Goal: Task Accomplishment & Management: Manage account settings

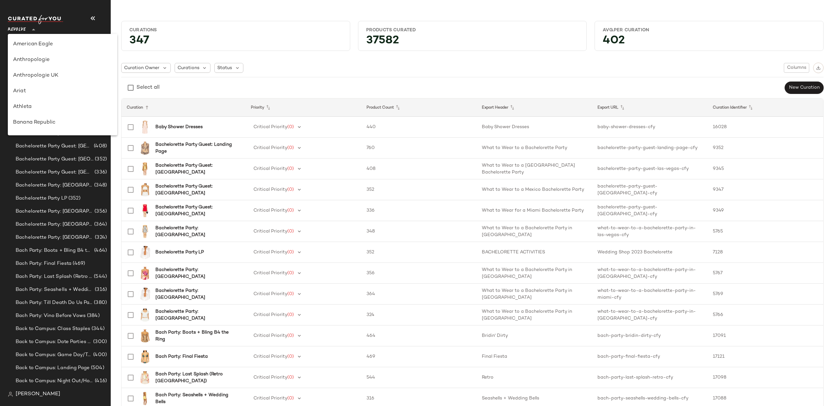
click at [28, 29] on div "Revolve **" at bounding box center [18, 26] width 21 height 16
click at [39, 79] on div "GAP" at bounding box center [62, 78] width 99 height 8
type input "**"
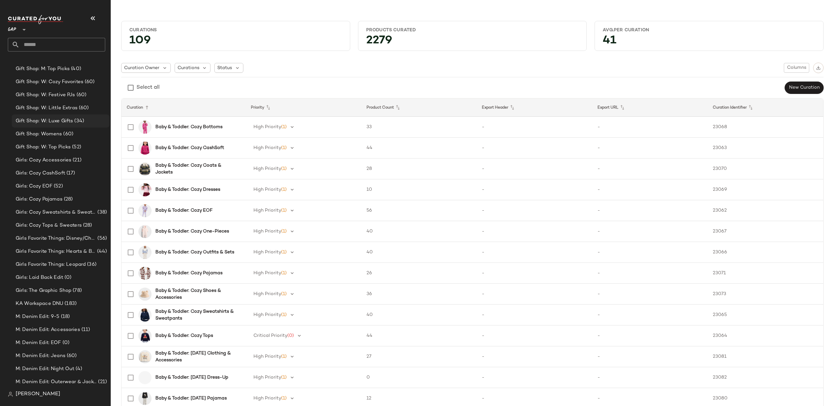
scroll to position [672, 0]
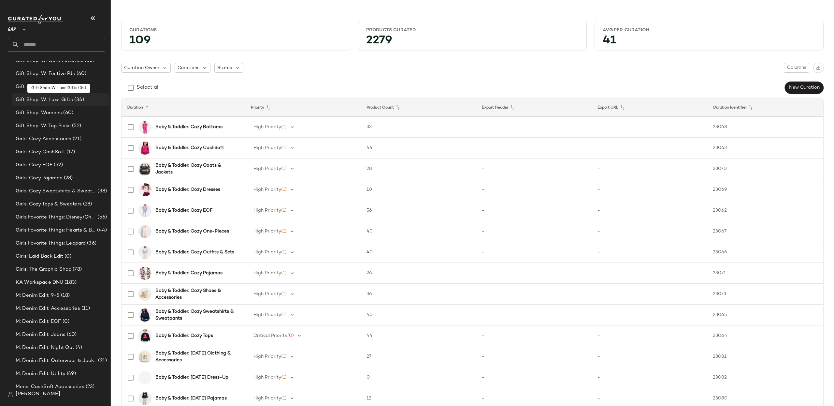
click at [55, 99] on span "Gift Shop: W: Luxe Gifts" at bounding box center [44, 99] width 57 height 7
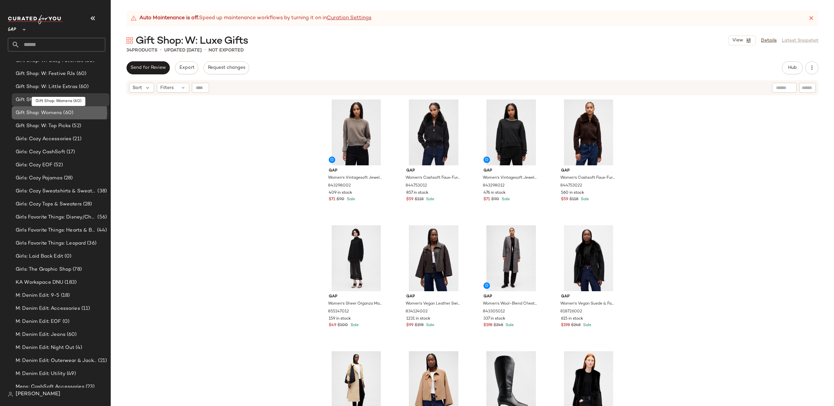
click at [67, 113] on span "(60)" at bounding box center [67, 112] width 11 height 7
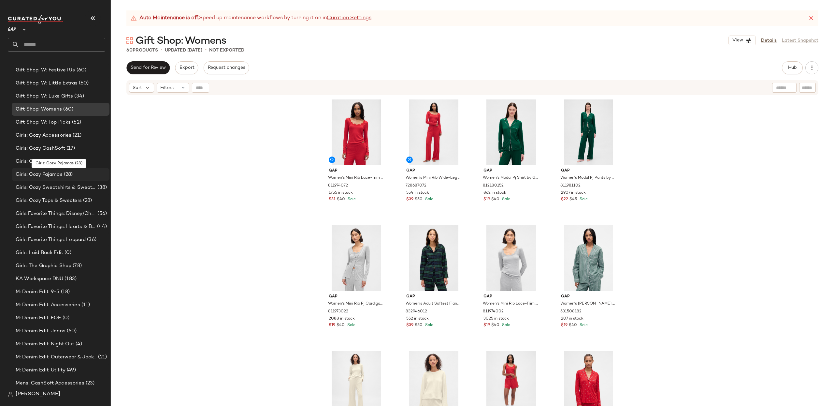
scroll to position [676, 0]
click at [69, 123] on span "Gift Shop: W: Top Picks" at bounding box center [43, 121] width 55 height 7
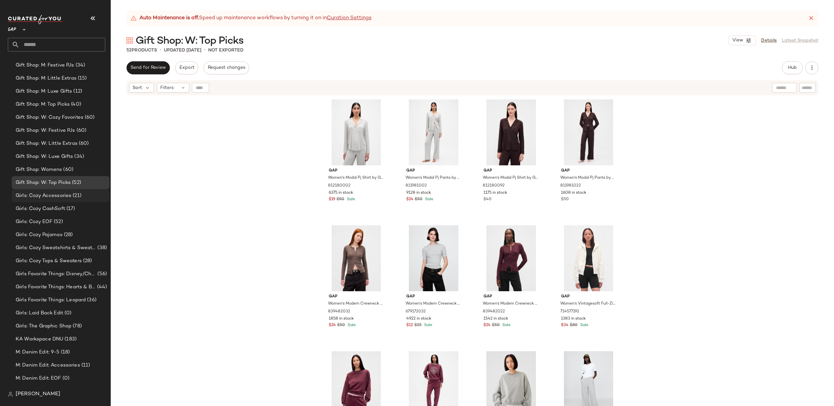
scroll to position [612, 0]
drag, startPoint x: 57, startPoint y: 124, endPoint x: 49, endPoint y: 128, distance: 8.6
click at [57, 124] on div "Gift Shop: W: Cozy Favorites (60)" at bounding box center [61, 120] width 98 height 13
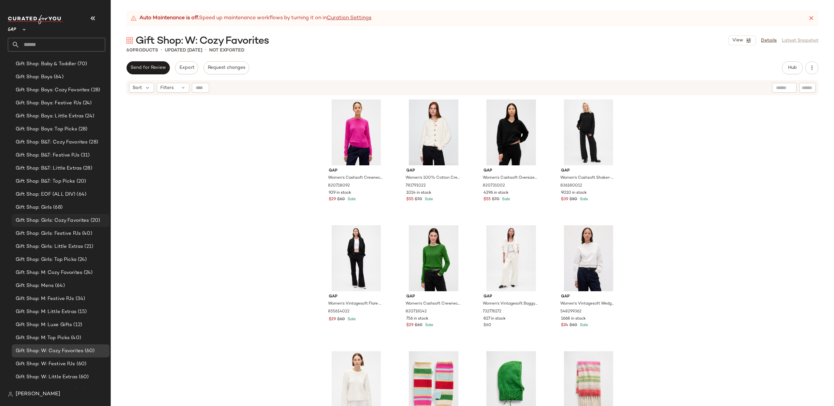
scroll to position [379, 0]
click at [58, 157] on span "Gift Shop: B&T: Festive PJs" at bounding box center [48, 157] width 64 height 7
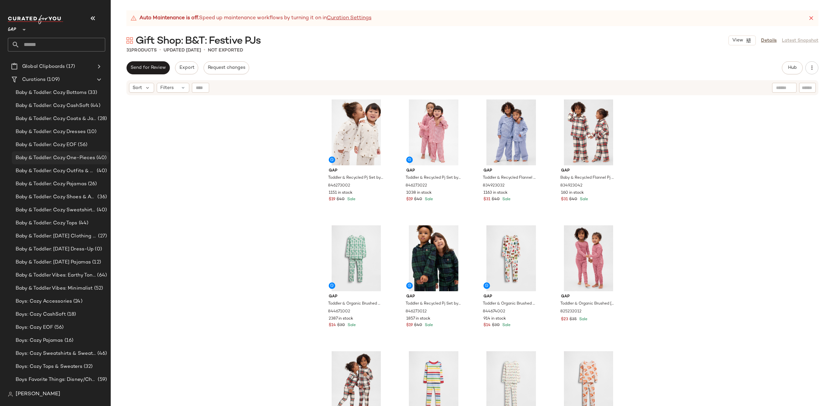
scroll to position [25, 0]
click at [75, 97] on span "Baby & Toddler: Cozy Bottoms" at bounding box center [51, 94] width 71 height 7
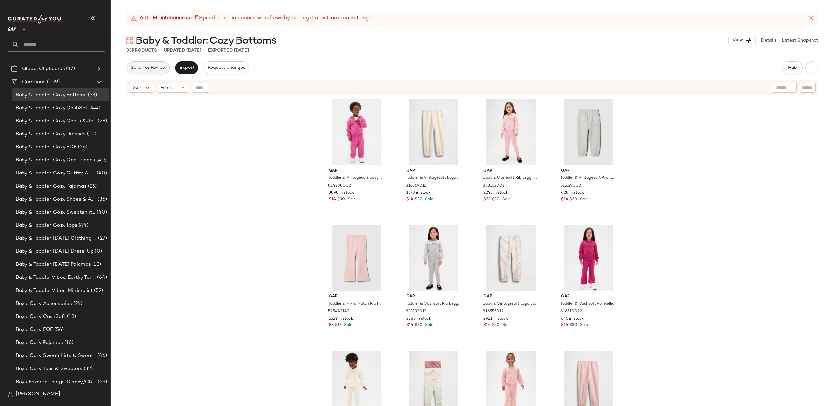
click at [150, 67] on span "Send for Review" at bounding box center [148, 67] width 36 height 5
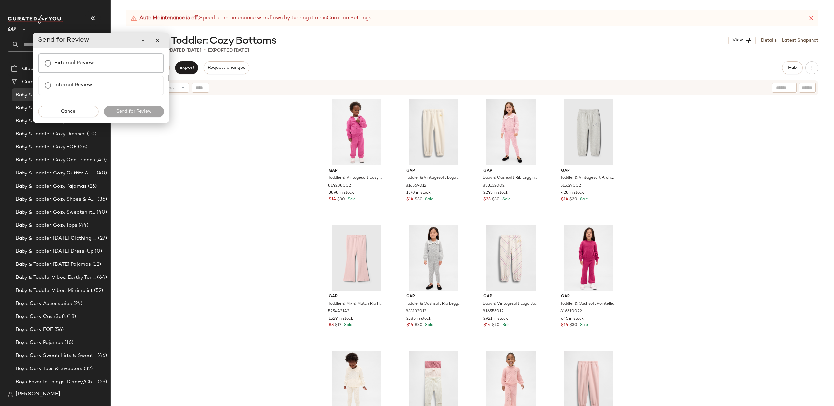
click at [110, 71] on div "External Review" at bounding box center [101, 63] width 126 height 20
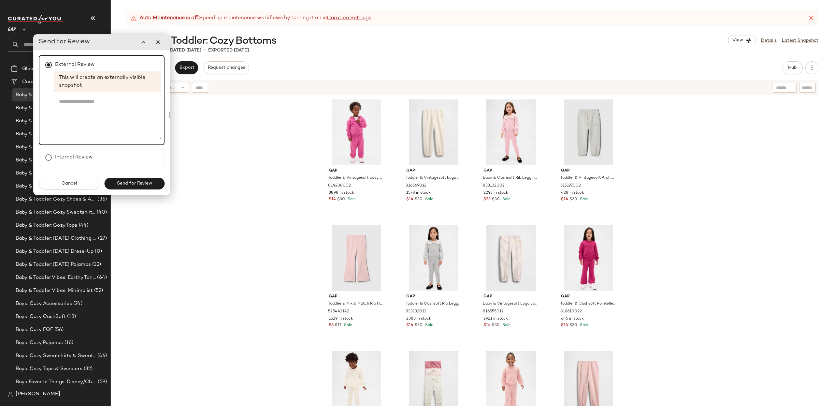
click at [146, 183] on span "Send for Review" at bounding box center [135, 183] width 36 height 5
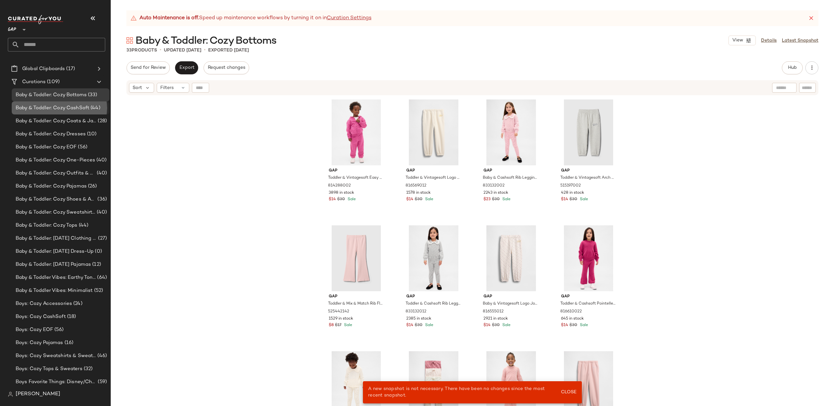
click at [43, 107] on span "Baby & Toddler: Cozy CashSoft" at bounding box center [53, 107] width 74 height 7
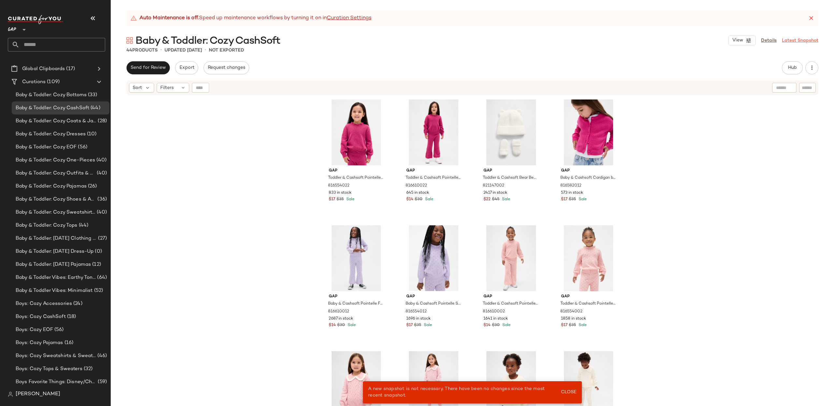
click at [788, 43] on link "Latest Snapshot" at bounding box center [800, 40] width 37 height 7
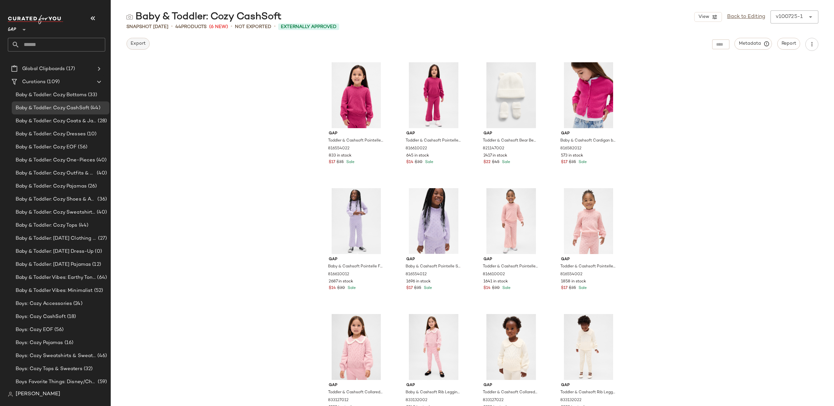
click at [136, 46] on span "Export" at bounding box center [137, 43] width 15 height 5
click at [761, 17] on link "Back to Editing" at bounding box center [746, 17] width 38 height 8
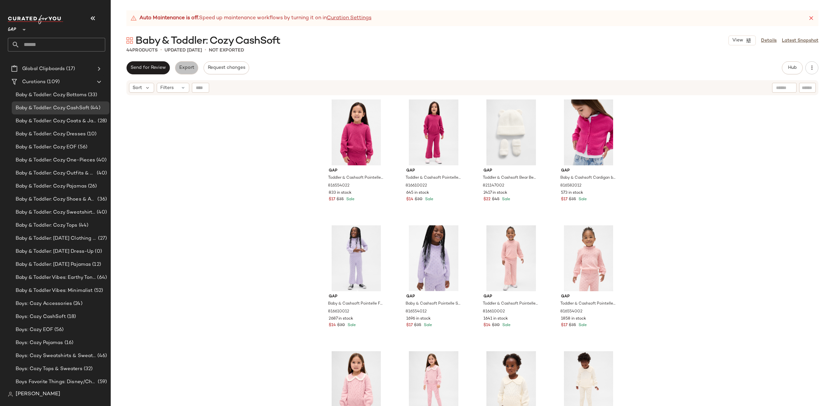
click at [179, 67] on span "Export" at bounding box center [186, 67] width 15 height 5
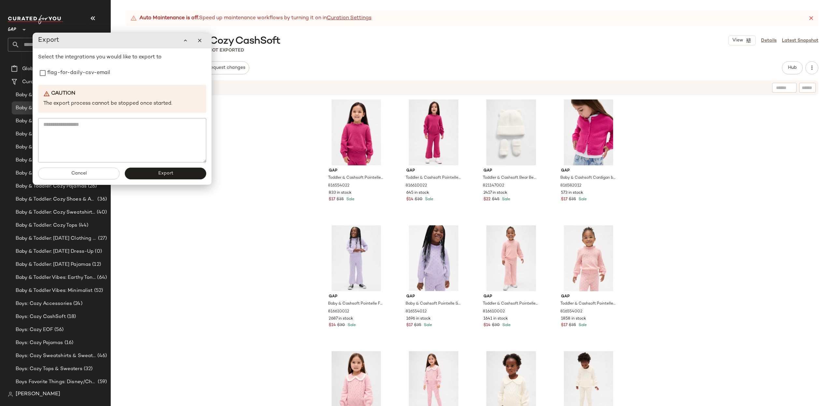
drag, startPoint x: 68, startPoint y: 74, endPoint x: 139, endPoint y: 137, distance: 95.1
click at [68, 74] on label "flag-for-daily-csv-email" at bounding box center [78, 72] width 63 height 13
click at [150, 174] on button "Export" at bounding box center [165, 174] width 81 height 12
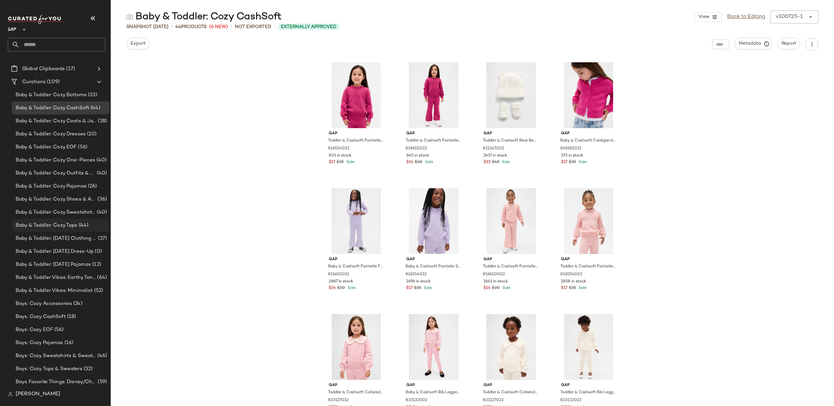
click at [76, 222] on span "Baby & Toddler: Cozy Tops" at bounding box center [47, 225] width 62 height 7
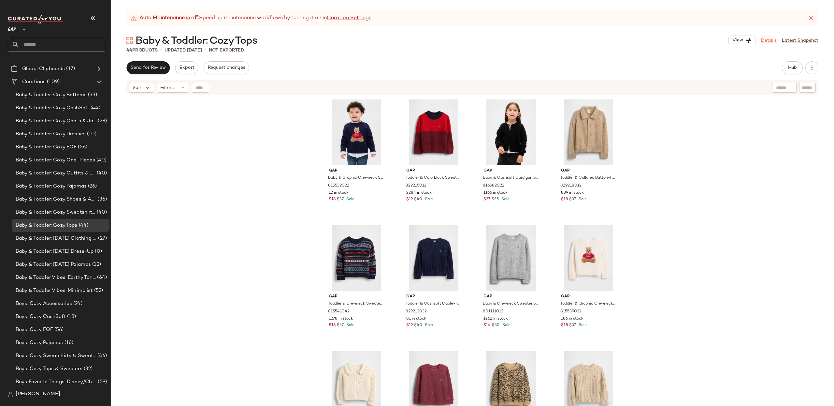
click at [772, 40] on link "Details" at bounding box center [769, 40] width 16 height 7
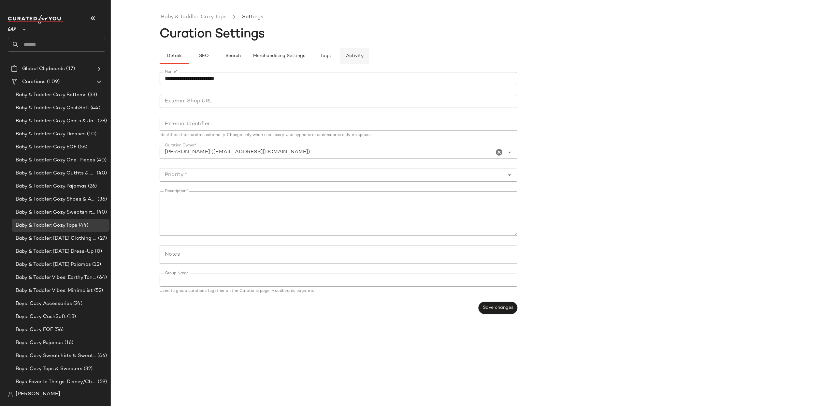
click at [355, 54] on span "Activity" at bounding box center [355, 55] width 18 height 5
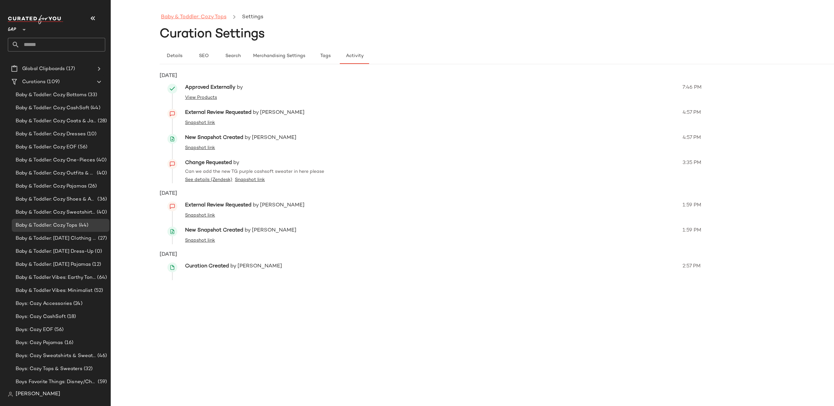
click at [200, 19] on link "Baby & Toddler: Cozy Tops" at bounding box center [194, 17] width 66 height 8
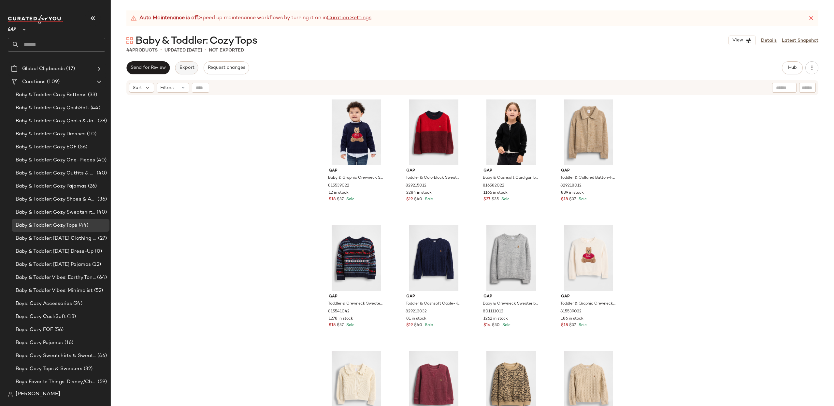
click at [184, 67] on span "Export" at bounding box center [186, 67] width 15 height 5
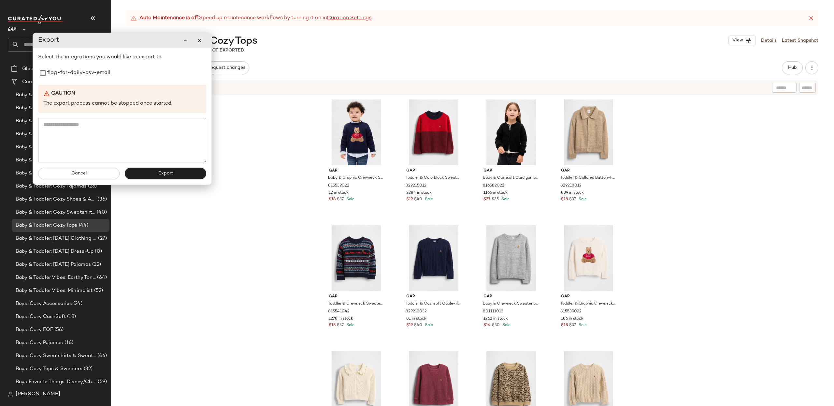
drag, startPoint x: 82, startPoint y: 75, endPoint x: 165, endPoint y: 154, distance: 114.8
click at [82, 75] on label "flag-for-daily-csv-email" at bounding box center [78, 72] width 63 height 13
click at [171, 175] on span "Export" at bounding box center [165, 173] width 15 height 5
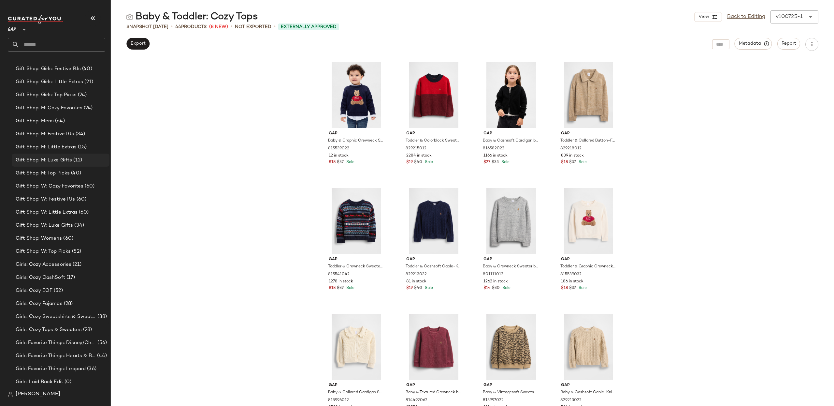
scroll to position [557, 0]
click at [66, 251] on span "Girls: Cozy Accessories" at bounding box center [44, 254] width 56 height 7
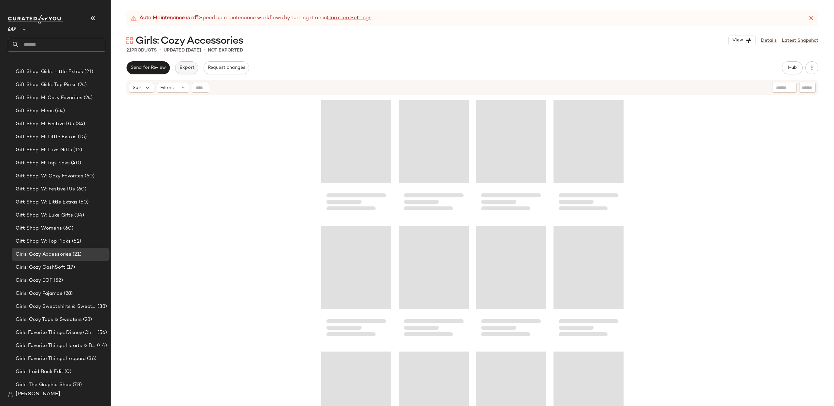
click at [190, 65] on span "Export" at bounding box center [186, 67] width 15 height 5
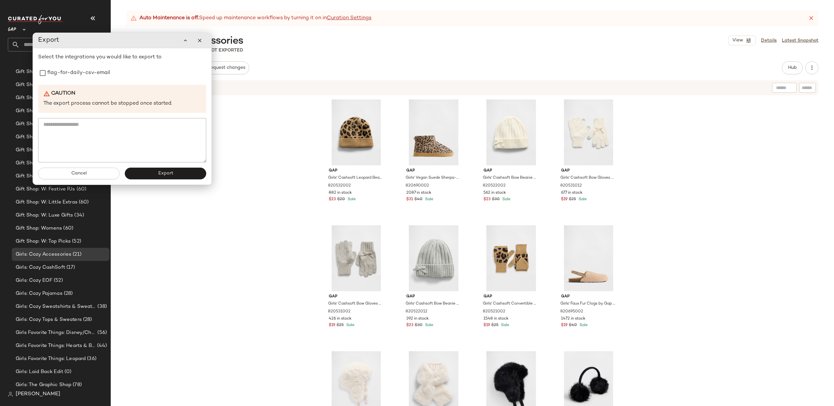
drag, startPoint x: 76, startPoint y: 73, endPoint x: 152, endPoint y: 155, distance: 111.9
click at [77, 73] on label "flag-for-daily-csv-email" at bounding box center [78, 72] width 63 height 13
click at [179, 177] on button "Export" at bounding box center [165, 174] width 81 height 12
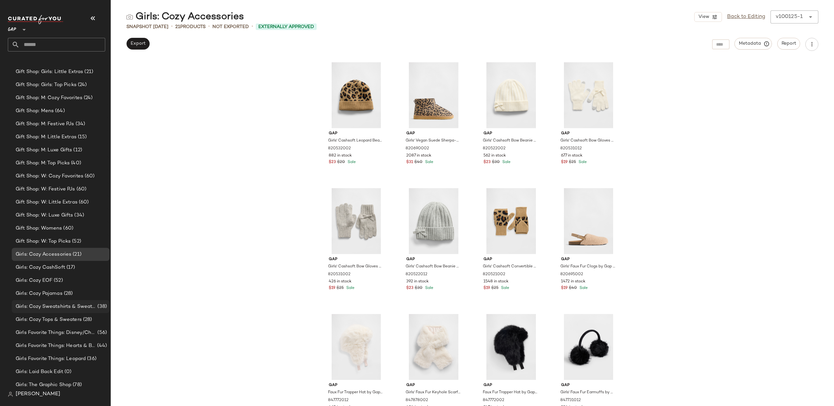
click at [66, 304] on span "Girls: Cozy Sweatshirts & Sweatpants" at bounding box center [56, 306] width 80 height 7
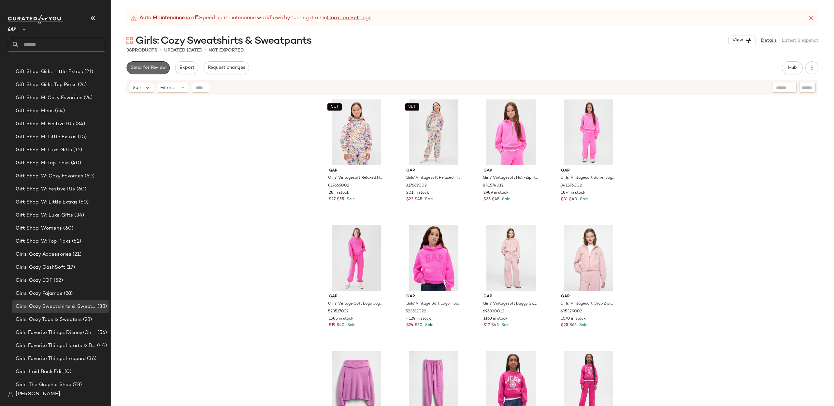
click at [147, 65] on button "Send for Review" at bounding box center [147, 67] width 43 height 13
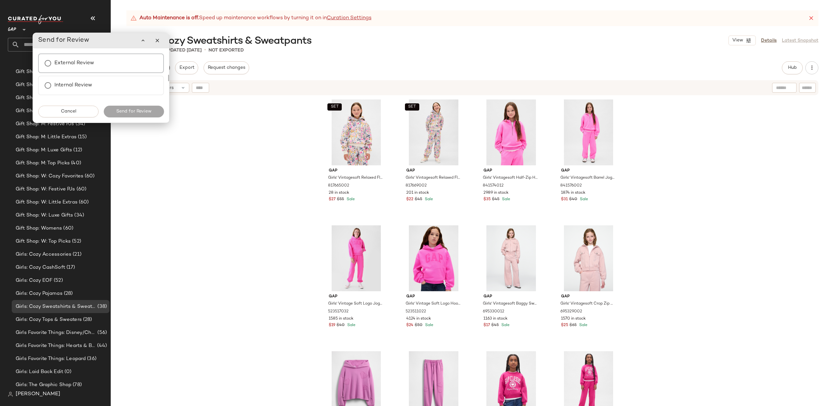
drag, startPoint x: 94, startPoint y: 64, endPoint x: 98, endPoint y: 69, distance: 7.2
click at [94, 64] on label "External Review" at bounding box center [74, 63] width 40 height 13
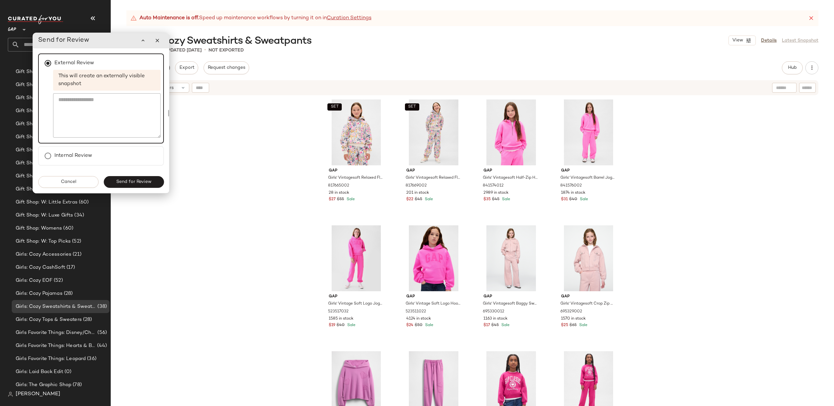
click at [149, 178] on button "Send for Review" at bounding box center [134, 182] width 60 height 12
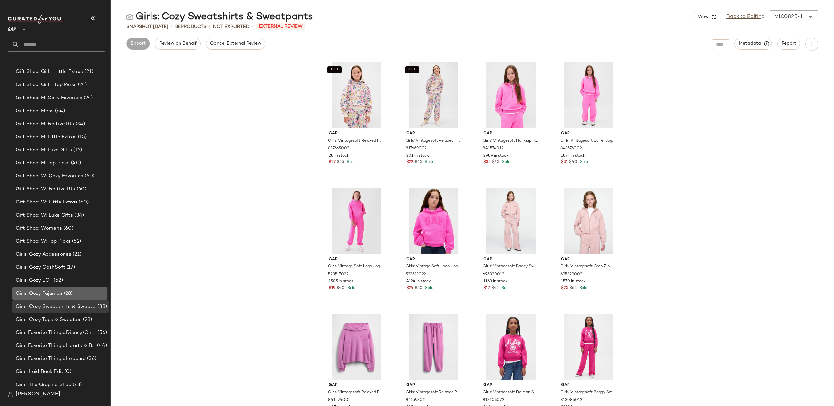
click at [66, 293] on span "(28)" at bounding box center [68, 293] width 10 height 7
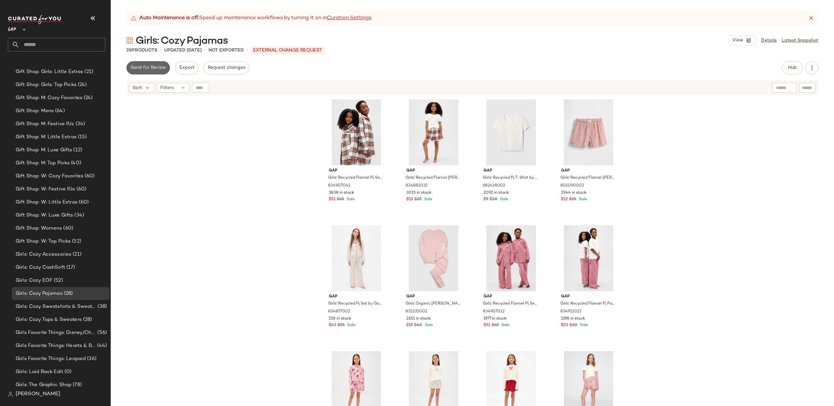
click at [151, 66] on span "Send for Review" at bounding box center [148, 67] width 36 height 5
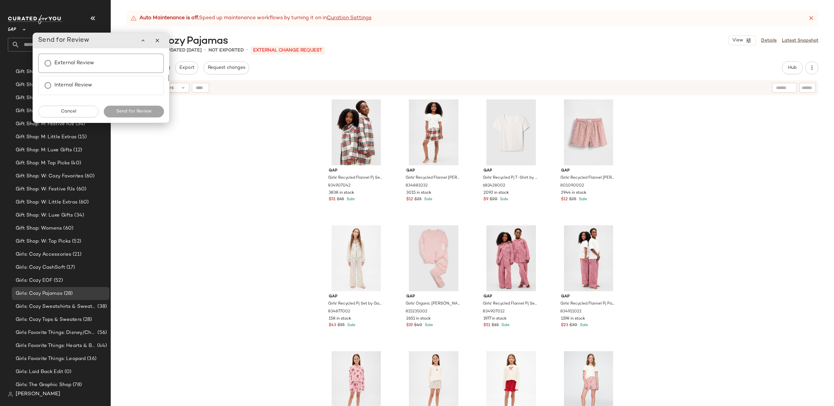
click at [86, 61] on label "External Review" at bounding box center [74, 63] width 40 height 13
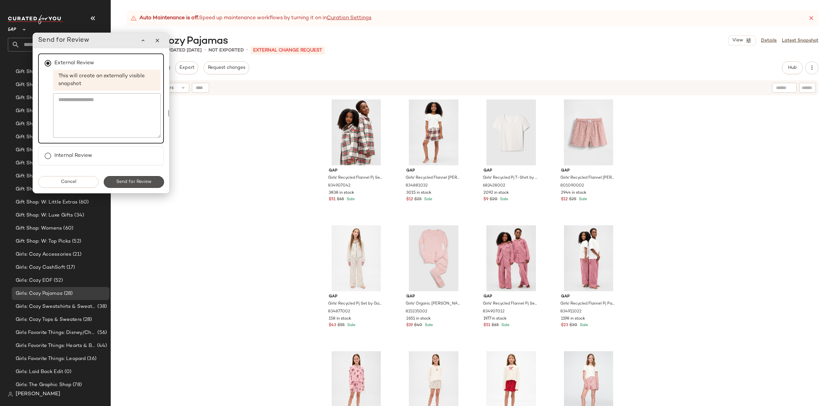
click at [150, 183] on span "Send for Review" at bounding box center [134, 181] width 36 height 5
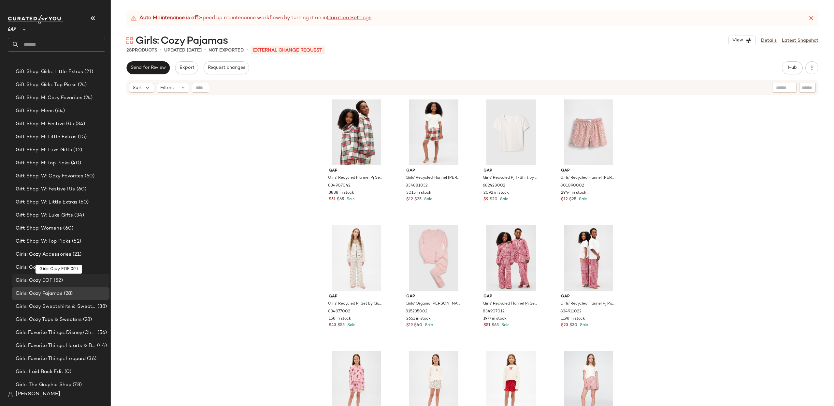
click at [58, 282] on span "(52)" at bounding box center [57, 280] width 10 height 7
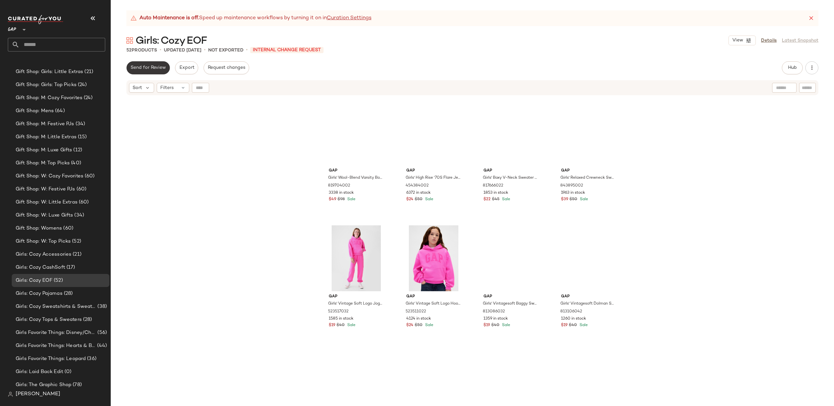
click at [148, 67] on span "Send for Review" at bounding box center [148, 67] width 36 height 5
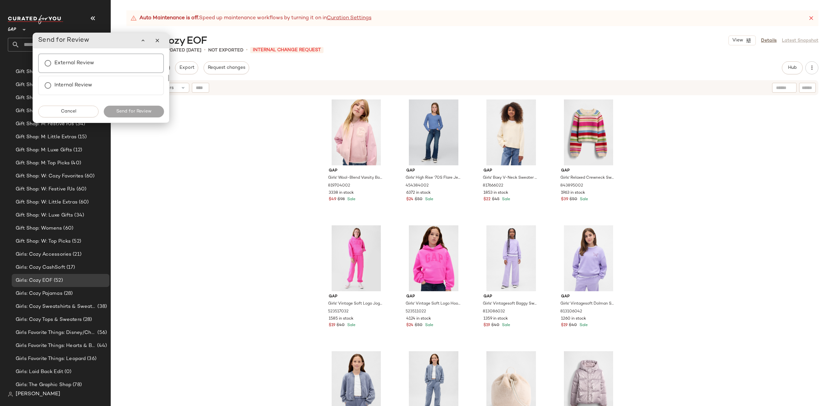
click at [84, 64] on label "External Review" at bounding box center [74, 63] width 40 height 13
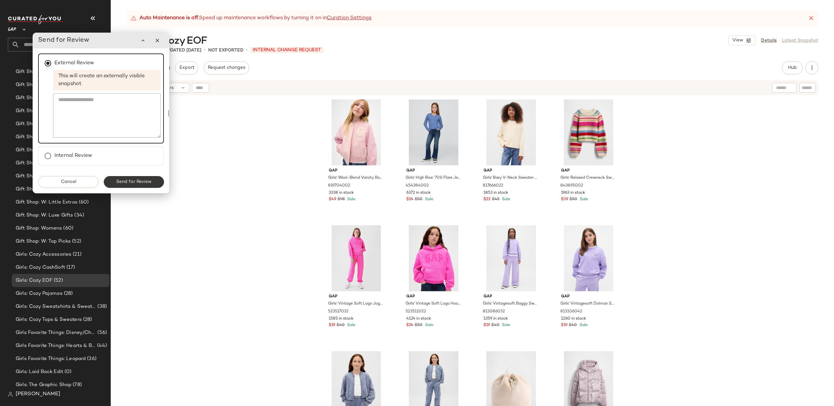
click at [143, 185] on button "Send for Review" at bounding box center [134, 182] width 60 height 12
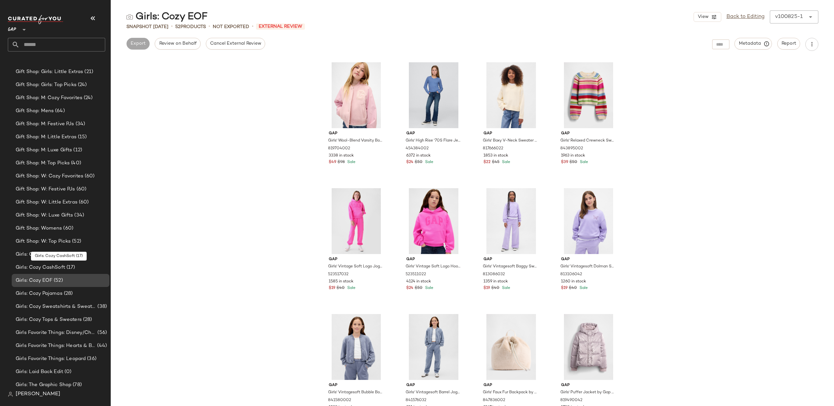
drag, startPoint x: 54, startPoint y: 268, endPoint x: 58, endPoint y: 275, distance: 8.3
click at [54, 268] on span "Girls: Cozy CashSoft" at bounding box center [41, 267] width 50 height 7
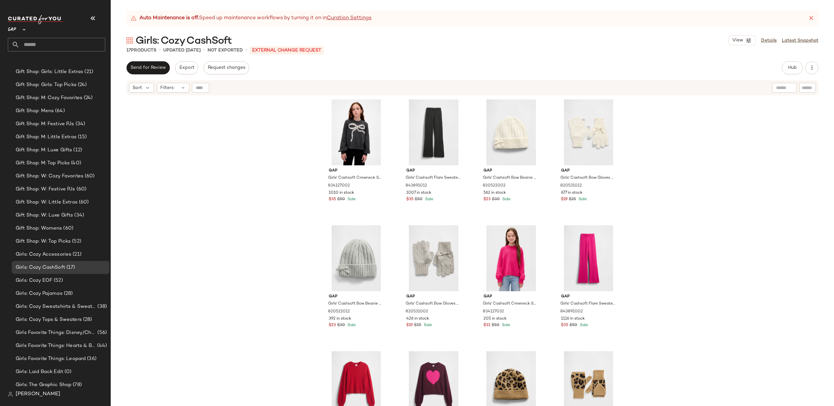
click at [157, 68] on span "Send for Review" at bounding box center [148, 67] width 36 height 5
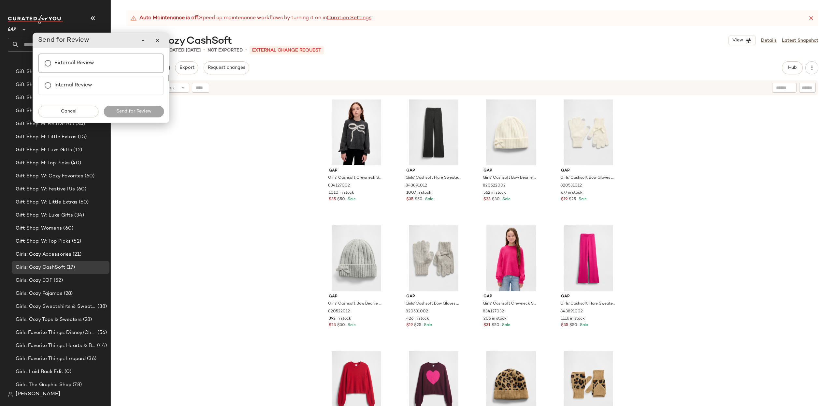
click at [97, 65] on div "External Review" at bounding box center [101, 63] width 126 height 20
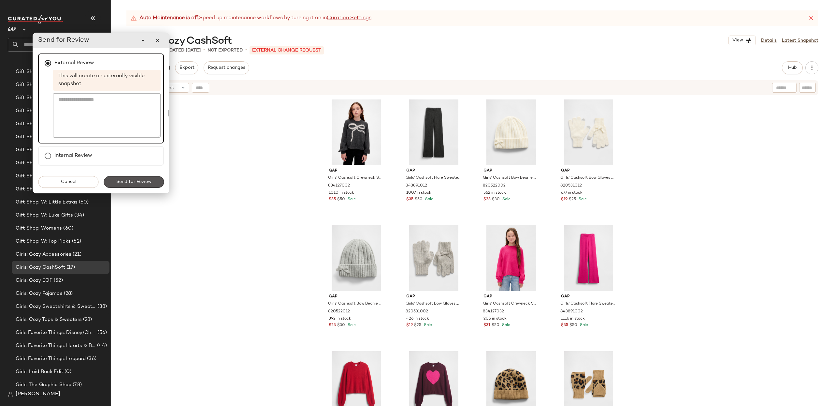
drag, startPoint x: 148, startPoint y: 179, endPoint x: 152, endPoint y: 180, distance: 3.5
click at [148, 179] on span "Send for Review" at bounding box center [134, 181] width 36 height 5
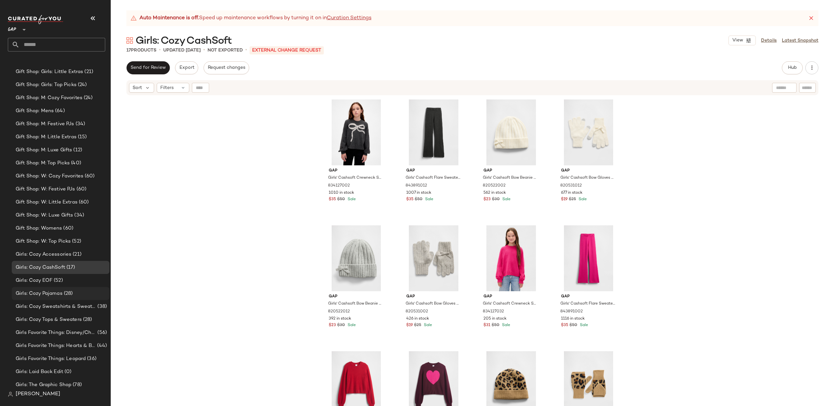
click at [66, 294] on span "(28)" at bounding box center [68, 293] width 10 height 7
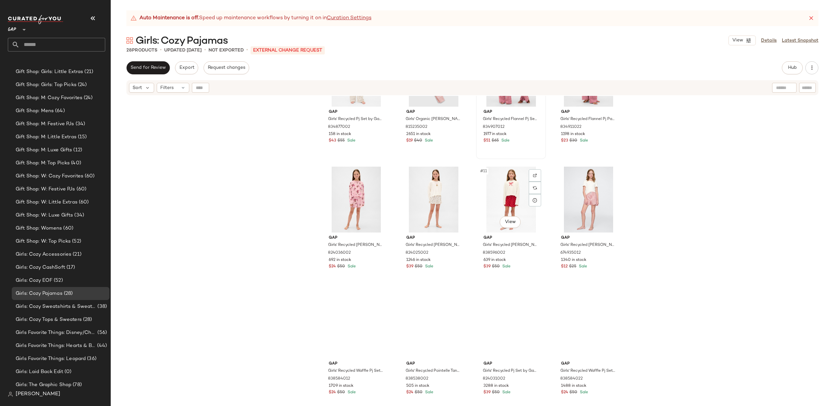
scroll to position [193, 0]
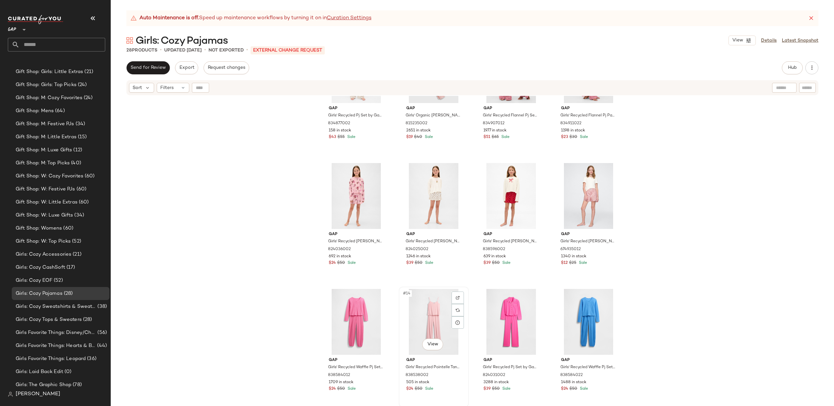
click at [423, 319] on div "#14 View" at bounding box center [434, 322] width 66 height 66
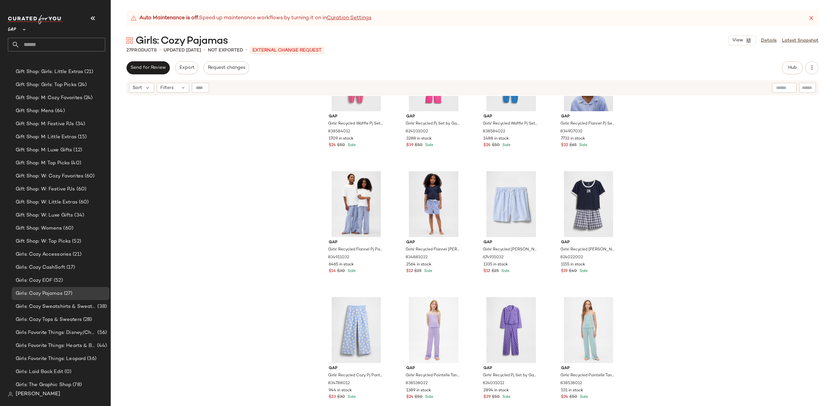
scroll to position [437, 0]
click at [428, 331] on div "#22 View" at bounding box center [434, 330] width 66 height 66
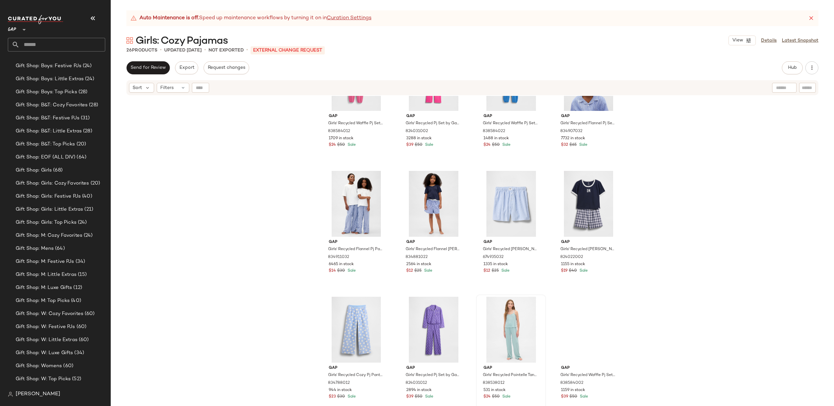
scroll to position [557, 0]
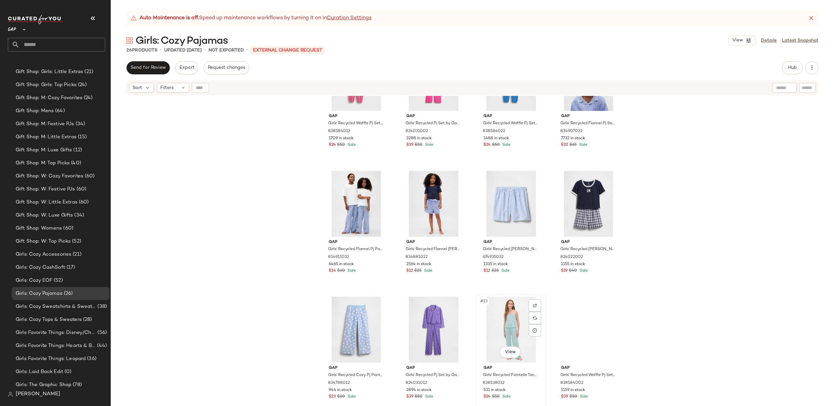
click at [494, 318] on div "#23 View" at bounding box center [511, 330] width 66 height 66
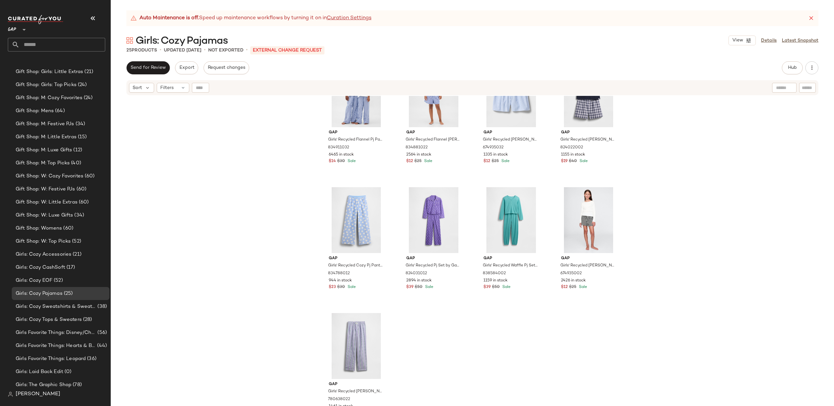
scroll to position [555, 0]
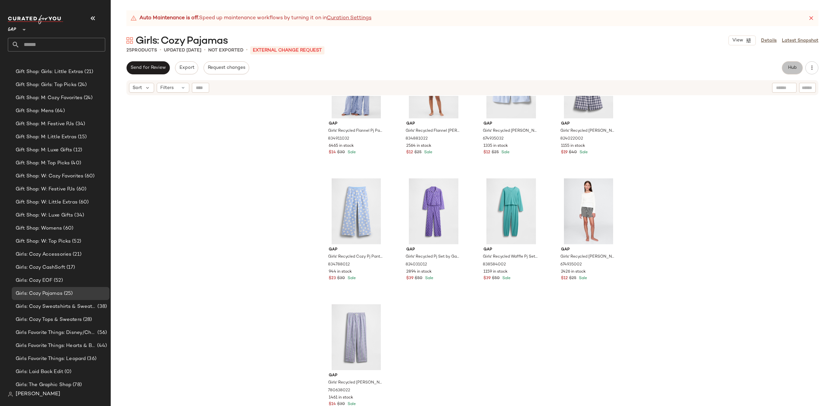
click at [792, 68] on span "Hub" at bounding box center [792, 67] width 9 height 5
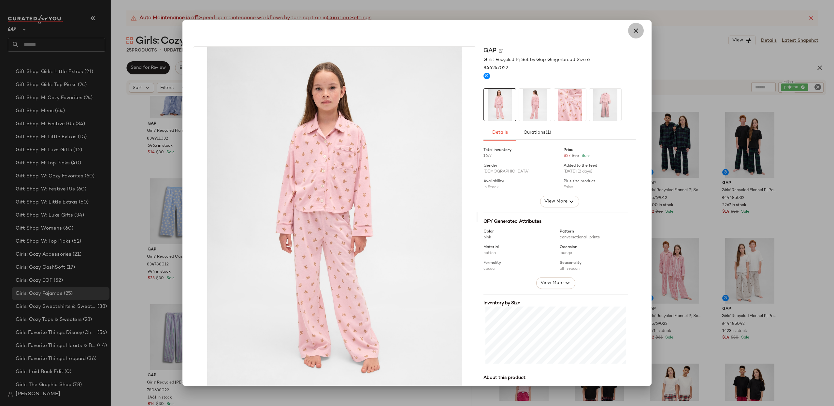
click at [635, 29] on icon "button" at bounding box center [636, 31] width 8 height 8
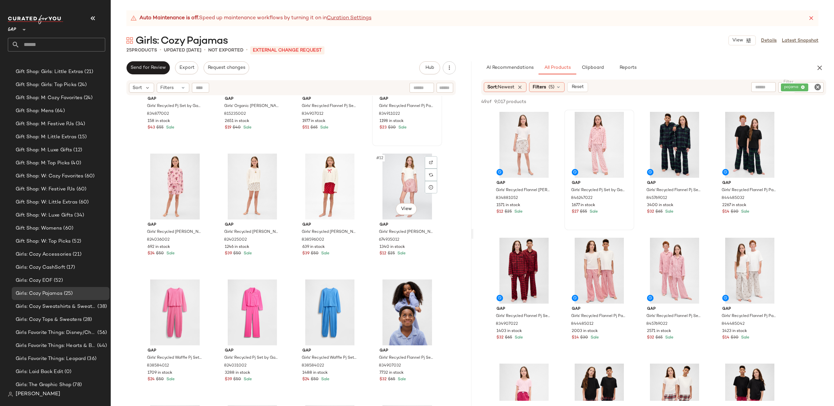
scroll to position [203, 0]
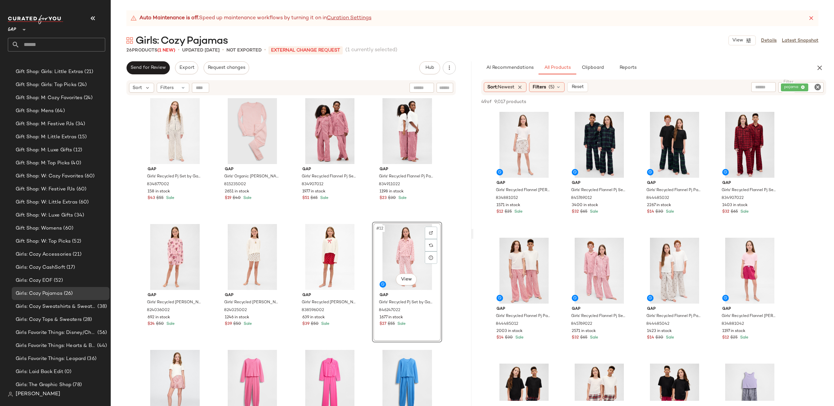
scroll to position [116, 0]
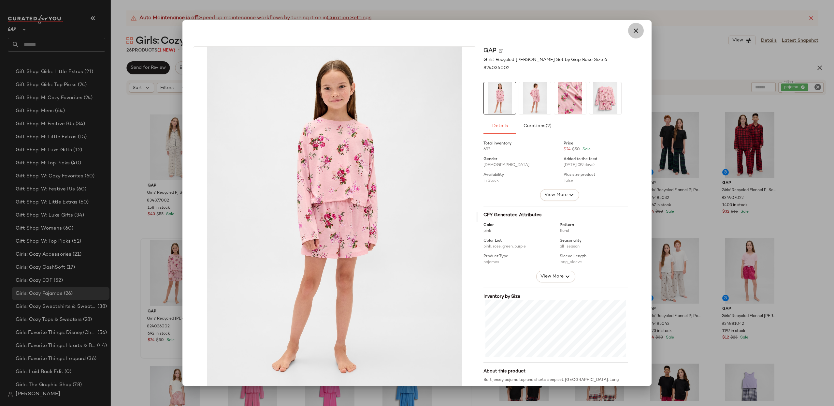
click at [632, 32] on icon "button" at bounding box center [636, 31] width 8 height 8
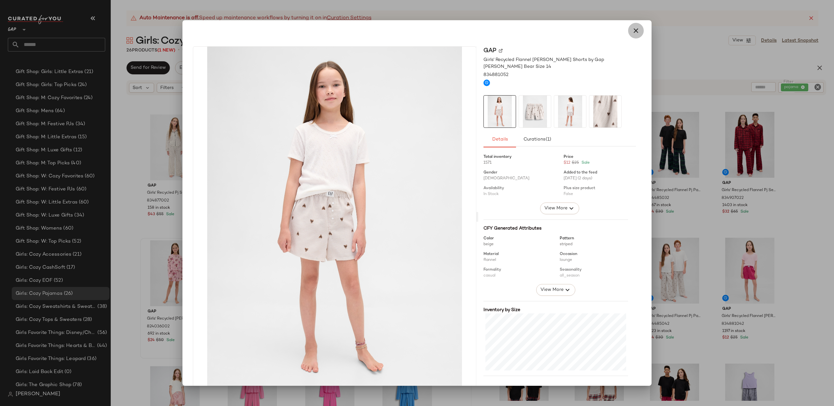
click at [634, 27] on icon "button" at bounding box center [636, 31] width 8 height 8
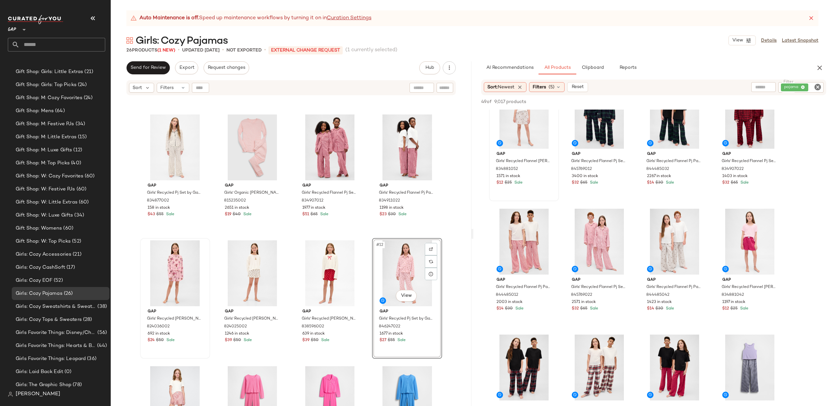
scroll to position [25, 0]
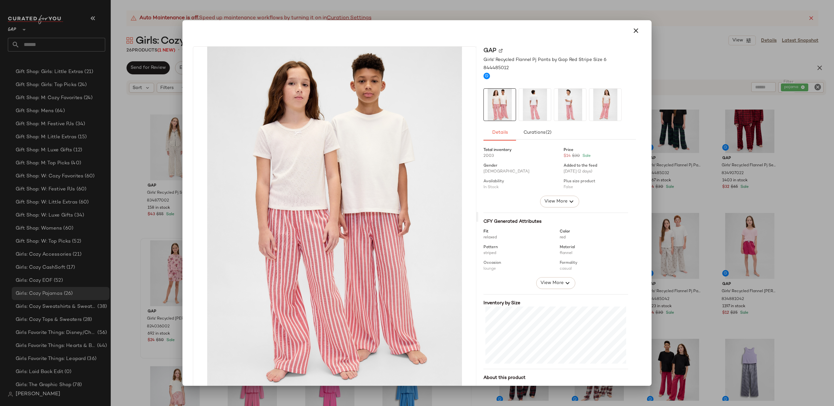
click at [634, 30] on icon "button" at bounding box center [636, 31] width 8 height 8
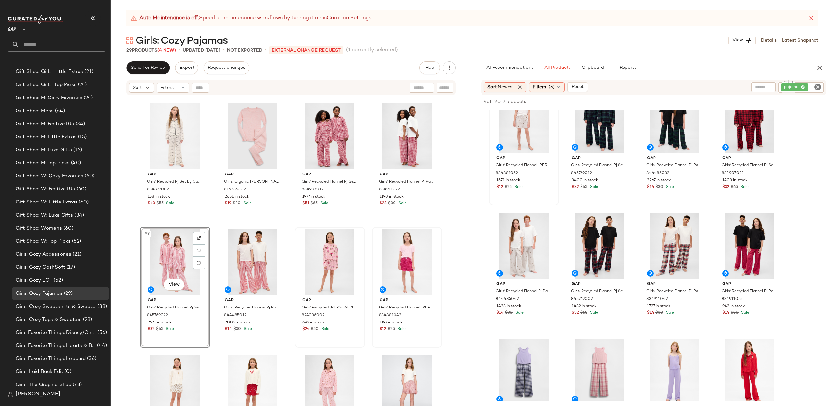
scroll to position [0, 0]
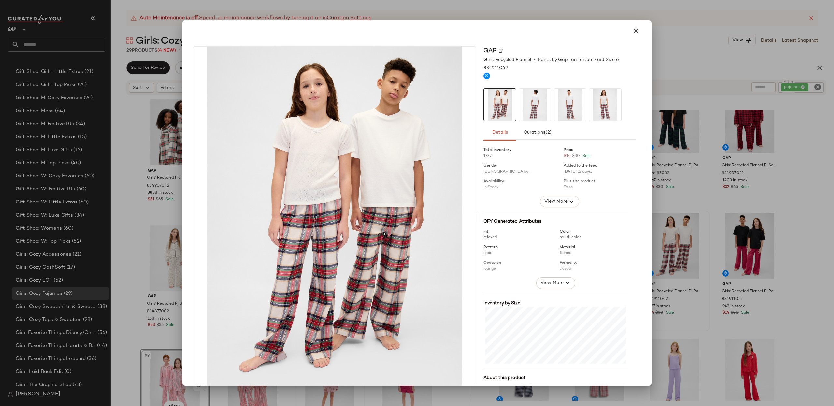
click at [635, 32] on icon "button" at bounding box center [636, 31] width 8 height 8
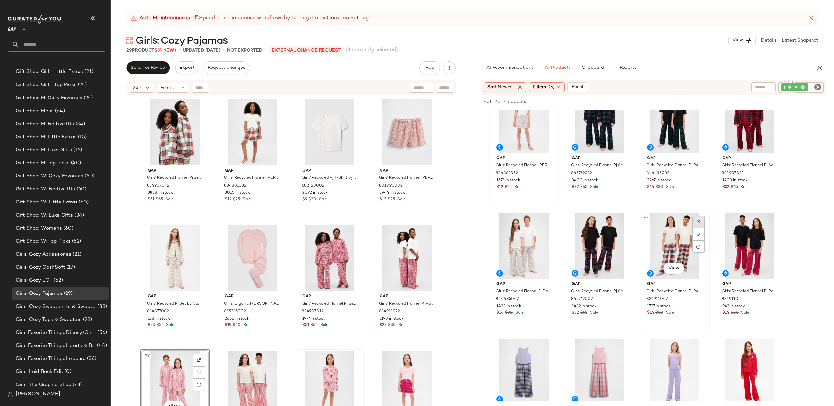
click at [700, 217] on div at bounding box center [699, 221] width 12 height 12
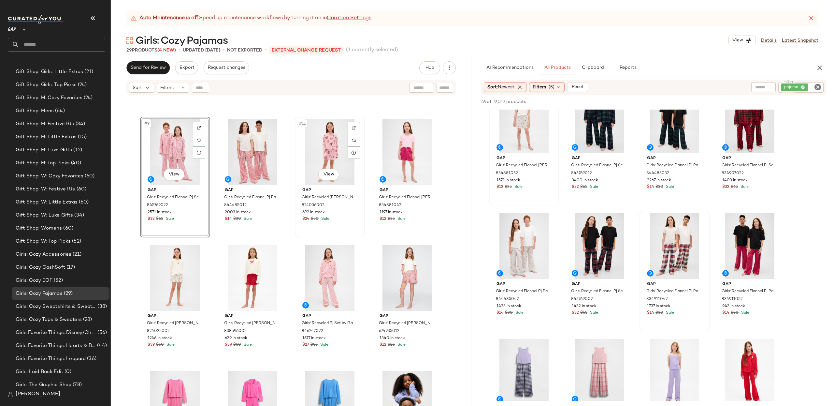
scroll to position [282, 0]
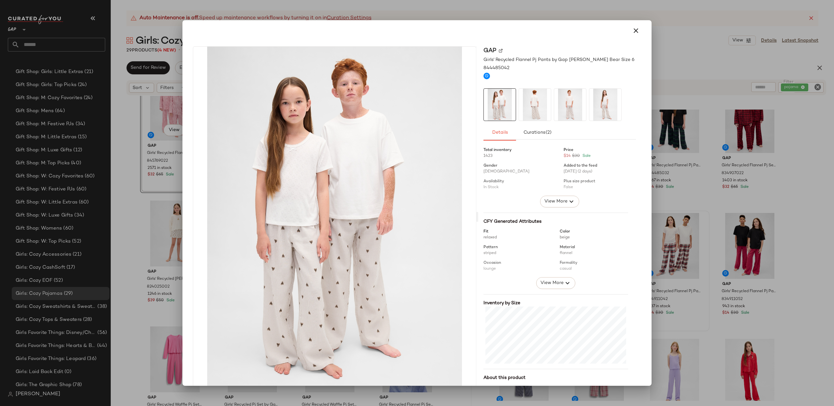
drag, startPoint x: 630, startPoint y: 30, endPoint x: 620, endPoint y: 37, distance: 12.4
click at [632, 30] on icon "button" at bounding box center [636, 31] width 8 height 8
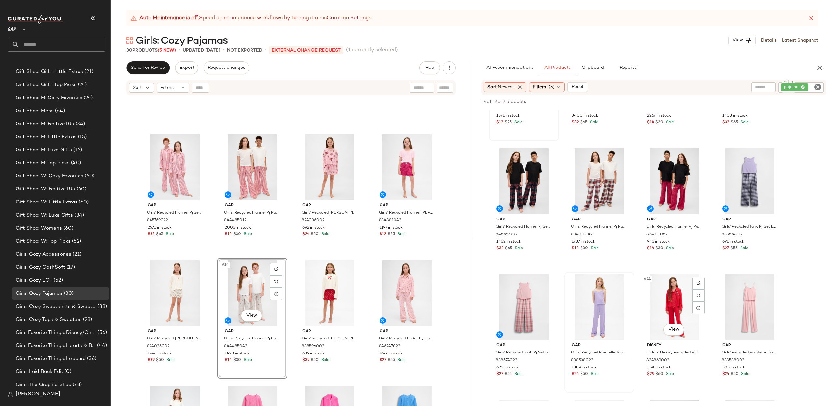
scroll to position [92, 0]
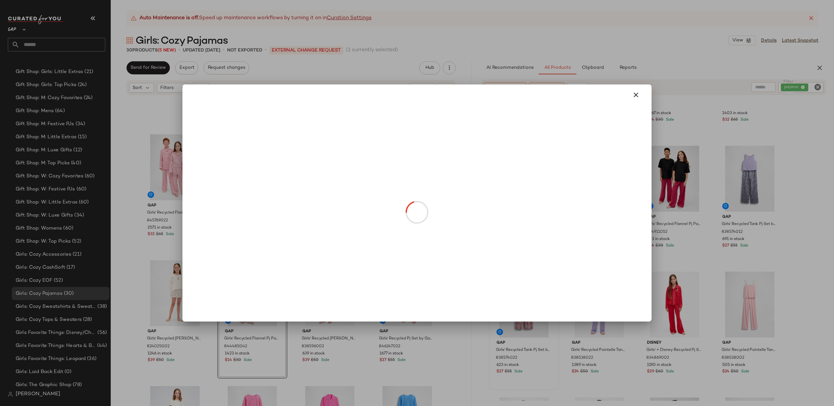
drag, startPoint x: 527, startPoint y: 327, endPoint x: 540, endPoint y: 344, distance: 21.6
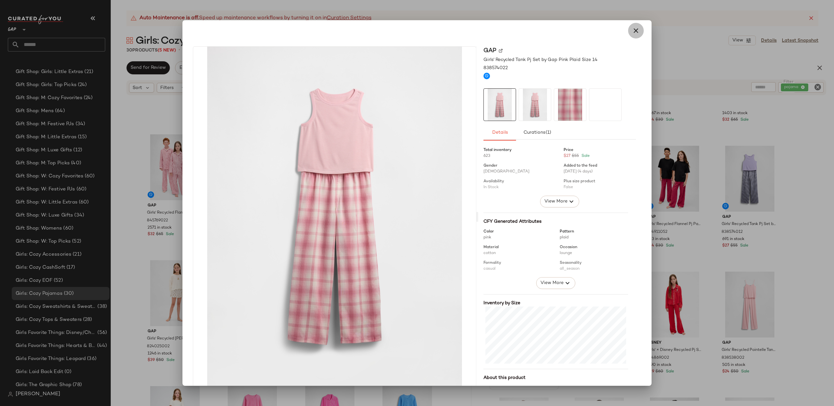
click at [633, 31] on icon "button" at bounding box center [636, 31] width 8 height 8
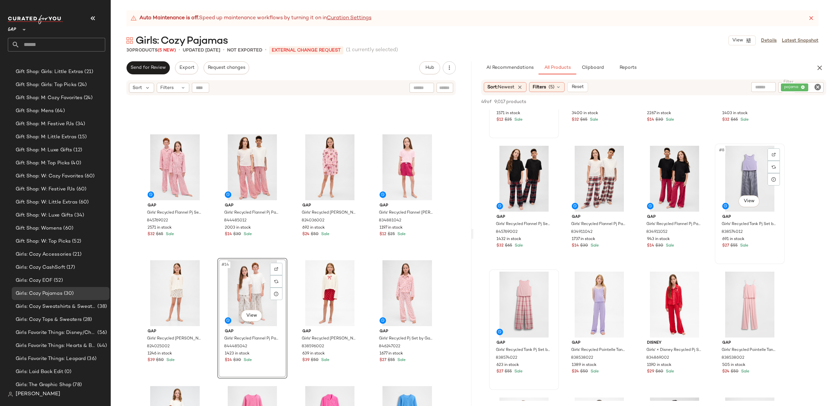
scroll to position [84, 0]
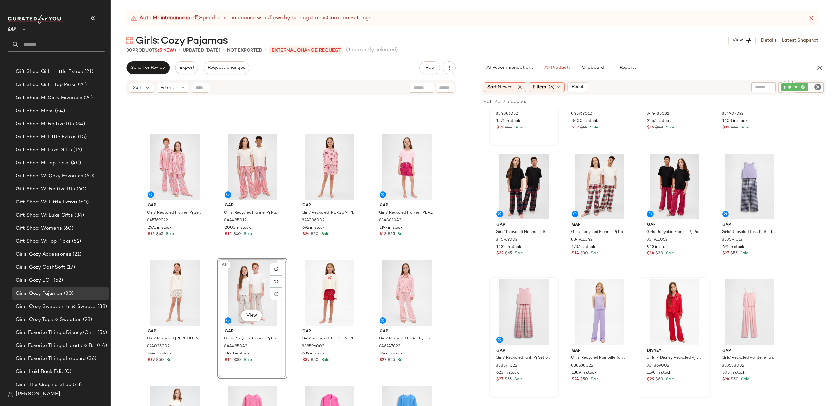
drag, startPoint x: 679, startPoint y: 335, endPoint x: 679, endPoint y: 339, distance: 4.2
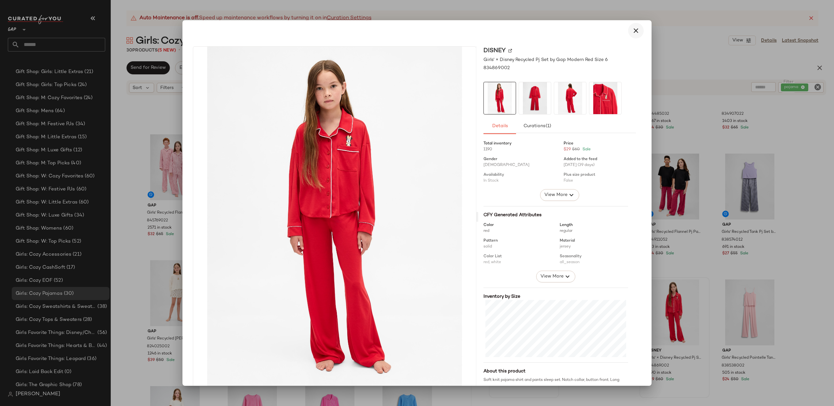
click at [632, 31] on icon "button" at bounding box center [636, 31] width 8 height 8
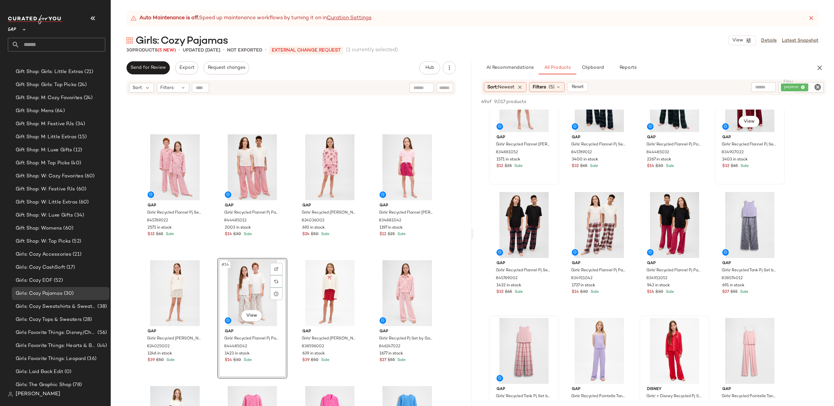
scroll to position [45, 0]
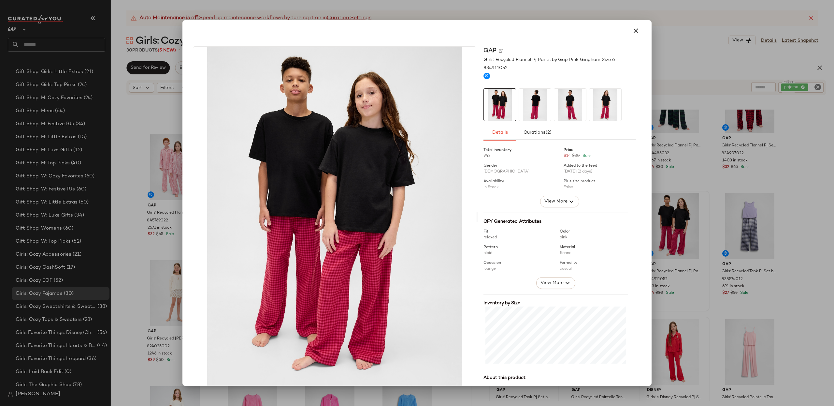
click at [636, 33] on icon "button" at bounding box center [636, 31] width 8 height 8
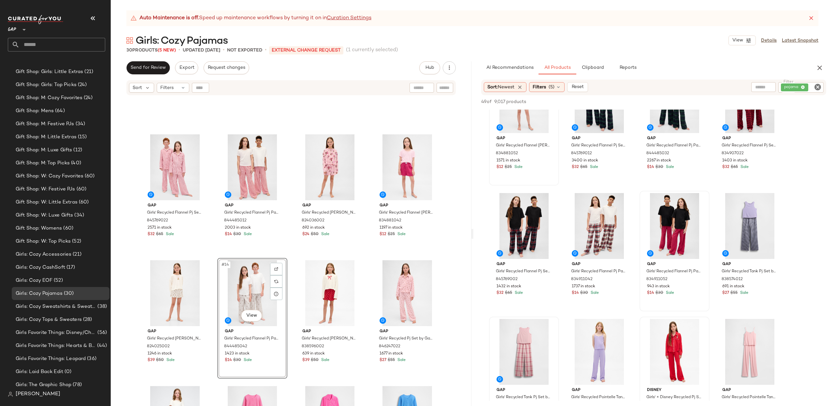
scroll to position [0, 0]
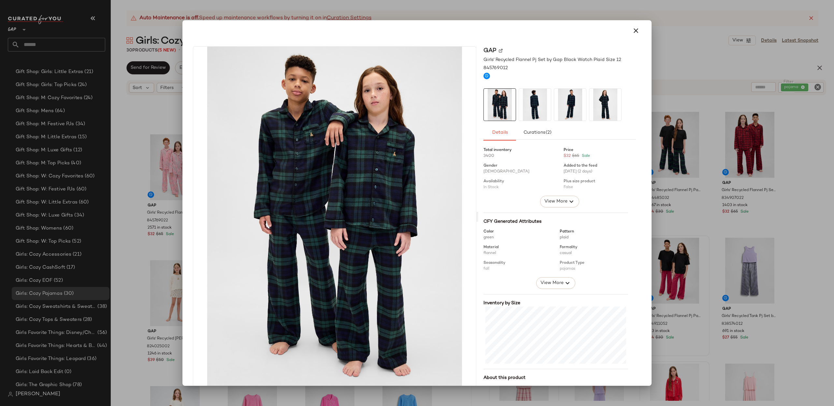
drag, startPoint x: 632, startPoint y: 32, endPoint x: 612, endPoint y: 54, distance: 30.0
click at [632, 32] on icon "button" at bounding box center [636, 31] width 8 height 8
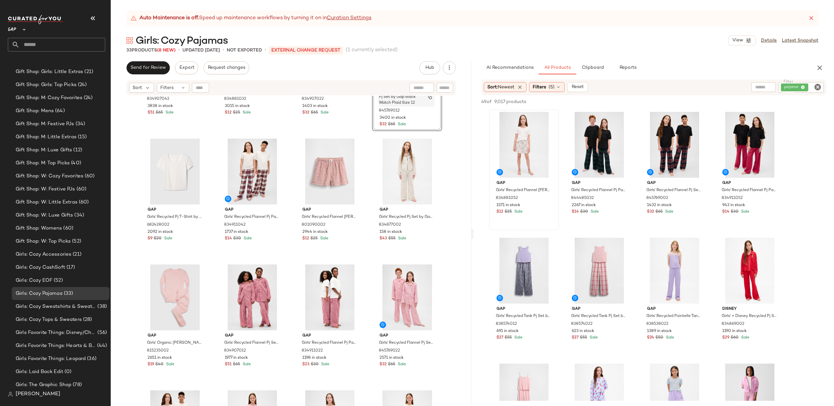
scroll to position [92, 0]
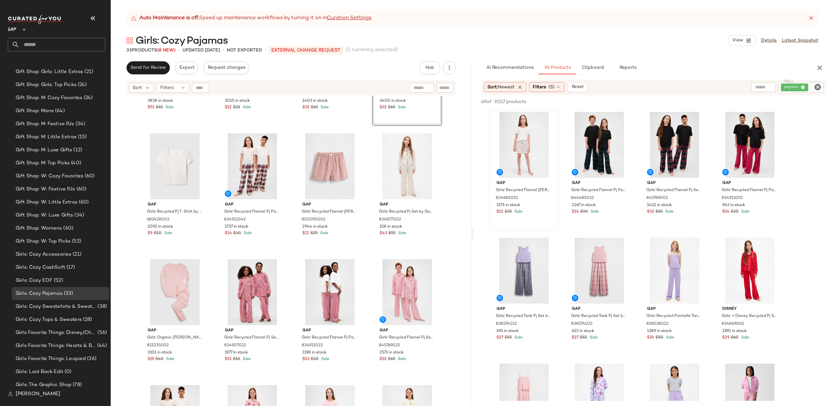
drag, startPoint x: 586, startPoint y: 136, endPoint x: 325, endPoint y: 13, distance: 288.7
click at [814, 86] on icon "Clear Filter" at bounding box center [818, 87] width 8 height 8
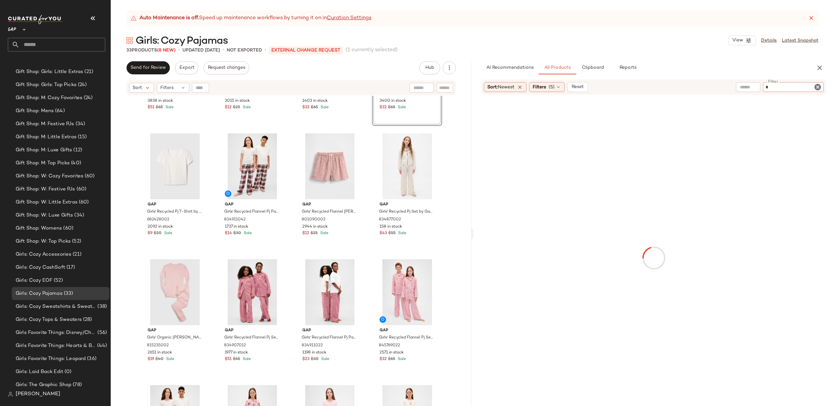
type input "**"
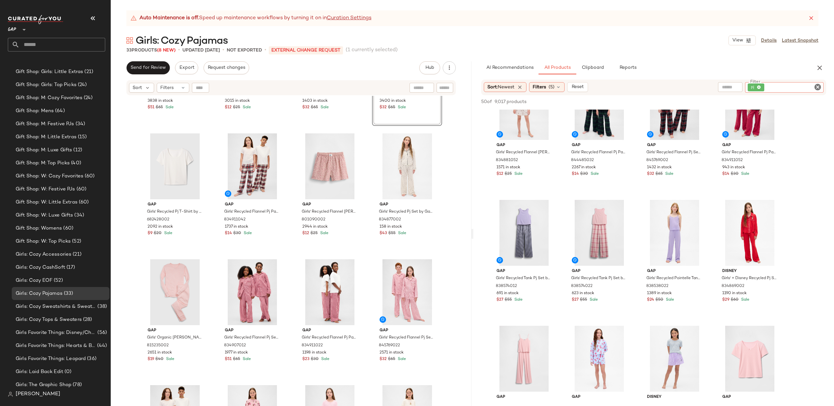
scroll to position [0, 0]
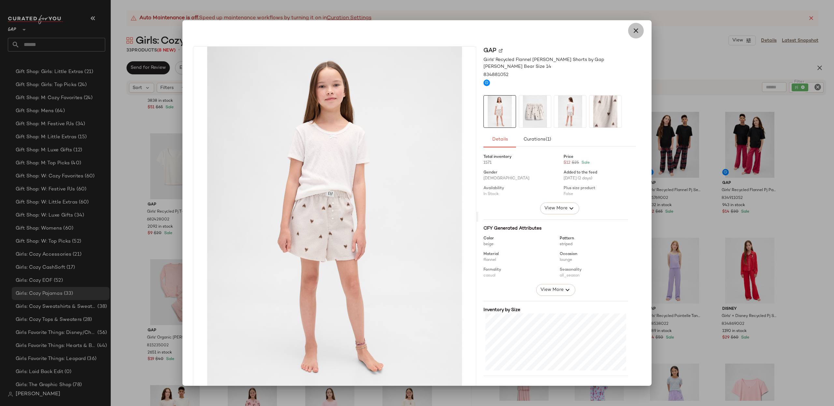
click at [634, 30] on icon "button" at bounding box center [636, 31] width 8 height 8
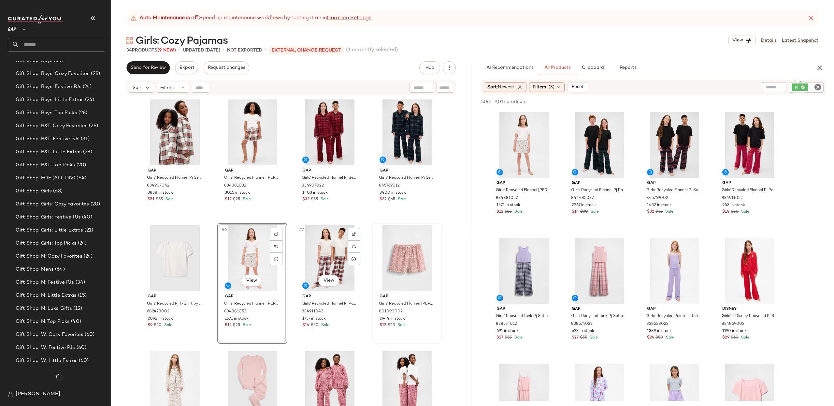
scroll to position [557, 0]
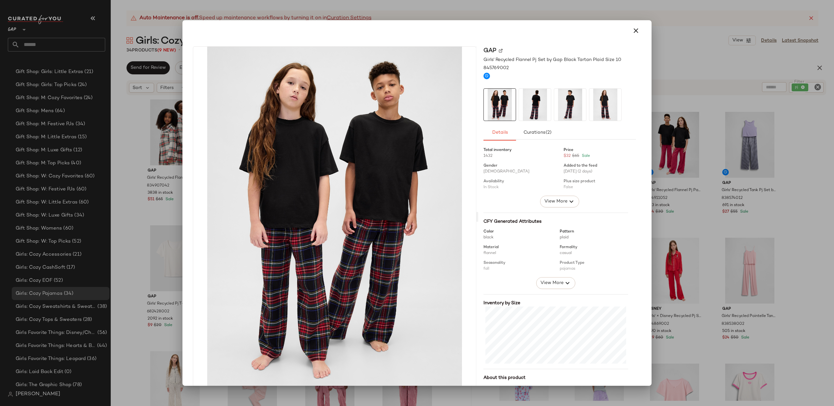
click at [632, 30] on icon "button" at bounding box center [636, 31] width 8 height 8
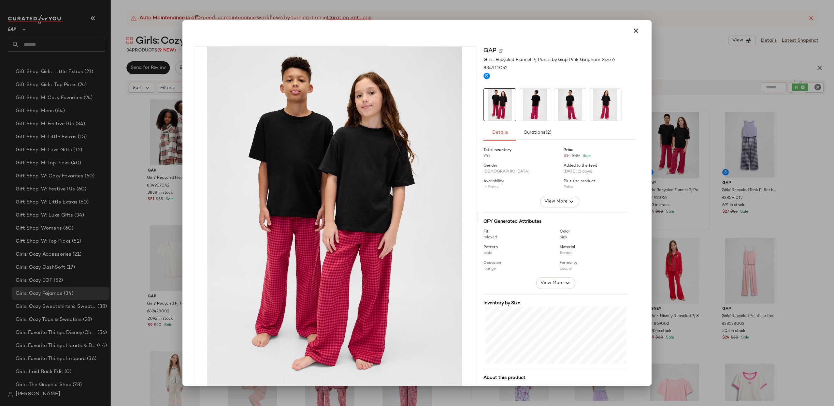
drag, startPoint x: 632, startPoint y: 28, endPoint x: 622, endPoint y: 37, distance: 13.6
click at [632, 28] on icon "button" at bounding box center [636, 31] width 8 height 8
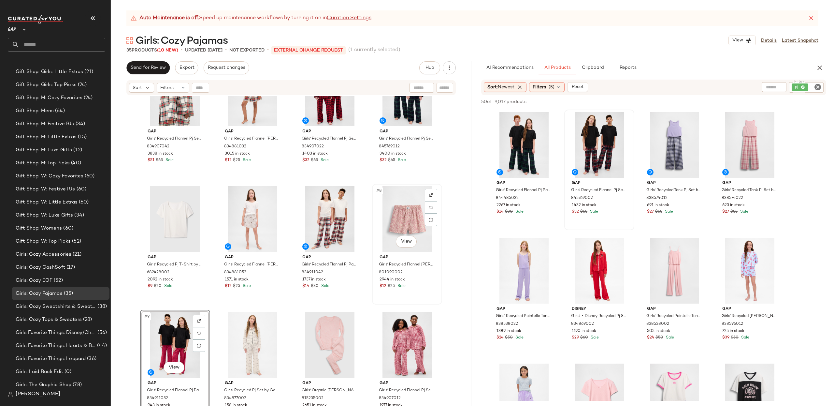
scroll to position [0, 0]
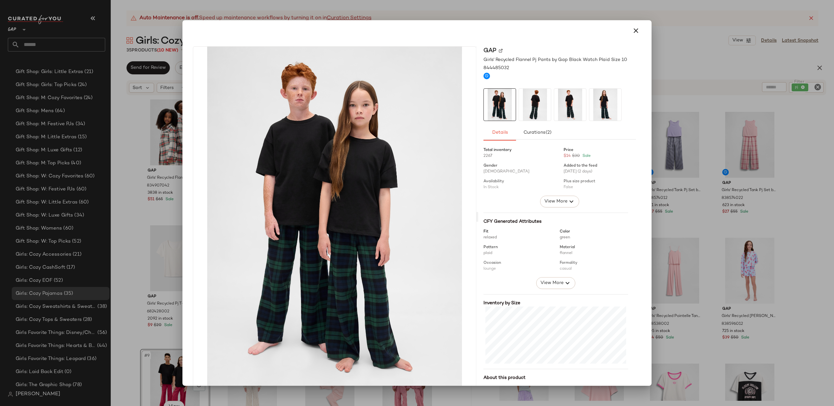
click at [636, 33] on button "button" at bounding box center [636, 31] width 16 height 16
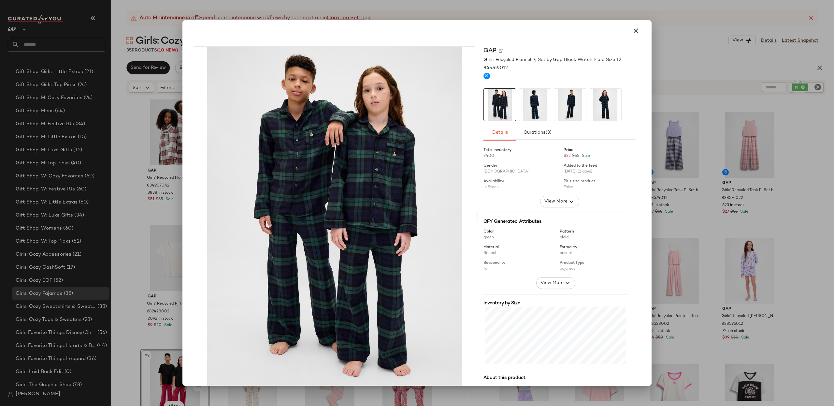
drag, startPoint x: 633, startPoint y: 28, endPoint x: 462, endPoint y: 219, distance: 256.2
click at [633, 28] on icon "button" at bounding box center [636, 31] width 8 height 8
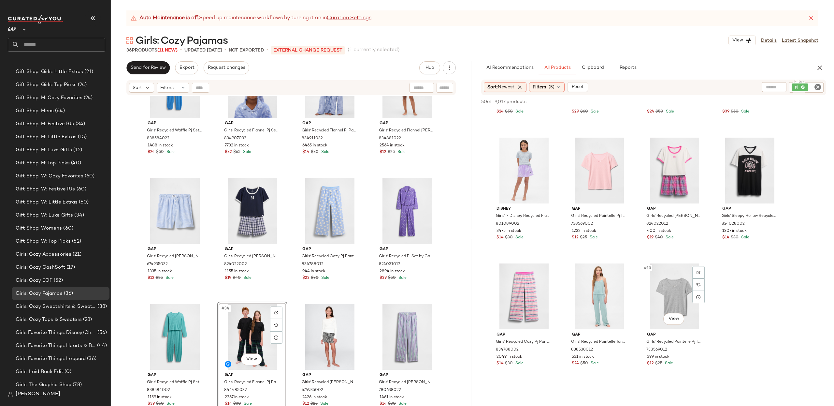
scroll to position [227, 0]
drag, startPoint x: 542, startPoint y: 87, endPoint x: 543, endPoint y: 138, distance: 51.2
click at [542, 87] on span "Filters" at bounding box center [539, 87] width 13 height 7
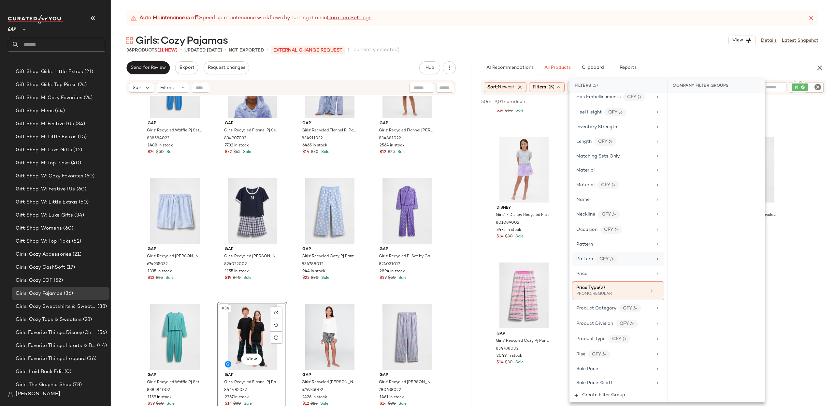
scroll to position [372, 0]
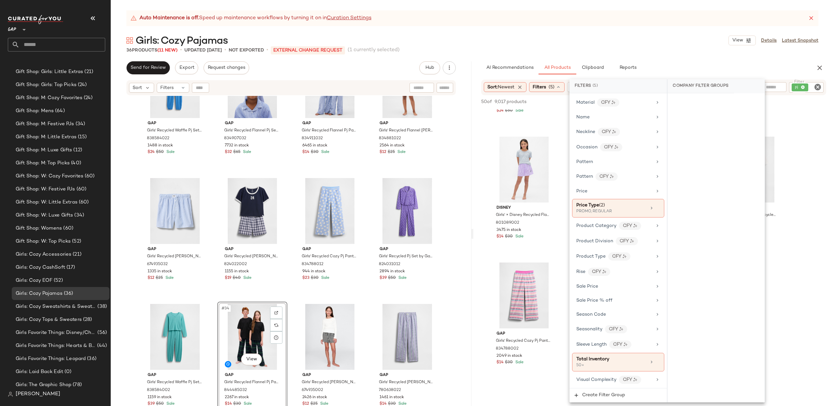
click at [803, 287] on div "Gap Girls' Recycled Flannel Pj Pants by Gap Black Watch Plaid Size 10 844485032…" at bounding box center [654, 132] width 361 height 498
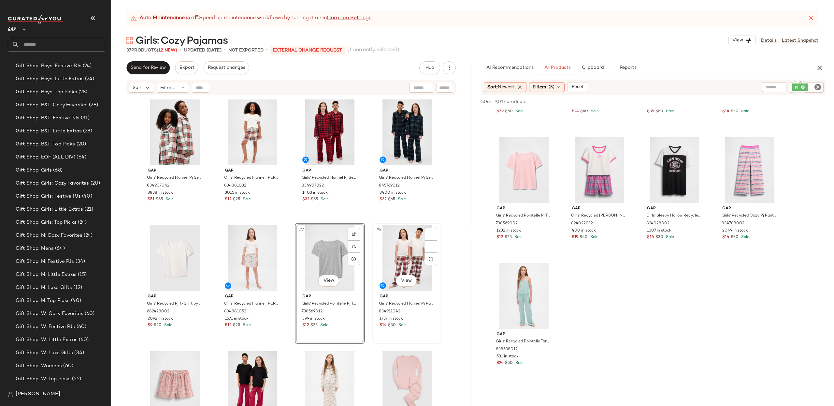
scroll to position [557, 0]
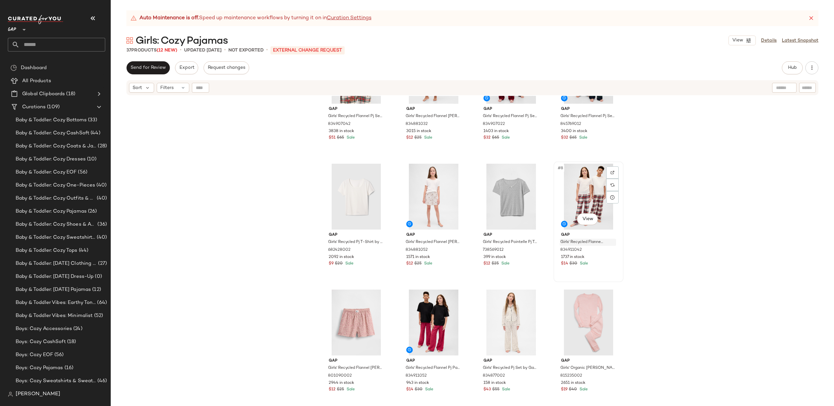
scroll to position [64, 0]
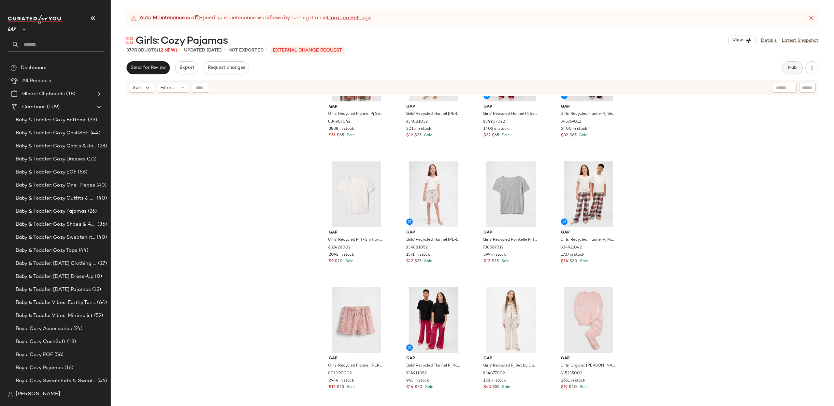
click at [786, 66] on button "Hub" at bounding box center [792, 67] width 21 height 13
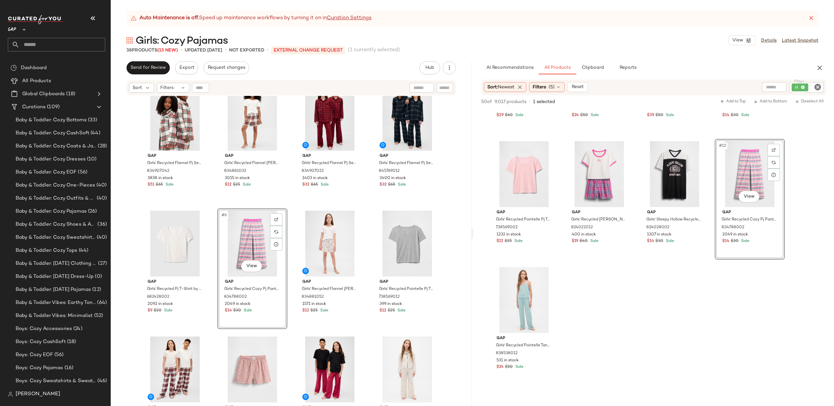
scroll to position [0, 0]
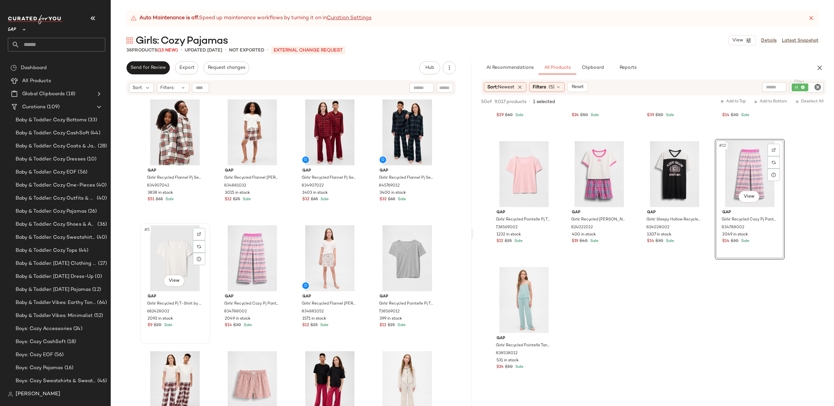
drag, startPoint x: 179, startPoint y: 255, endPoint x: 185, endPoint y: 255, distance: 5.6
click at [179, 255] on div "#5 View" at bounding box center [175, 258] width 66 height 66
click at [233, 255] on div "#6 View" at bounding box center [253, 258] width 66 height 66
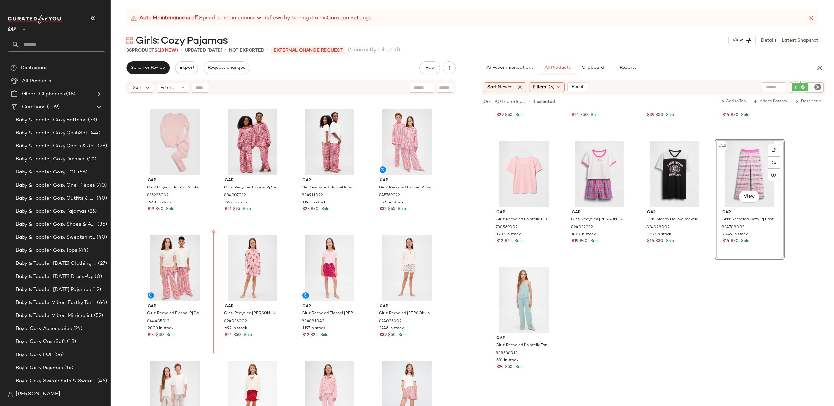
scroll to position [373, 0]
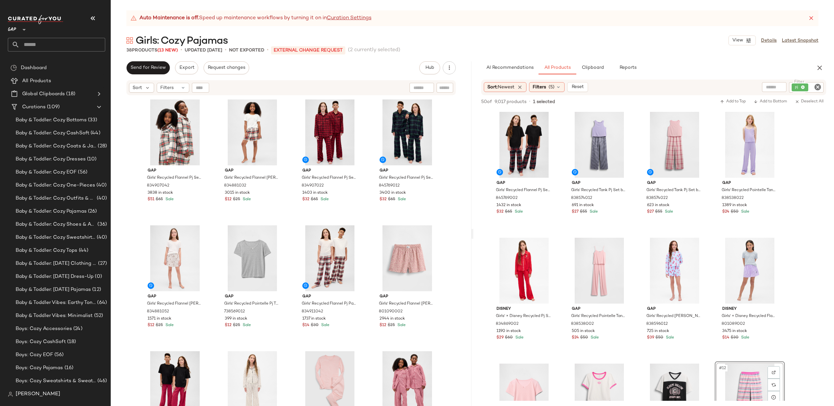
click at [817, 90] on icon "Clear Filter" at bounding box center [818, 87] width 8 height 8
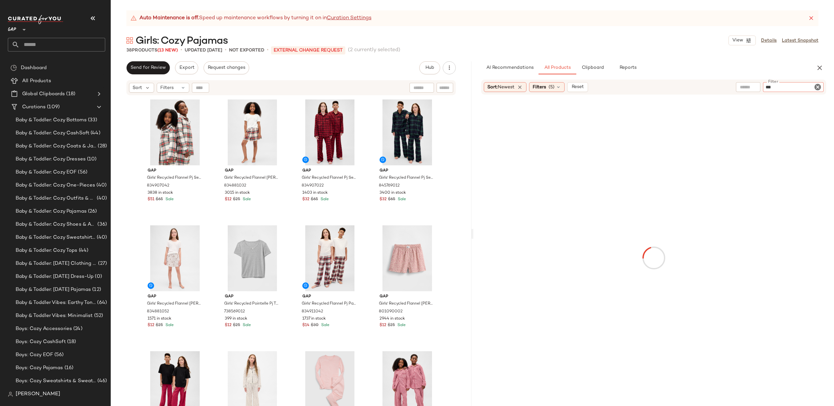
type input "****"
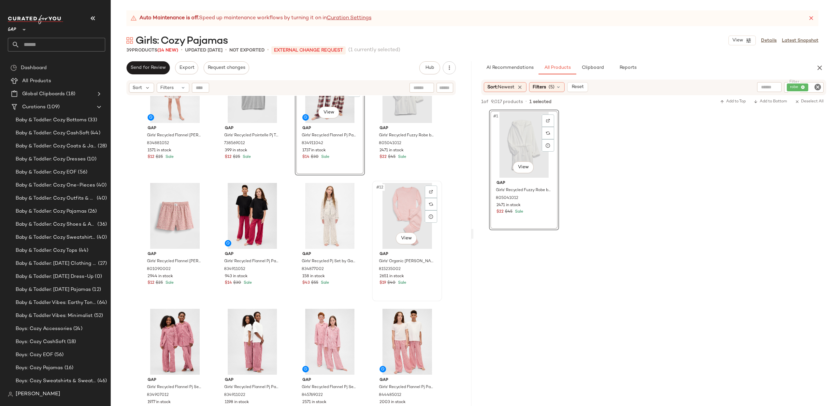
scroll to position [170, 0]
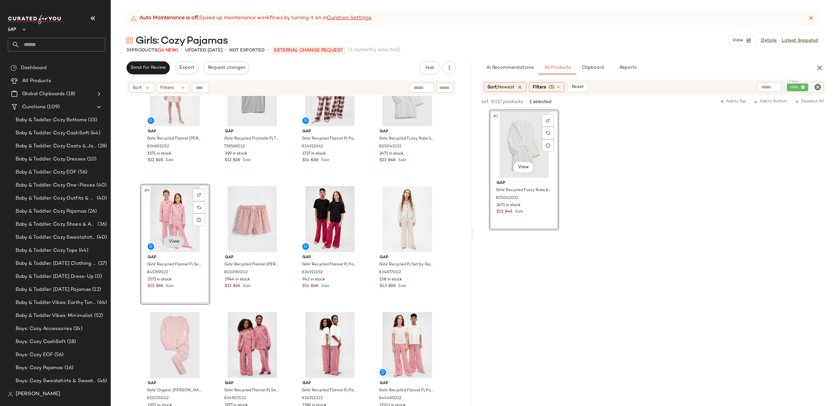
click at [174, 243] on body "GAP ** Dashboard All Products Global Clipboards (18) Curations (109) Baby & Tod…" at bounding box center [417, 203] width 834 height 406
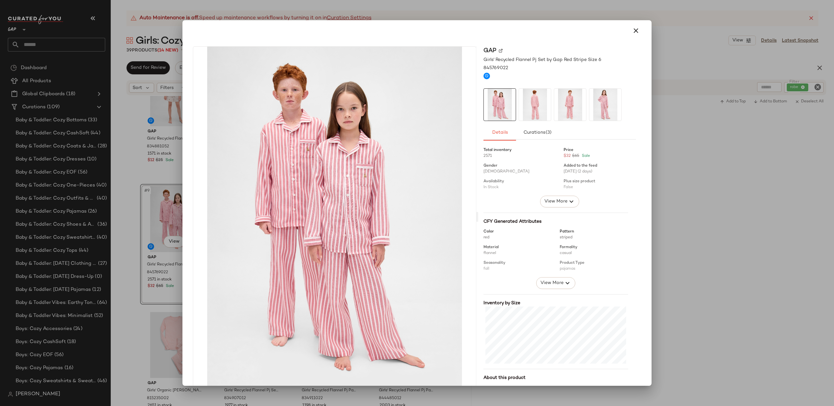
click at [634, 31] on icon "button" at bounding box center [636, 31] width 8 height 8
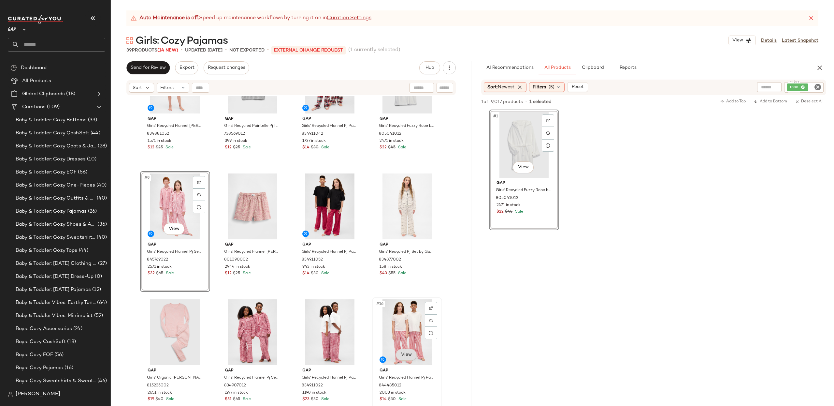
scroll to position [184, 0]
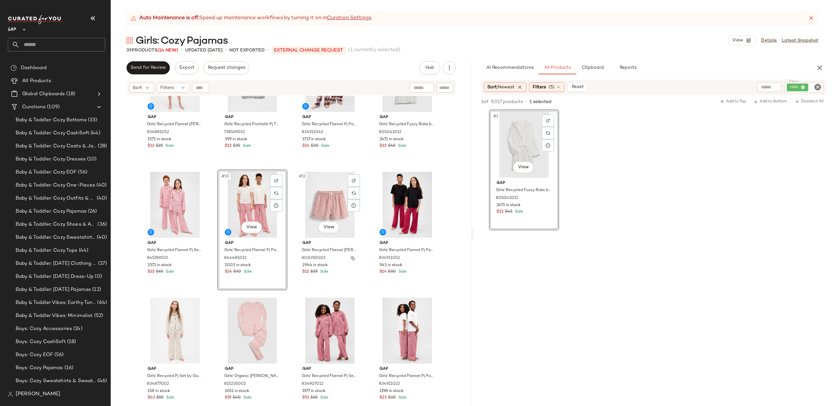
scroll to position [184, 0]
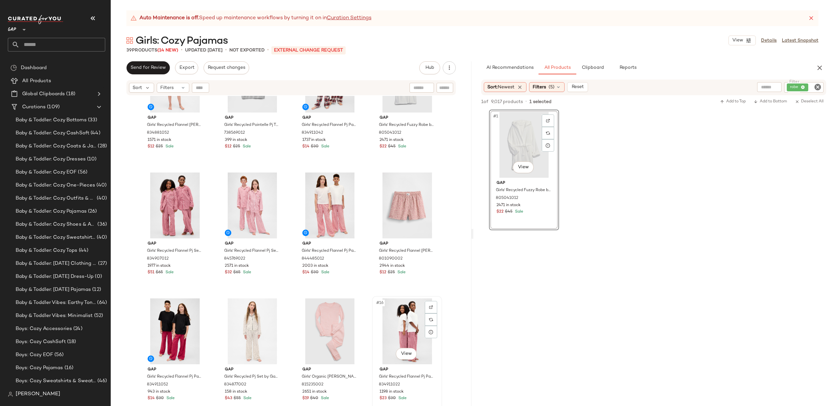
click at [401, 315] on div "#16 View" at bounding box center [407, 331] width 66 height 66
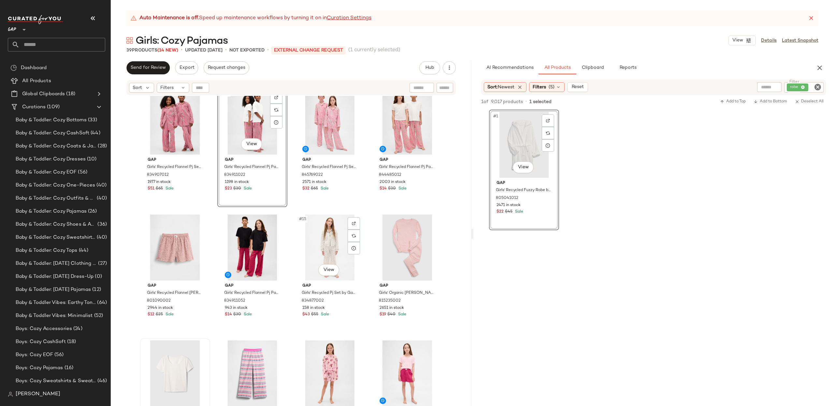
scroll to position [269, 0]
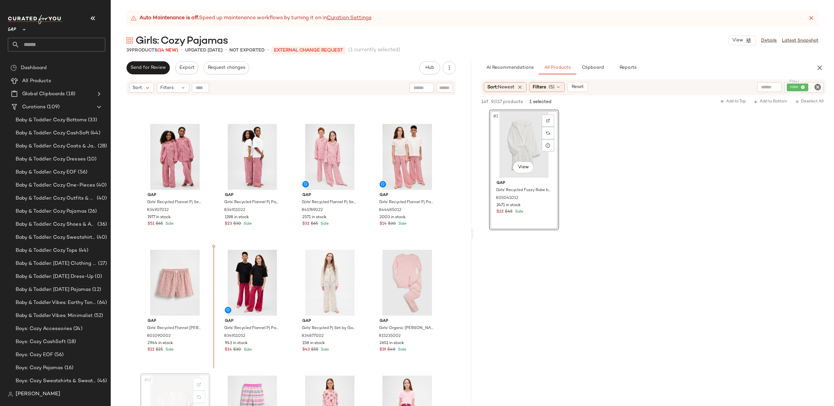
scroll to position [235, 0]
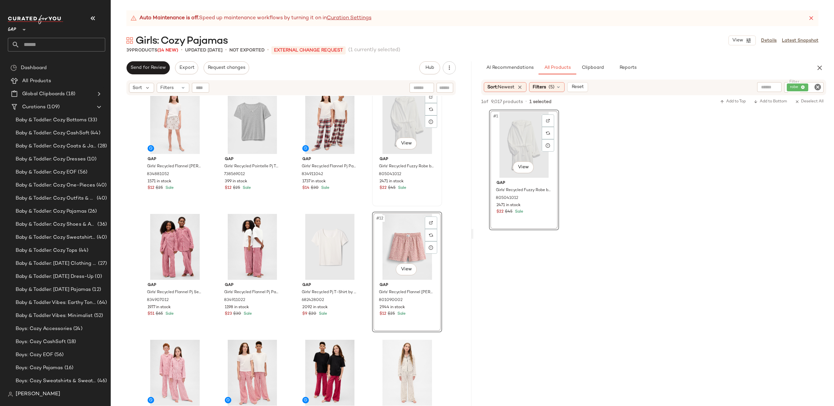
scroll to position [141, 0]
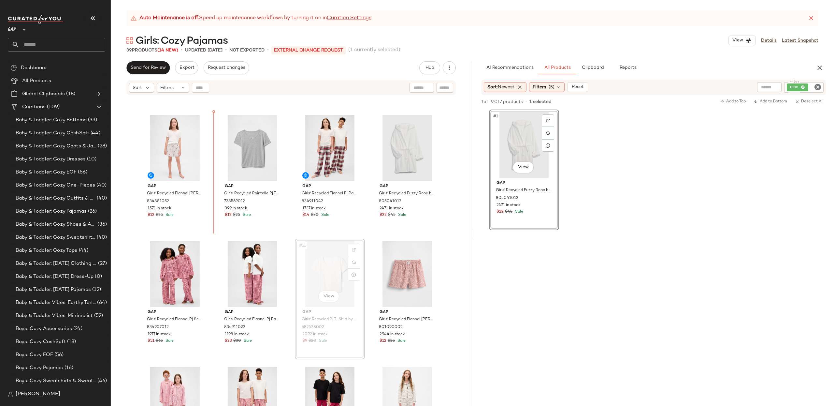
scroll to position [114, 0]
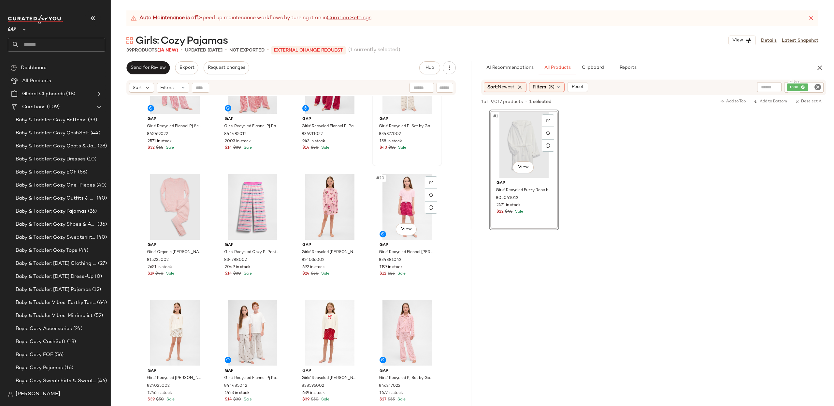
scroll to position [435, 0]
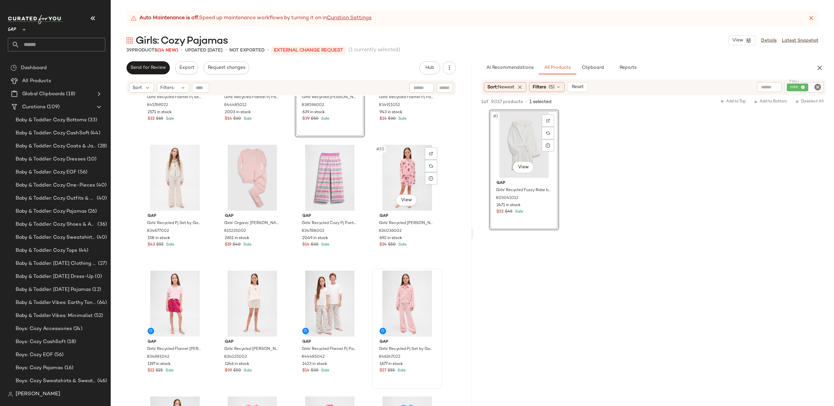
scroll to position [476, 0]
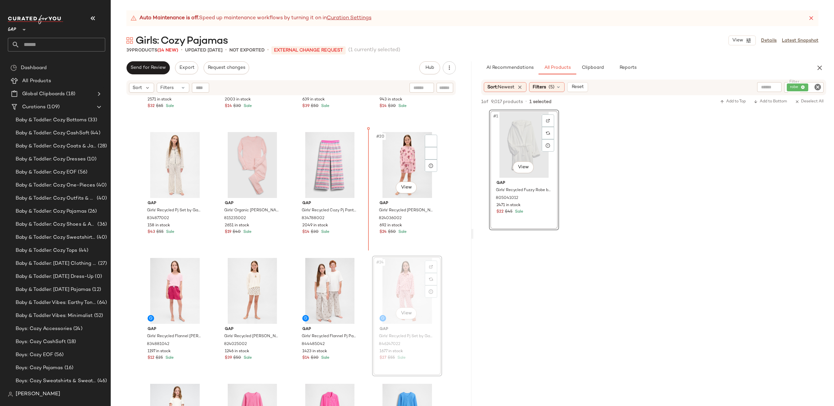
scroll to position [360, 0]
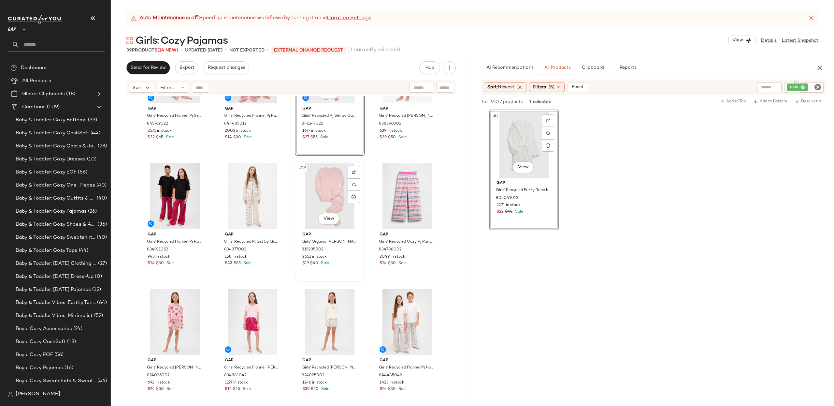
scroll to position [445, 0]
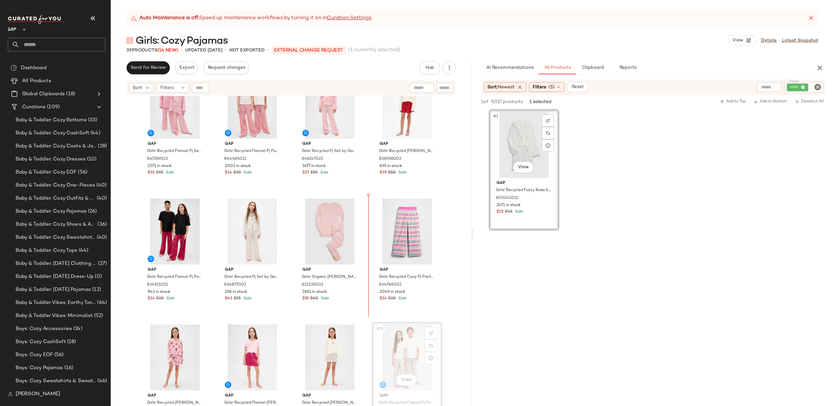
scroll to position [410, 0]
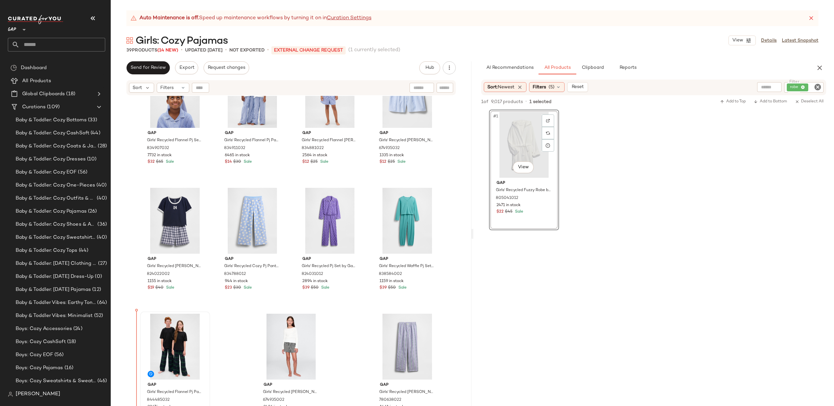
scroll to position [929, 0]
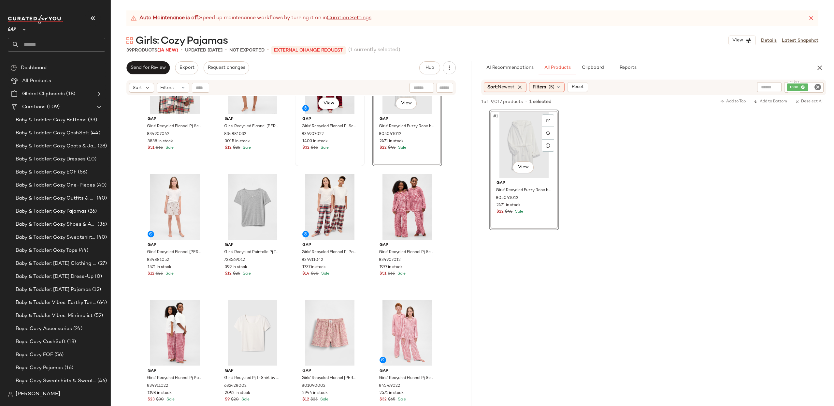
scroll to position [53, 0]
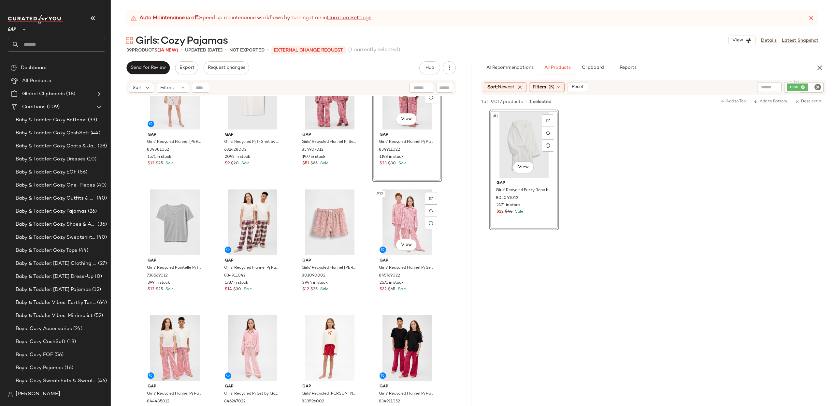
scroll to position [168, 0]
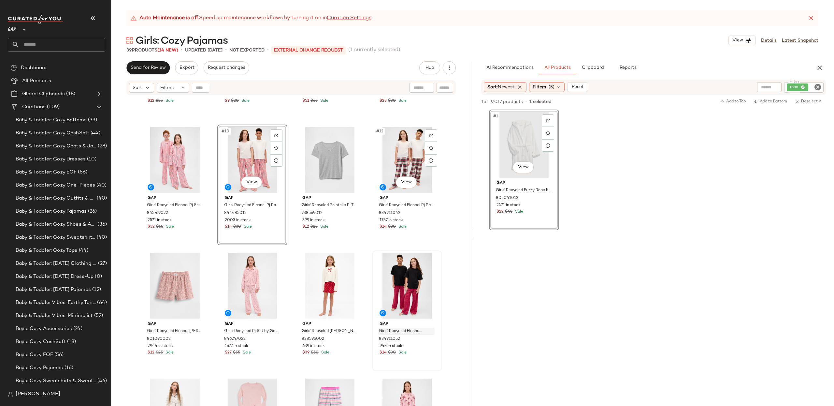
scroll to position [231, 0]
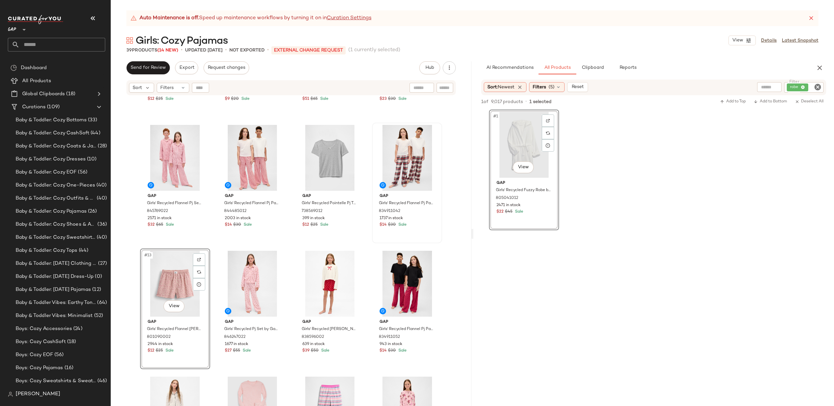
scroll to position [232, 0]
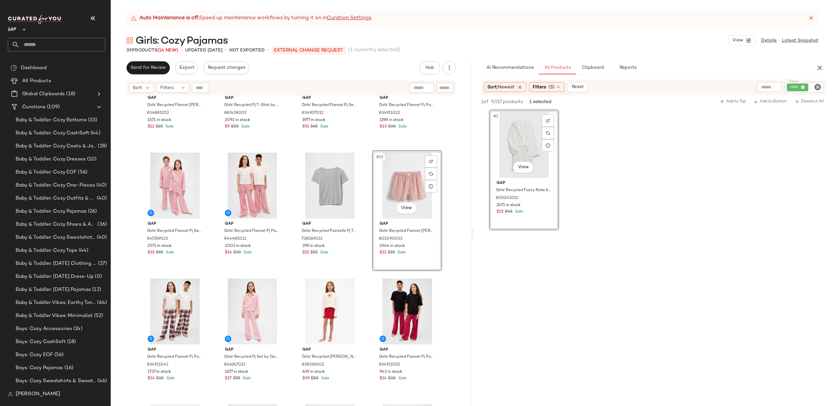
scroll to position [203, 0]
drag, startPoint x: 158, startPoint y: 287, endPoint x: 108, endPoint y: 15, distance: 277.4
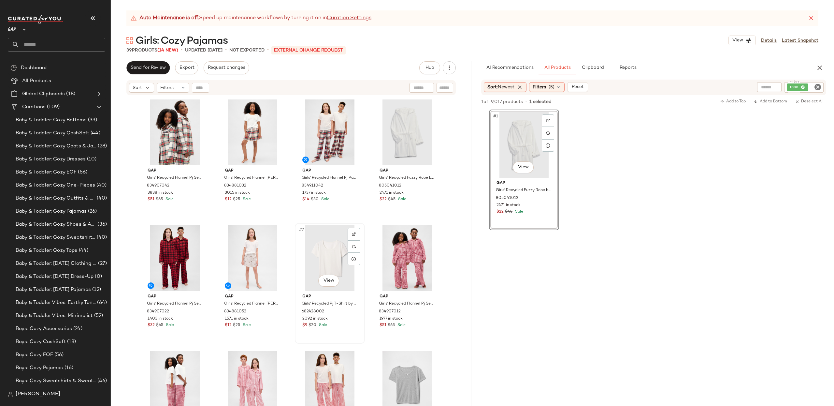
click at [326, 249] on div "#7 View" at bounding box center [330, 258] width 66 height 66
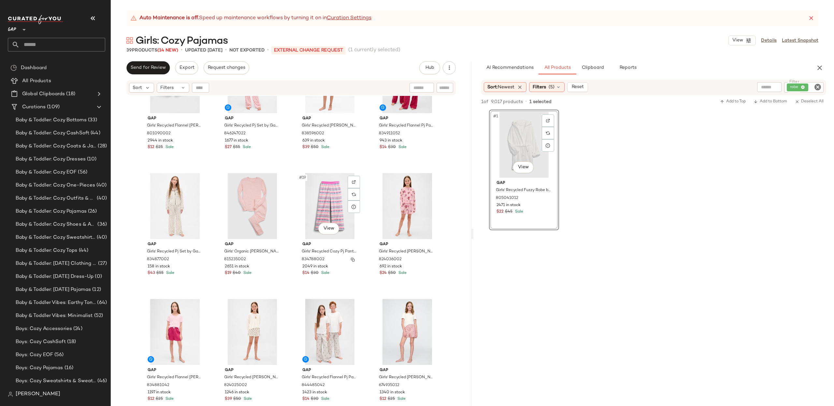
scroll to position [420, 0]
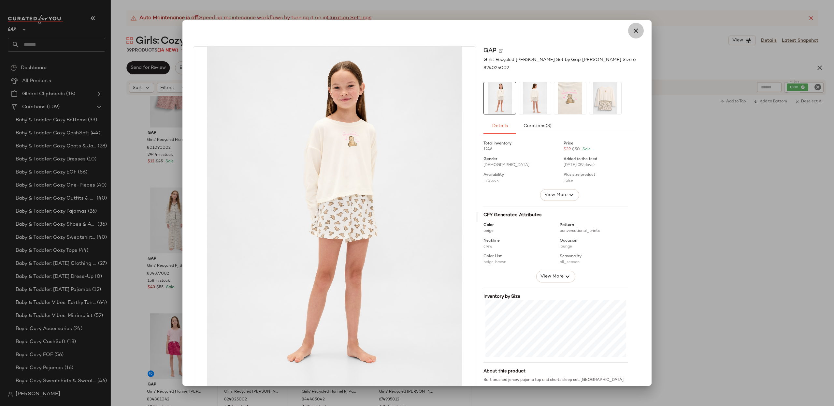
drag, startPoint x: 627, startPoint y: 31, endPoint x: 628, endPoint y: 34, distance: 3.3
click at [628, 31] on button "button" at bounding box center [636, 31] width 16 height 16
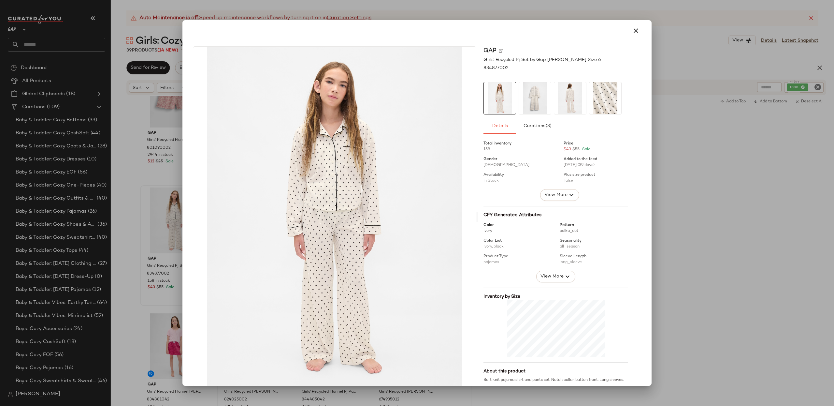
drag, startPoint x: 634, startPoint y: 32, endPoint x: 626, endPoint y: 38, distance: 10.2
click at [634, 32] on icon "button" at bounding box center [636, 31] width 8 height 8
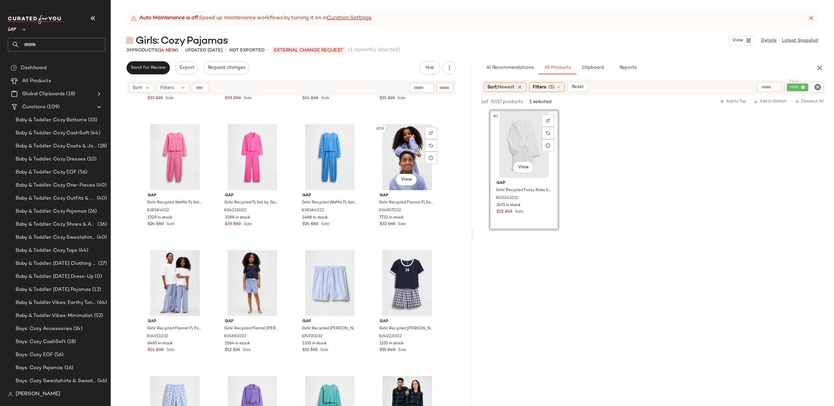
scroll to position [705, 0]
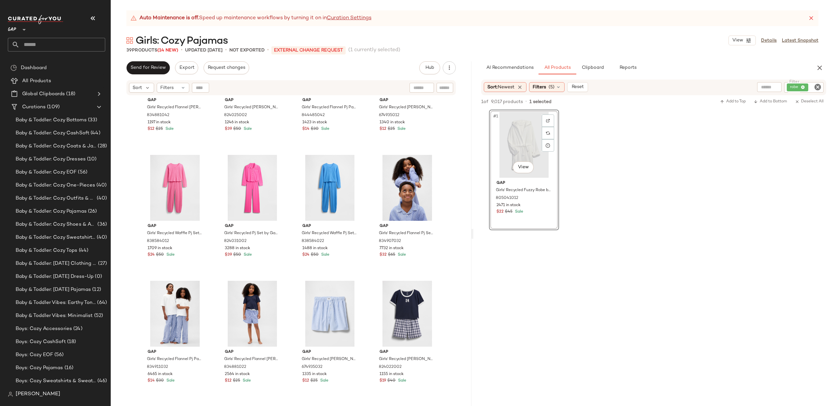
drag, startPoint x: 184, startPoint y: 218, endPoint x: 657, endPoint y: 11, distance: 515.6
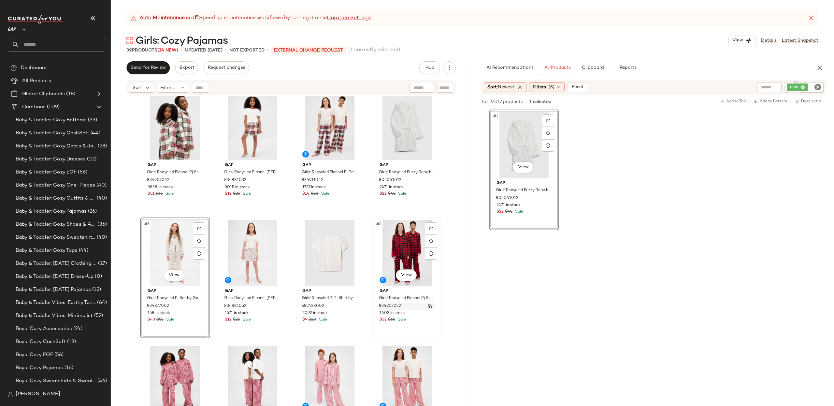
scroll to position [0, 0]
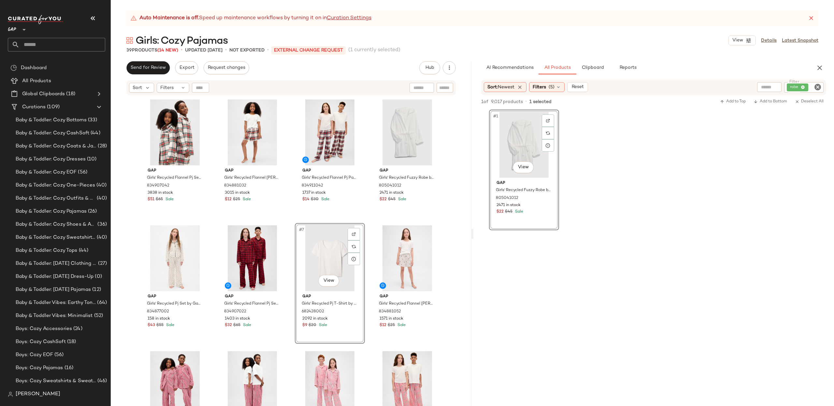
click at [446, 235] on div "Gap Girls' Recycled Flannel Pj Set by Gap Tan Tartan Plaid Size 6 834907042 383…" at bounding box center [291, 259] width 361 height 326
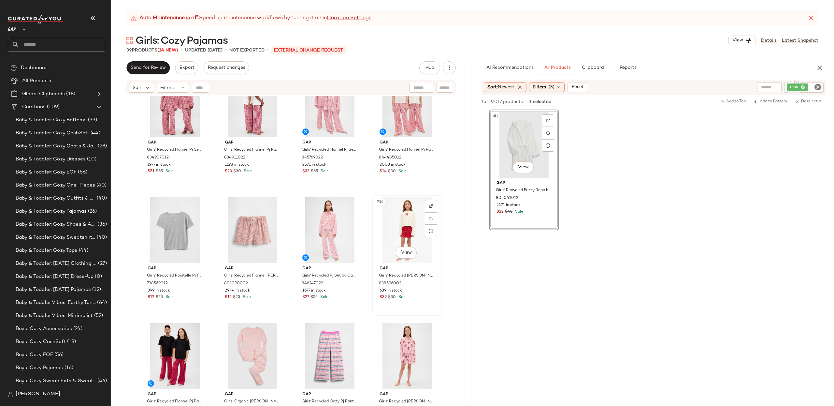
scroll to position [287, 0]
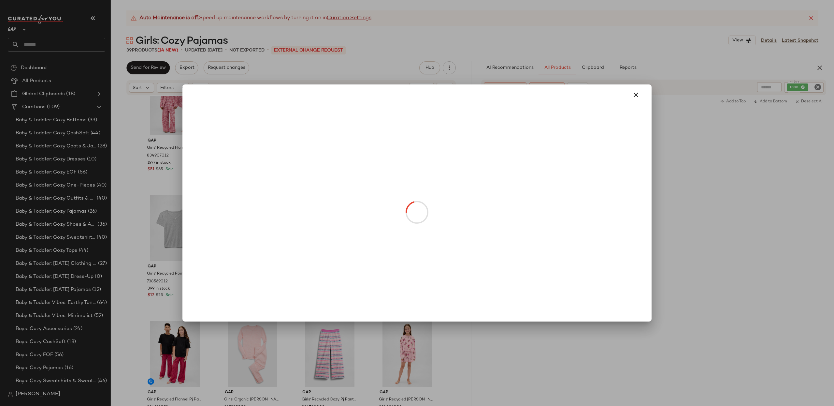
drag, startPoint x: 252, startPoint y: 252, endPoint x: 246, endPoint y: 253, distance: 5.6
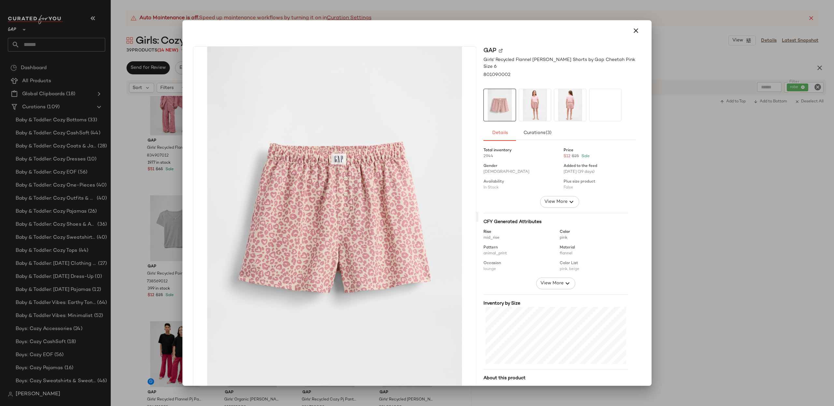
drag, startPoint x: 632, startPoint y: 34, endPoint x: 618, endPoint y: 46, distance: 18.3
click at [632, 34] on icon "button" at bounding box center [636, 31] width 8 height 8
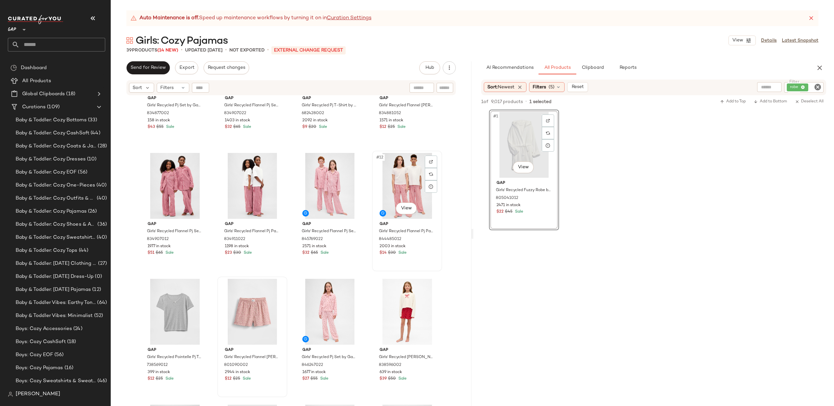
scroll to position [207, 0]
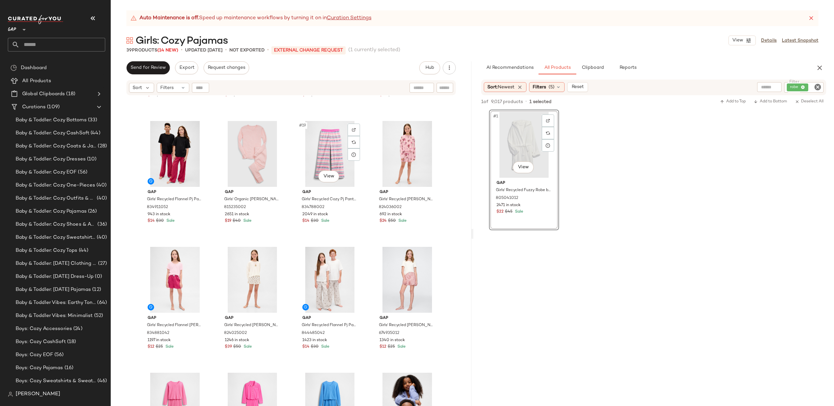
scroll to position [426, 0]
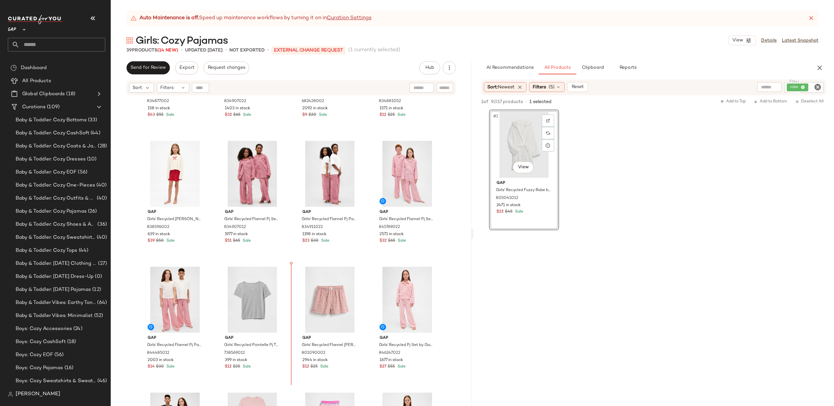
scroll to position [126, 0]
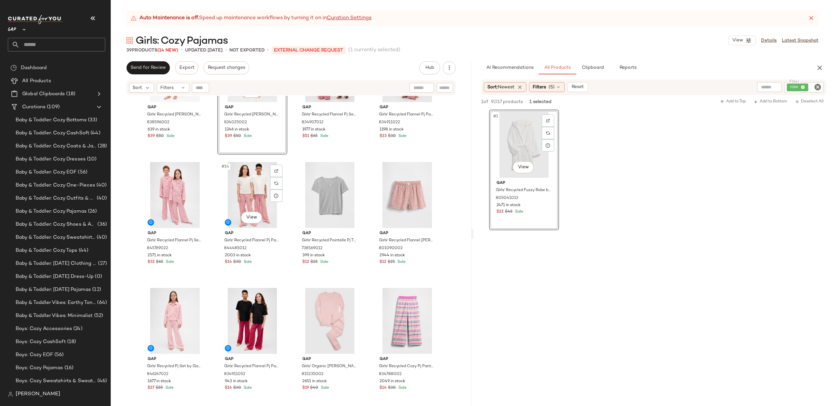
scroll to position [321, 0]
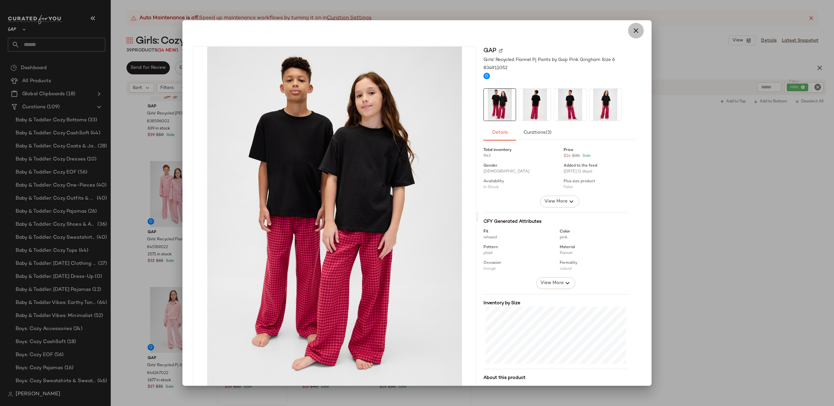
click at [637, 32] on button "button" at bounding box center [636, 31] width 16 height 16
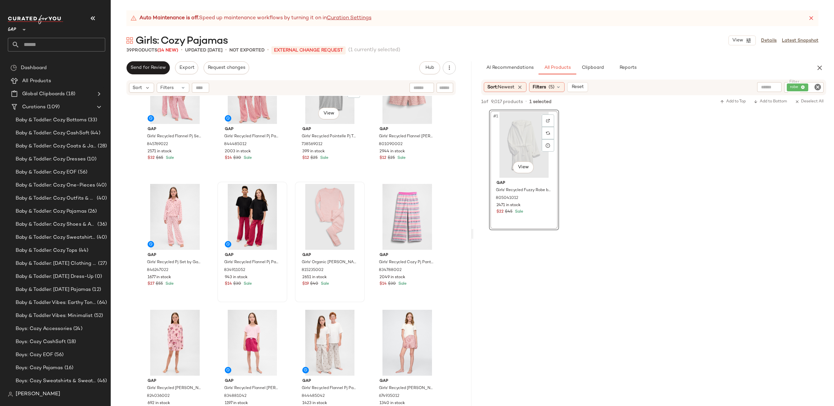
scroll to position [425, 0]
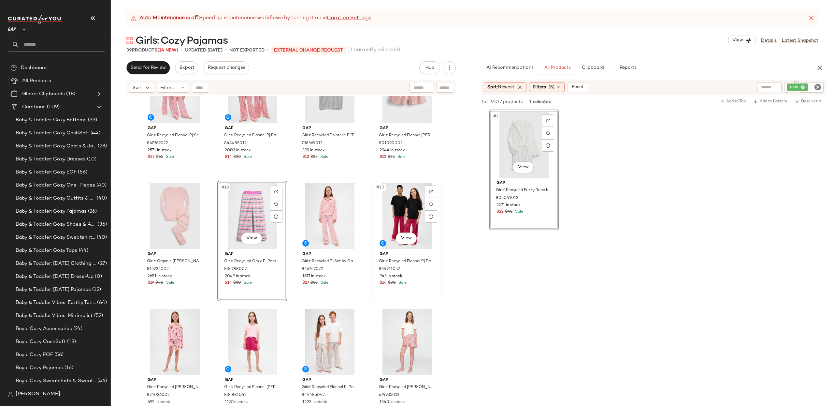
scroll to position [501, 0]
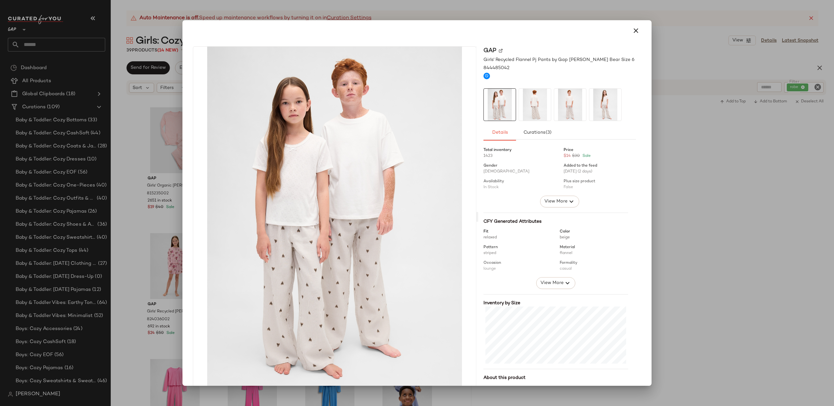
drag, startPoint x: 635, startPoint y: 29, endPoint x: 616, endPoint y: 56, distance: 32.5
click at [635, 29] on icon "button" at bounding box center [636, 31] width 8 height 8
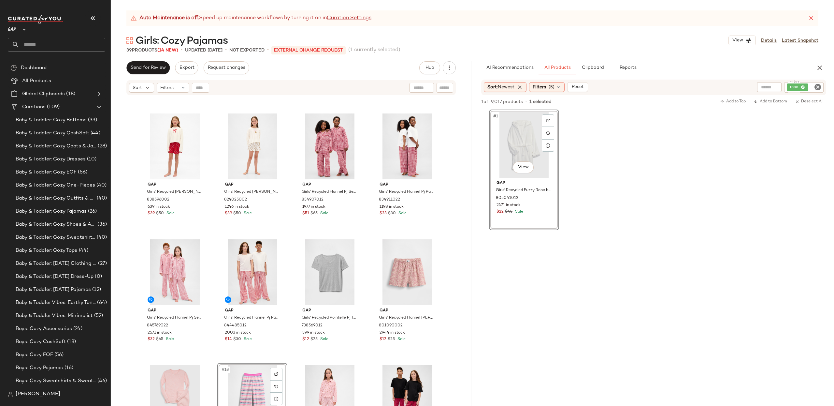
scroll to position [231, 0]
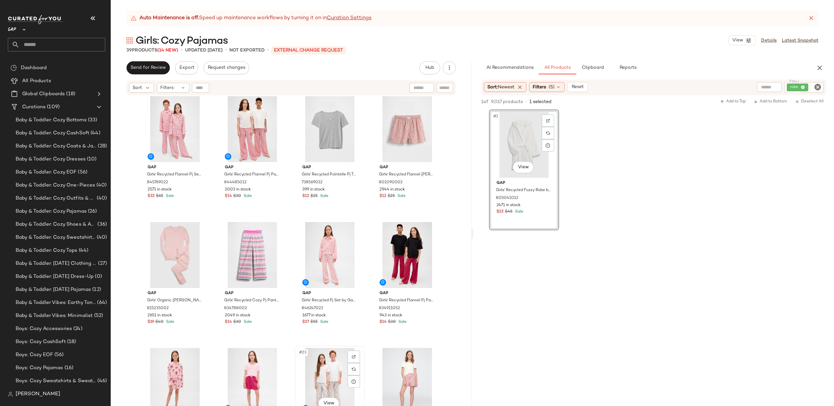
scroll to position [388, 0]
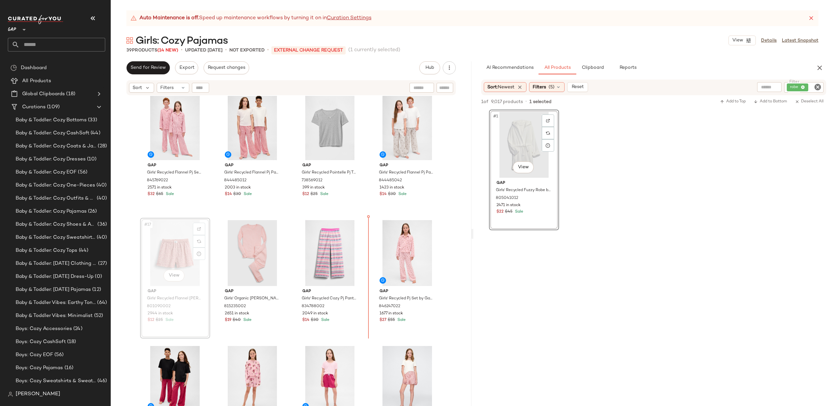
scroll to position [612, 0]
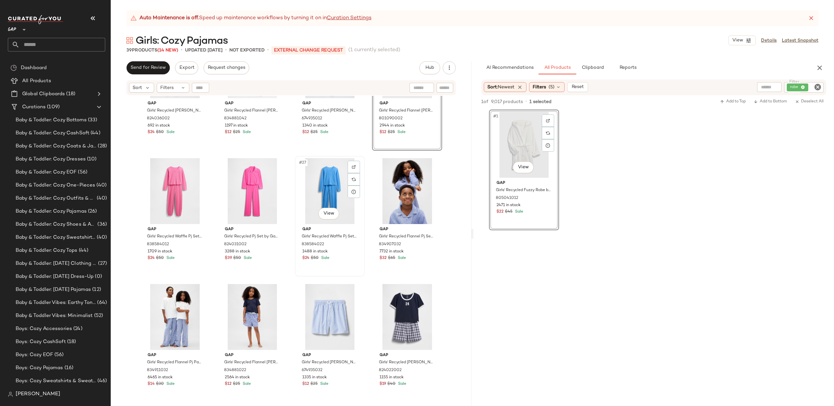
scroll to position [710, 0]
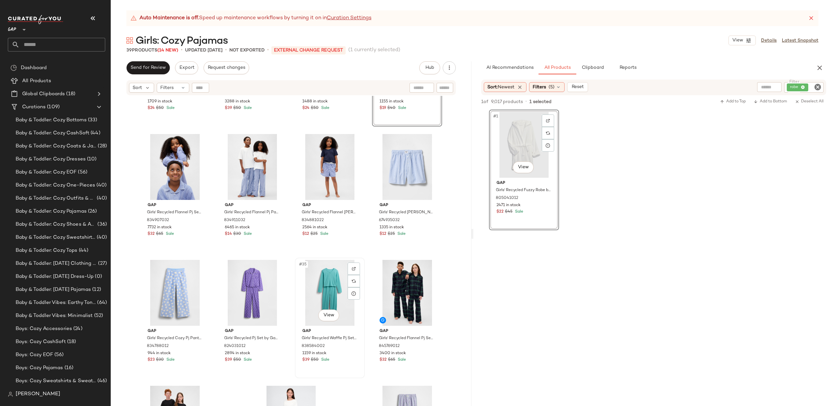
scroll to position [850, 0]
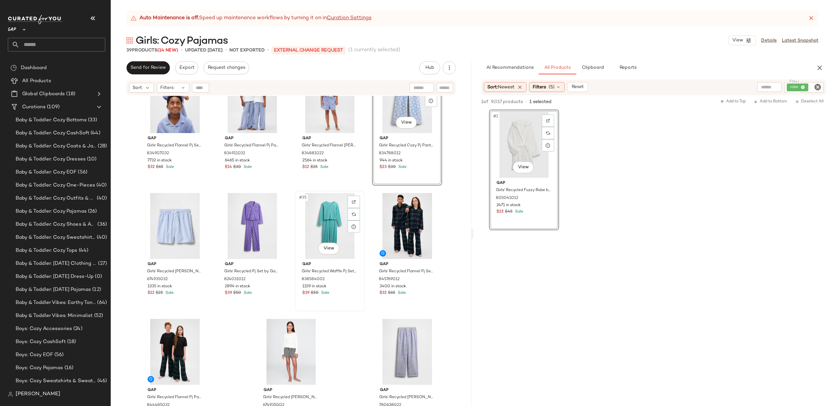
scroll to position [933, 0]
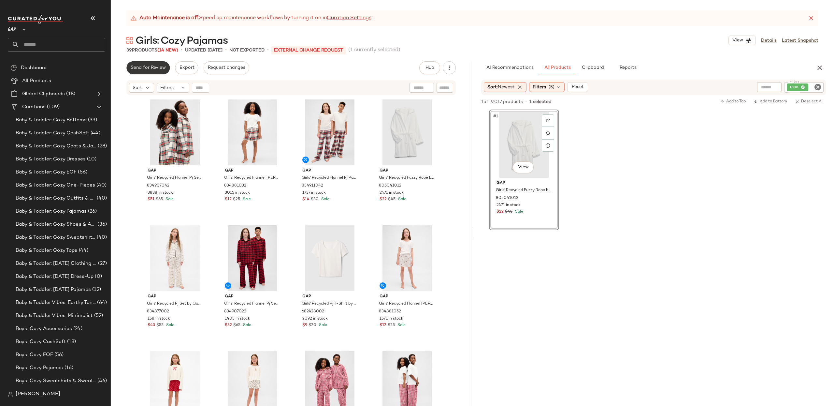
click at [158, 66] on span "Send for Review" at bounding box center [148, 67] width 36 height 5
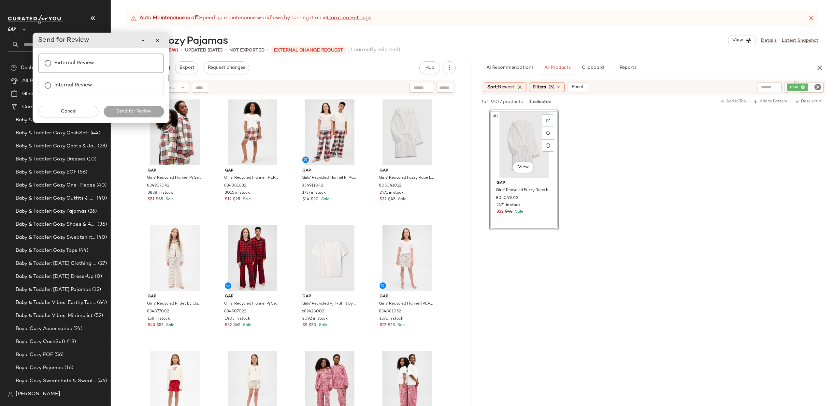
drag, startPoint x: 67, startPoint y: 65, endPoint x: 69, endPoint y: 69, distance: 4.5
click at [67, 65] on label "External Review" at bounding box center [74, 63] width 40 height 13
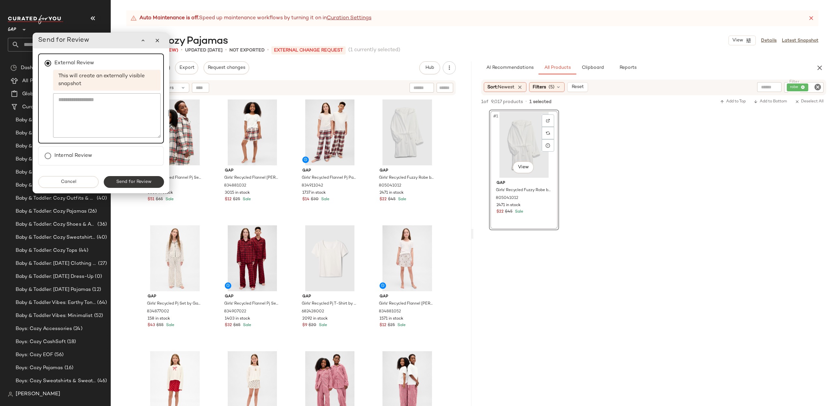
click at [140, 186] on button "Send for Review" at bounding box center [134, 182] width 60 height 12
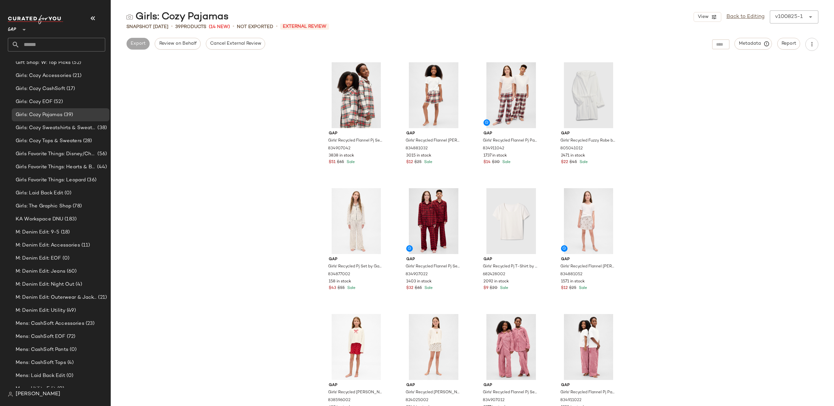
scroll to position [708, 0]
click at [56, 116] on span "Girls: Cozy CashSoft" at bounding box center [41, 115] width 50 height 7
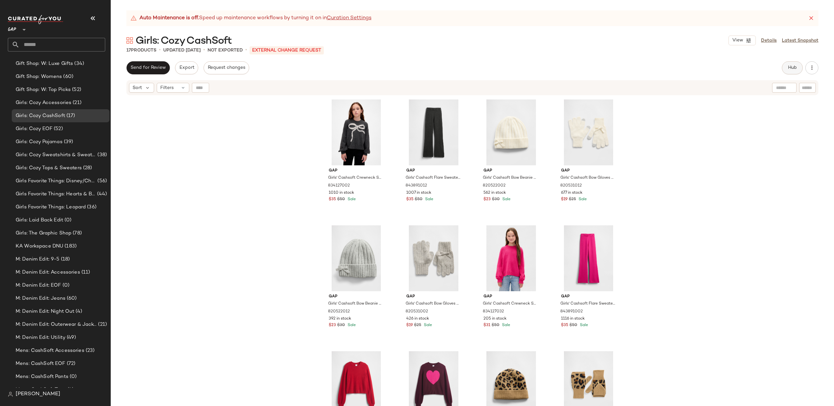
click at [786, 67] on button "Hub" at bounding box center [792, 67] width 21 height 13
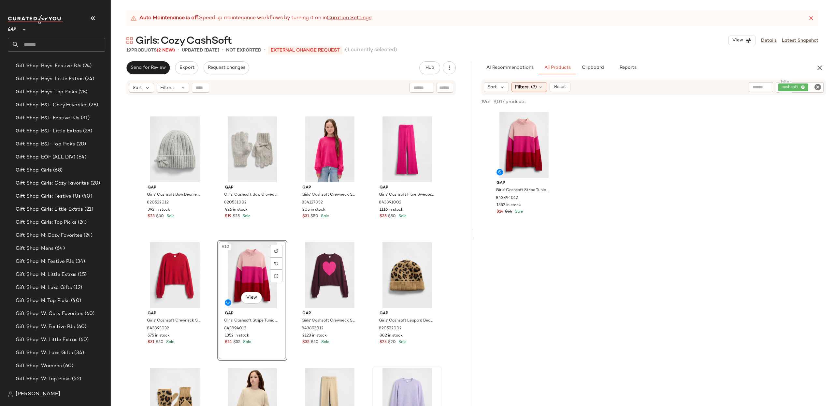
scroll to position [729, 0]
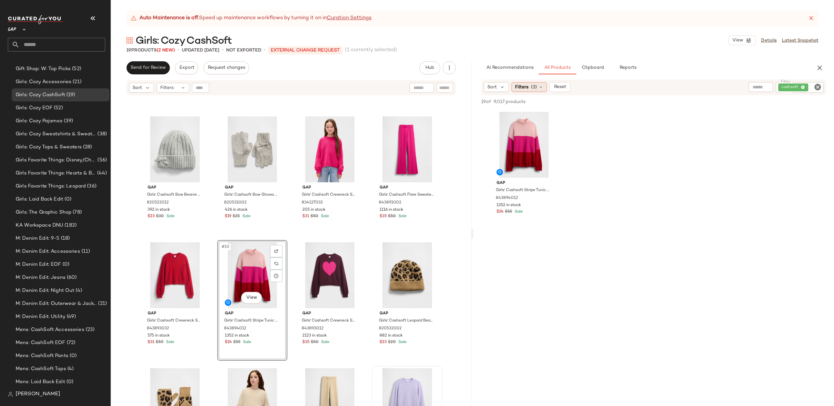
click at [527, 85] on span "Filters" at bounding box center [521, 87] width 13 height 7
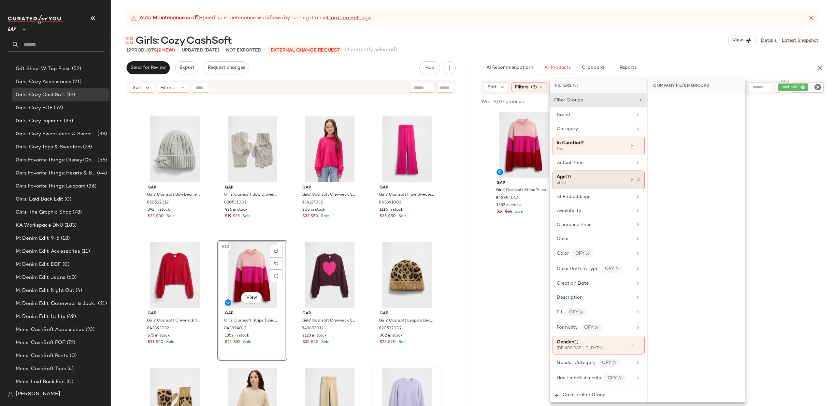
click at [636, 181] on icon at bounding box center [638, 179] width 5 height 5
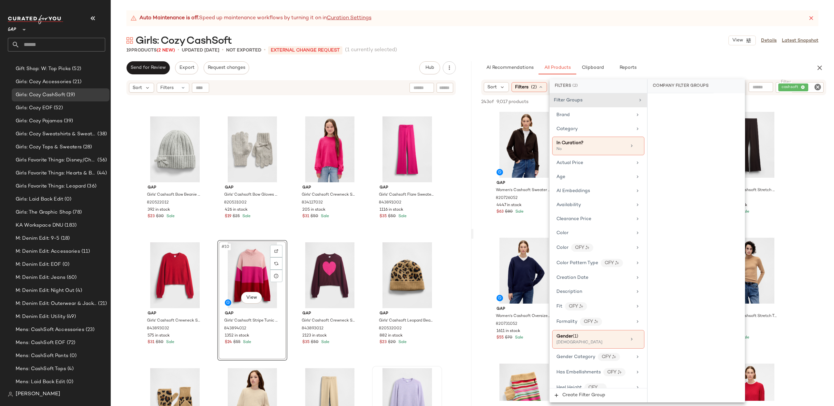
click at [476, 68] on div "AI Recommendations All Products Clipboard Reports" at bounding box center [644, 67] width 340 height 13
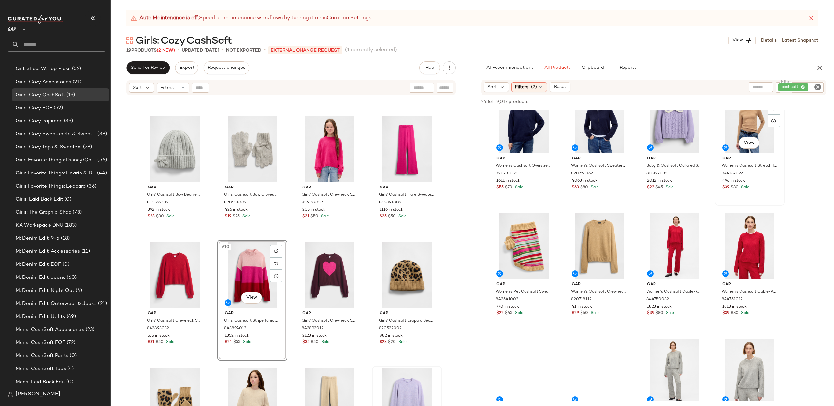
scroll to position [151, 0]
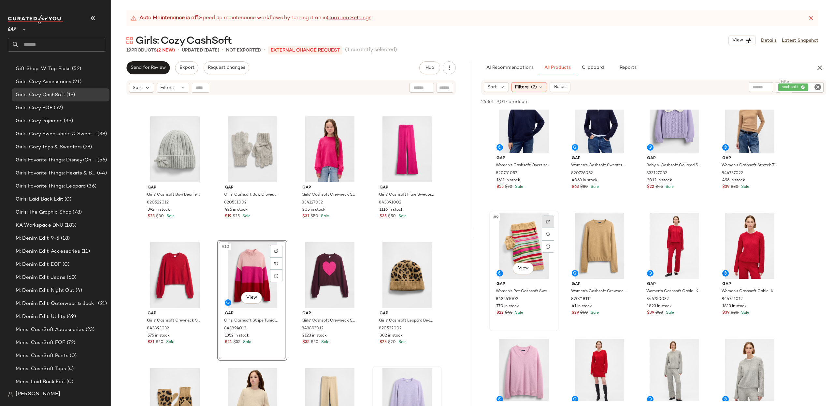
click at [549, 219] on div at bounding box center [548, 221] width 12 height 12
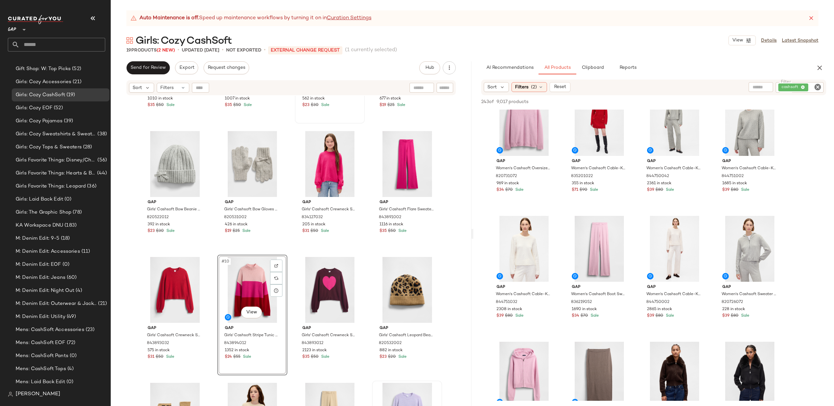
scroll to position [95, 0]
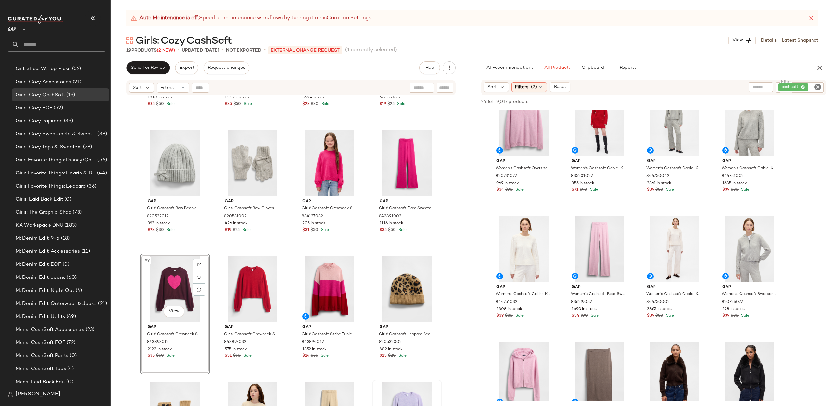
drag, startPoint x: 317, startPoint y: 280, endPoint x: 172, endPoint y: 6, distance: 310.1
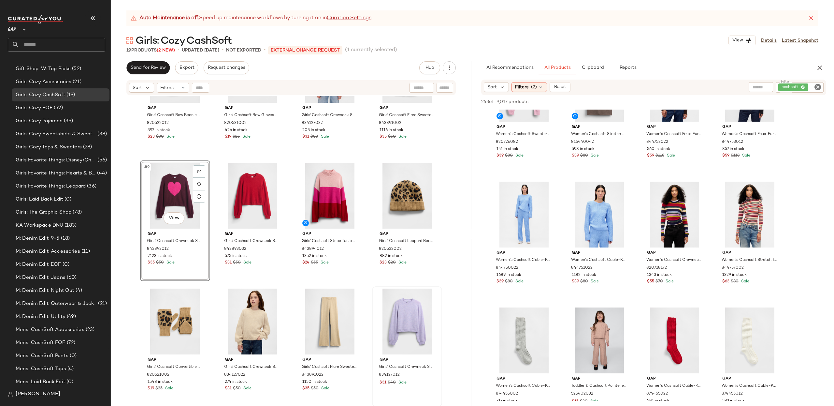
scroll to position [686, 0]
drag, startPoint x: 811, startPoint y: 87, endPoint x: 826, endPoint y: 87, distance: 15.0
click at [815, 86] on div "Filter cashsoft Filter" at bounding box center [800, 87] width 48 height 10
type input "******"
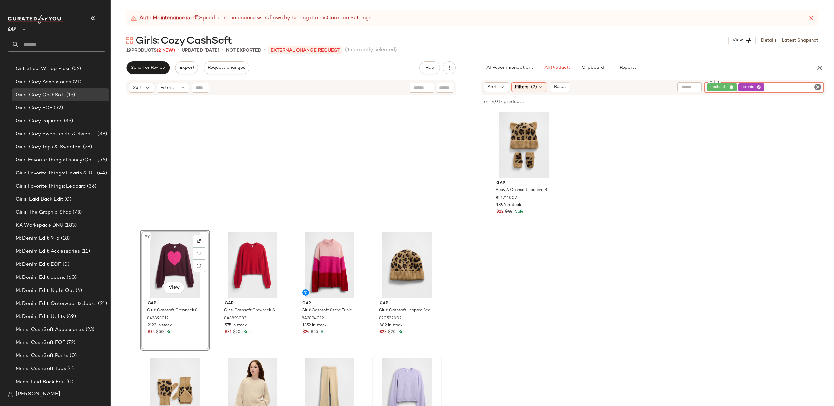
scroll to position [0, 0]
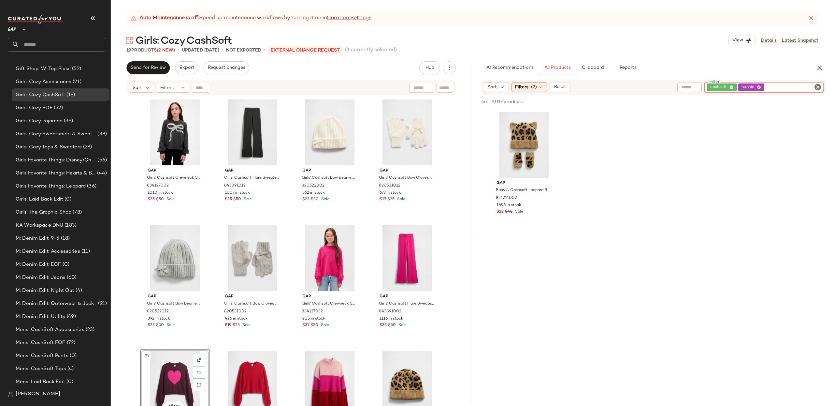
drag, startPoint x: 819, startPoint y: 86, endPoint x: 810, endPoint y: 88, distance: 8.7
click at [819, 86] on icon "Clear Filter" at bounding box center [818, 87] width 8 height 8
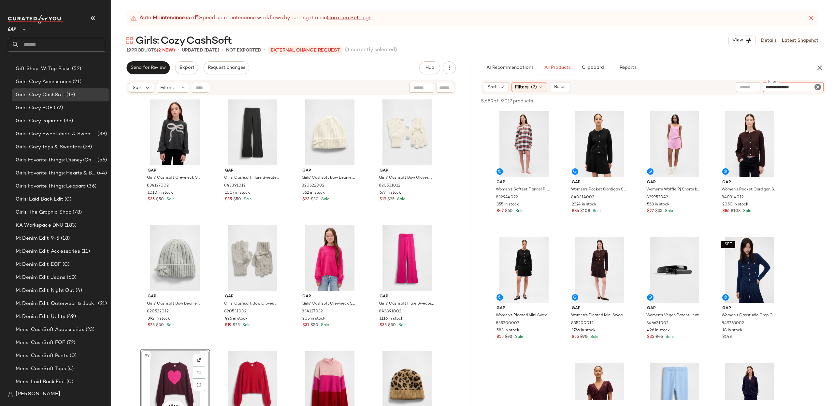
type input "**********"
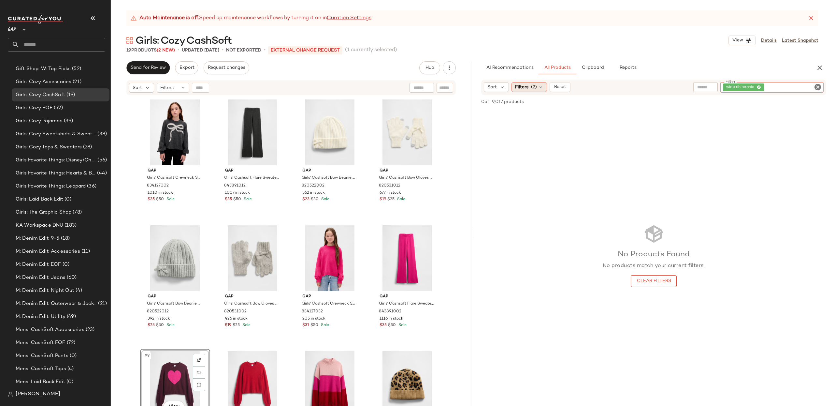
click at [521, 87] on span "Filters" at bounding box center [521, 87] width 13 height 7
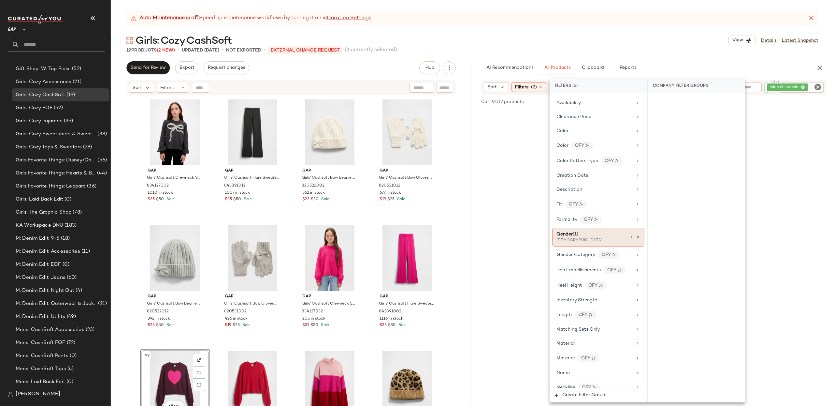
click at [636, 239] on icon at bounding box center [638, 237] width 5 height 5
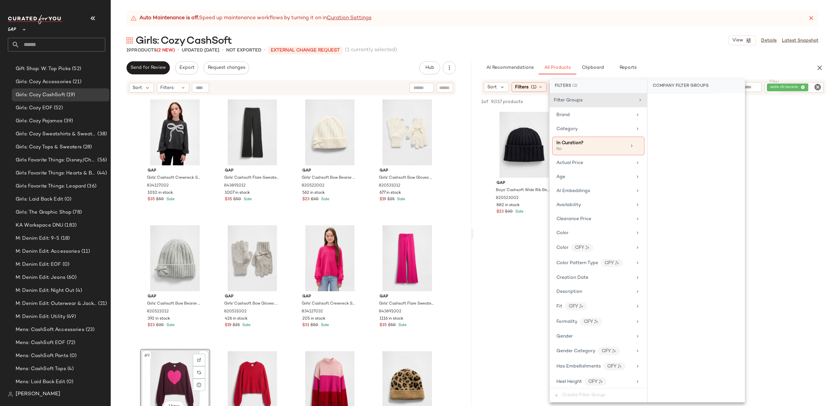
click at [535, 240] on div at bounding box center [654, 293] width 361 height 126
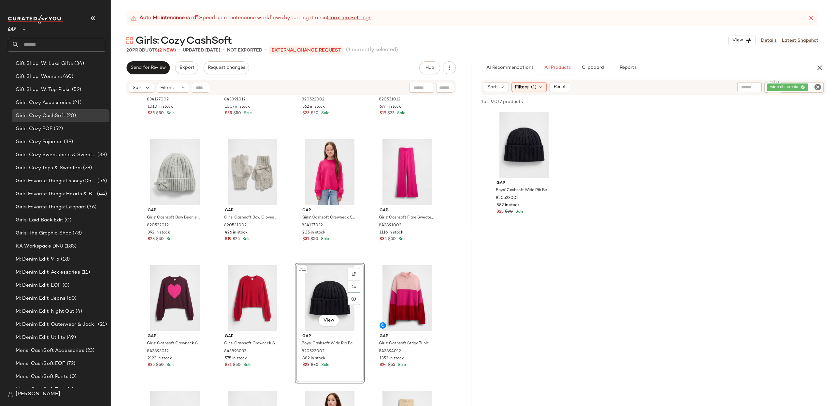
scroll to position [729, 0]
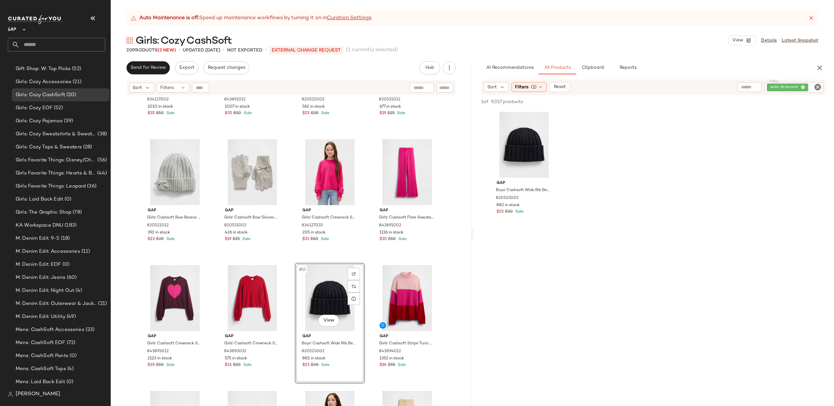
drag, startPoint x: 527, startPoint y: 137, endPoint x: 198, endPoint y: 18, distance: 349.3
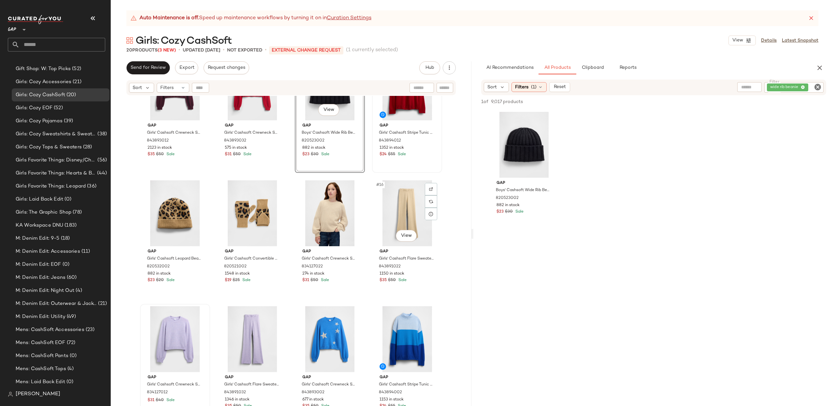
scroll to position [304, 0]
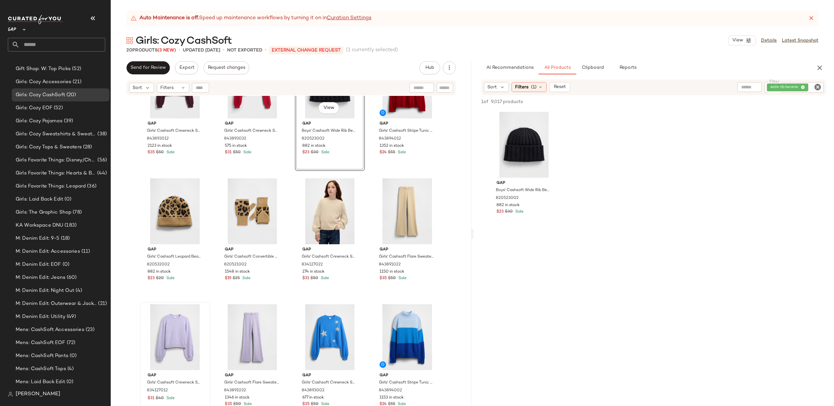
click at [819, 85] on icon "Clear Filter" at bounding box center [818, 87] width 8 height 8
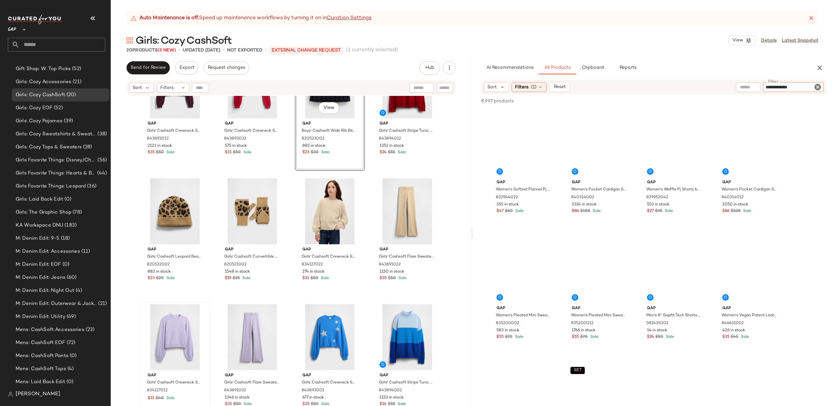
type input "**********"
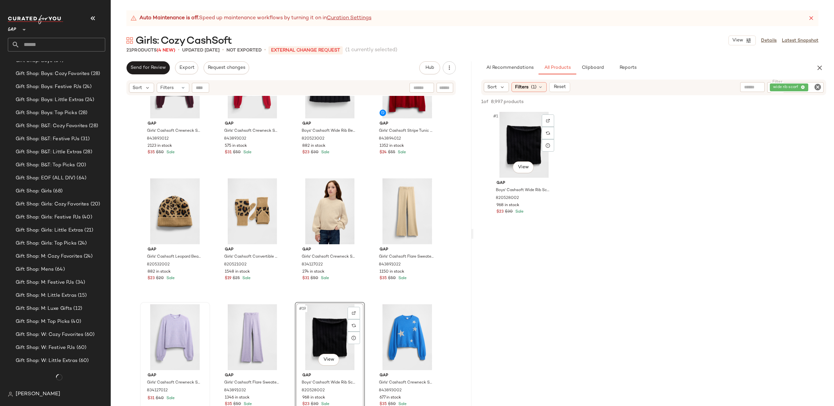
scroll to position [729, 0]
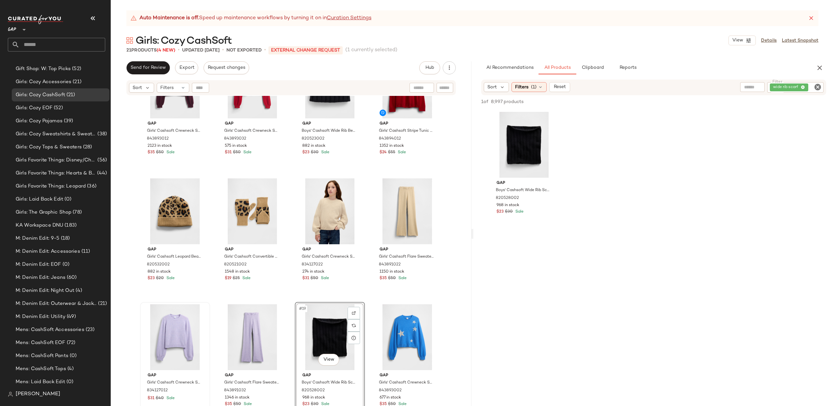
drag, startPoint x: 526, startPoint y: 137, endPoint x: 156, endPoint y: 0, distance: 394.3
click at [818, 86] on icon "Clear Filter" at bounding box center [818, 87] width 8 height 8
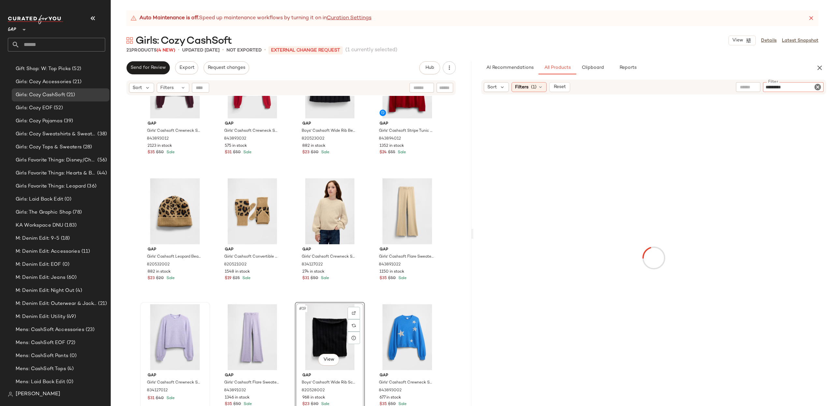
type input "**********"
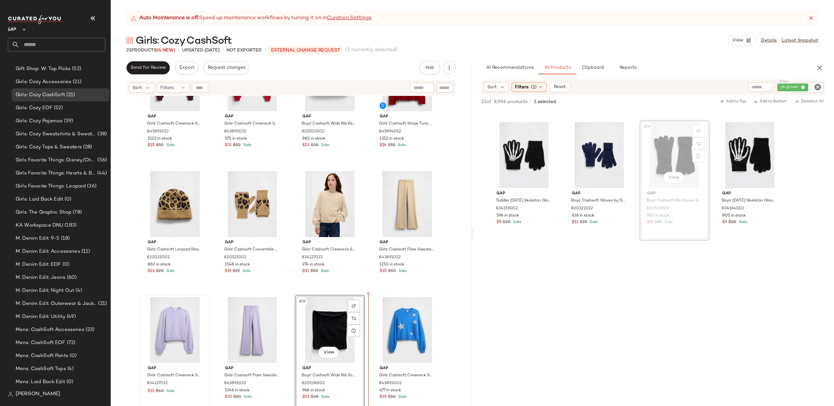
scroll to position [314, 0]
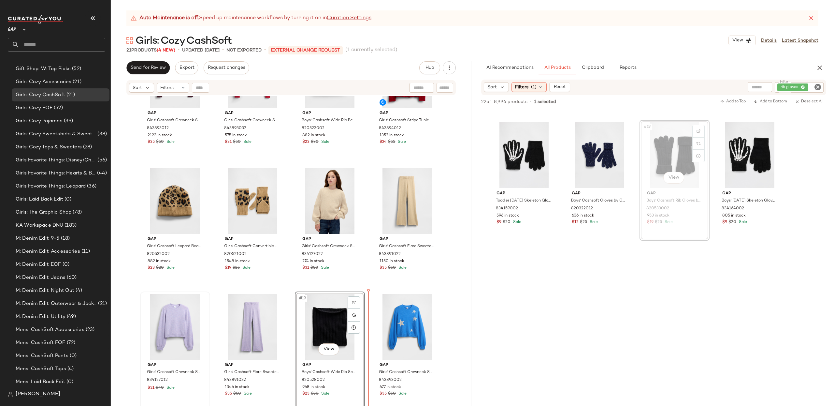
drag, startPoint x: 671, startPoint y: 162, endPoint x: 667, endPoint y: 167, distance: 6.5
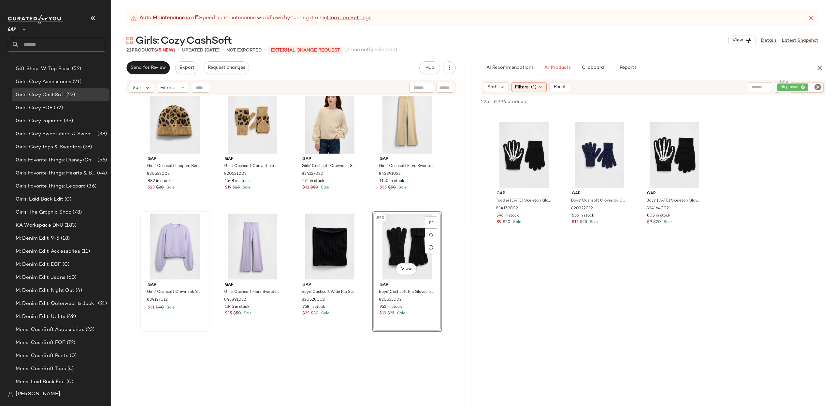
scroll to position [430, 0]
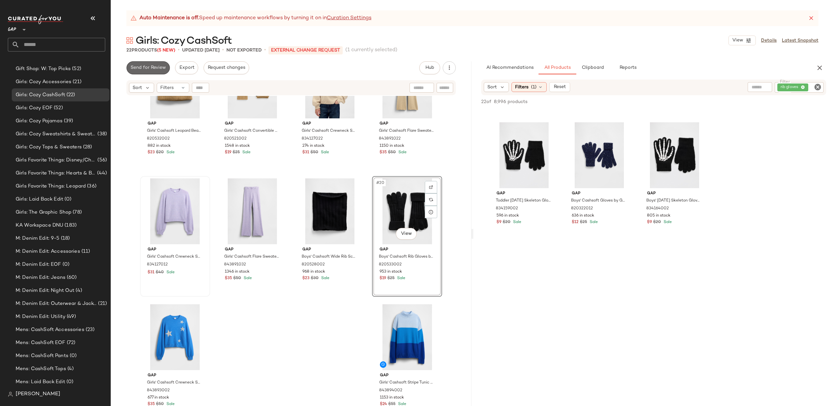
click at [162, 67] on span "Send for Review" at bounding box center [148, 67] width 36 height 5
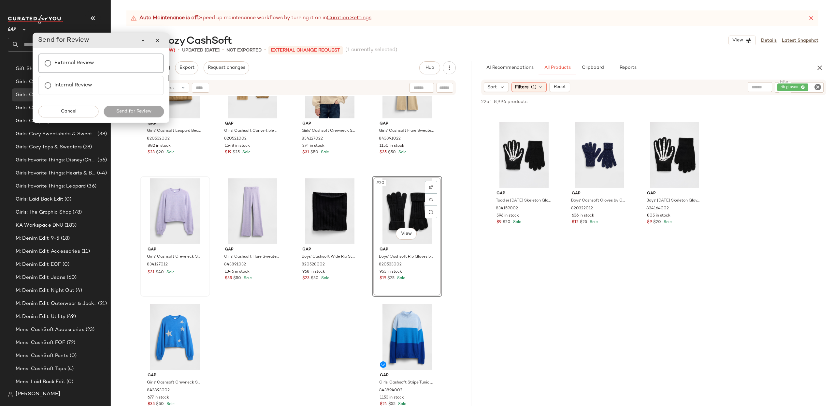
drag, startPoint x: 95, startPoint y: 64, endPoint x: 99, endPoint y: 67, distance: 5.3
click at [95, 64] on div "External Review" at bounding box center [101, 63] width 126 height 20
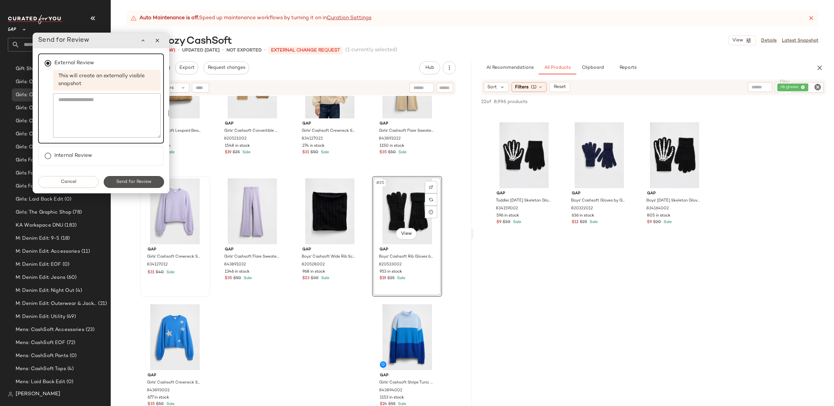
drag, startPoint x: 141, startPoint y: 179, endPoint x: 115, endPoint y: 39, distance: 141.6
click at [140, 177] on button "Send for Review" at bounding box center [134, 182] width 60 height 12
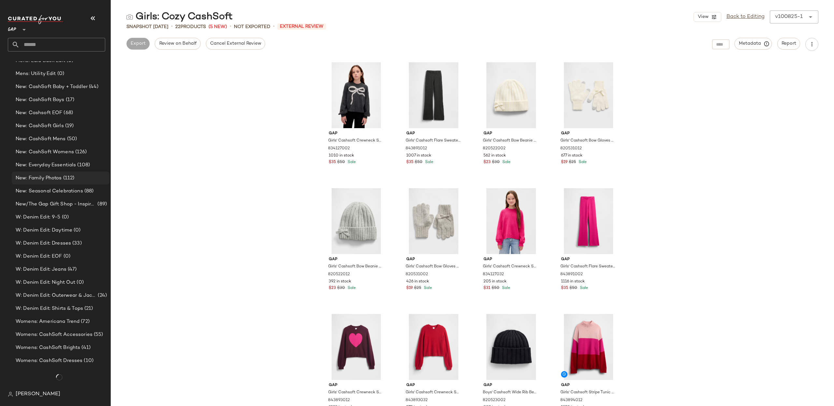
scroll to position [1050, 0]
click at [54, 130] on div "New: CashSoft Girls (19)" at bounding box center [61, 125] width 98 height 13
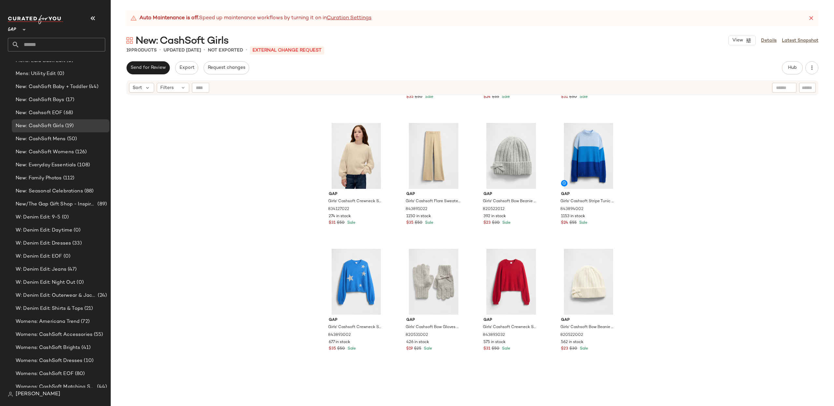
scroll to position [304, 0]
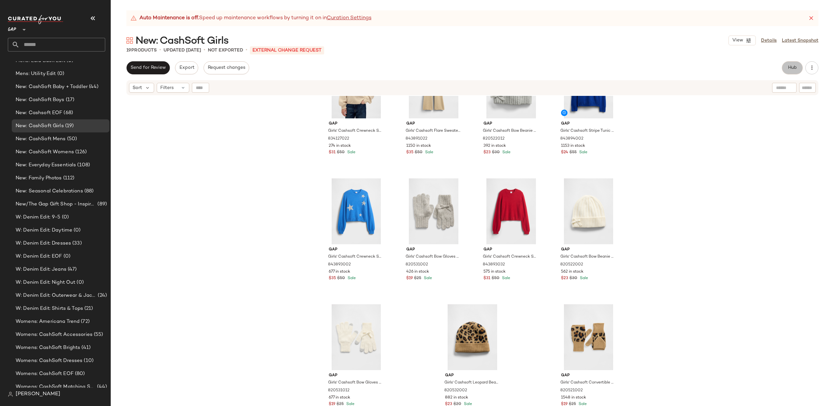
click at [789, 66] on span "Hub" at bounding box center [792, 67] width 9 height 5
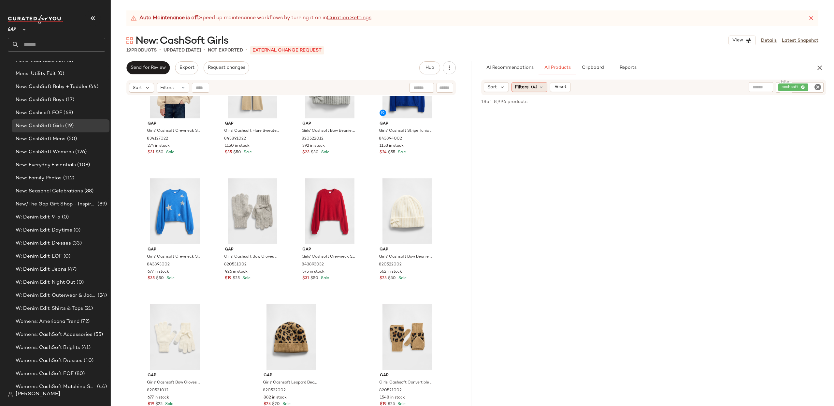
click at [531, 88] on span "(4)" at bounding box center [534, 87] width 6 height 7
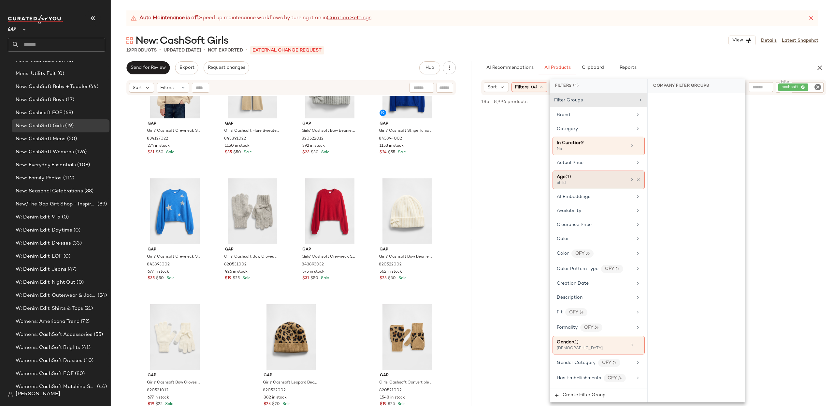
click at [642, 183] on div "Filter Groups Brand Category In Curation? No Actual Price Age ([DEMOGRAPHIC_DAT…" at bounding box center [598, 240] width 97 height 295
click at [637, 180] on icon at bounding box center [638, 179] width 5 height 5
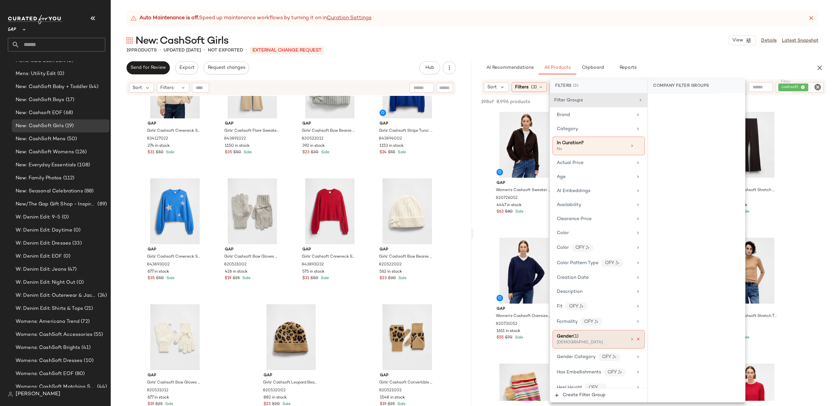
click at [638, 341] on div "Gender (1) [DEMOGRAPHIC_DATA]" at bounding box center [599, 339] width 92 height 19
click at [636, 341] on icon at bounding box center [638, 339] width 5 height 5
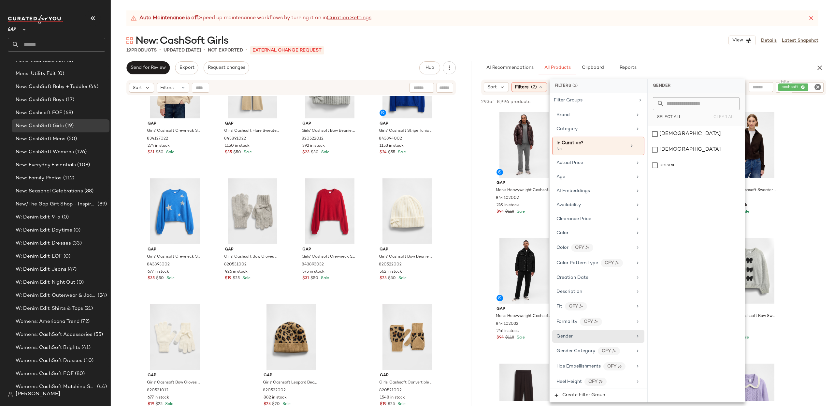
click at [755, 86] on input "text" at bounding box center [761, 87] width 17 height 7
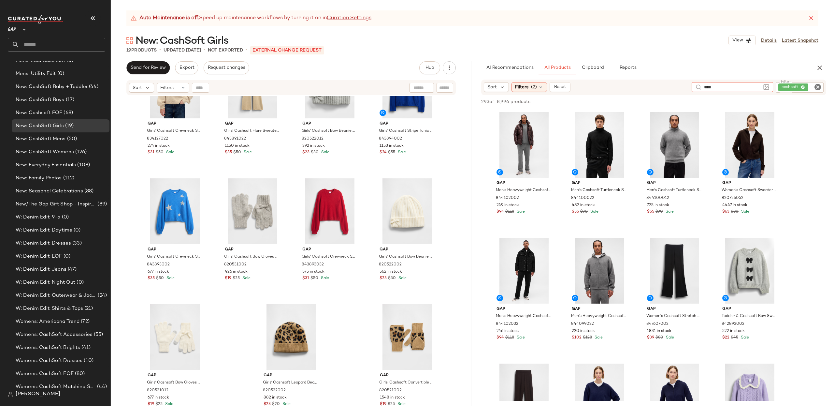
type input "*****"
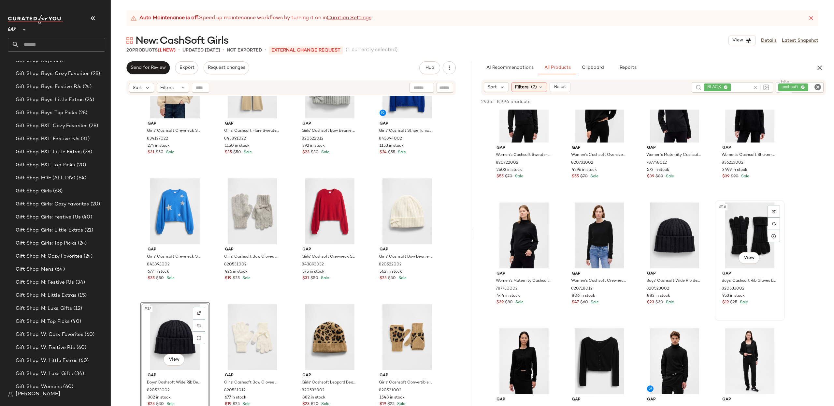
scroll to position [1071, 0]
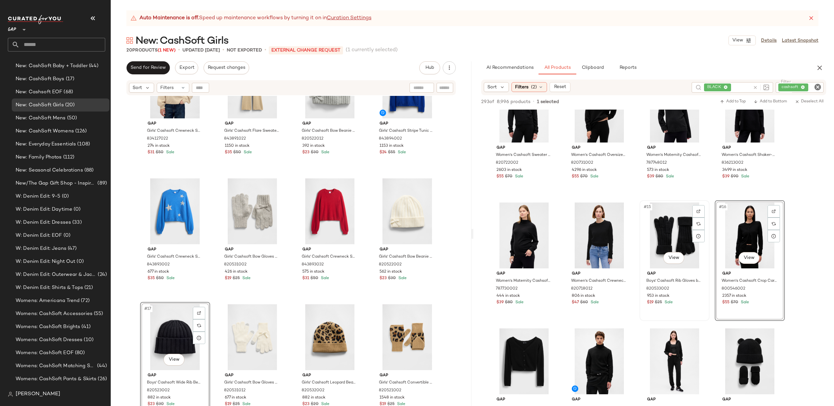
click at [677, 234] on div "#15 View" at bounding box center [675, 235] width 66 height 66
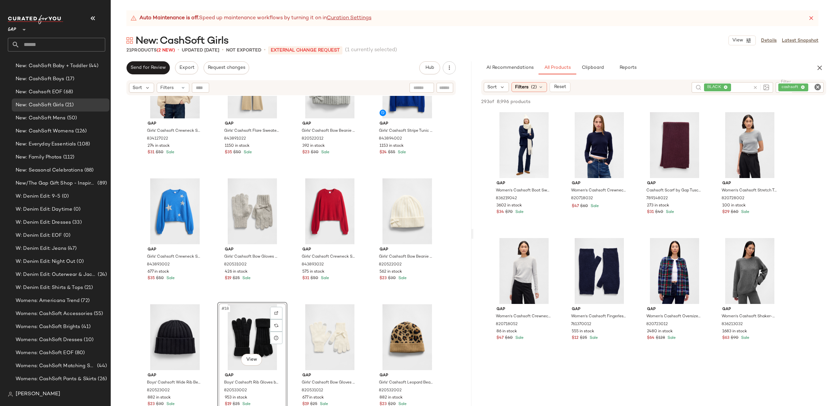
scroll to position [2392, 0]
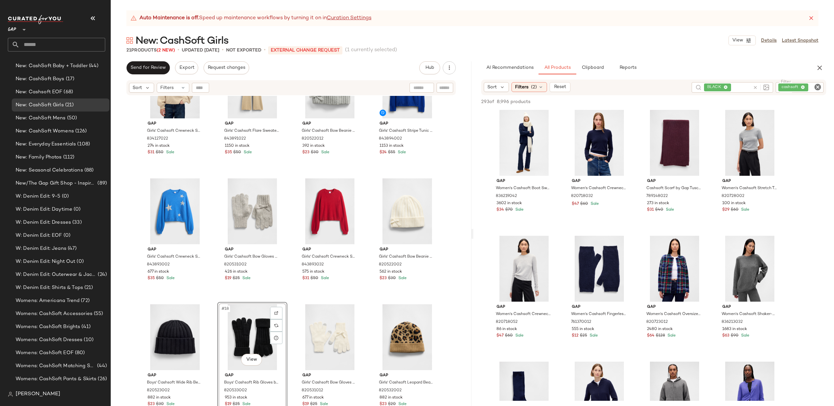
click at [818, 88] on icon "Clear Filter" at bounding box center [818, 87] width 8 height 8
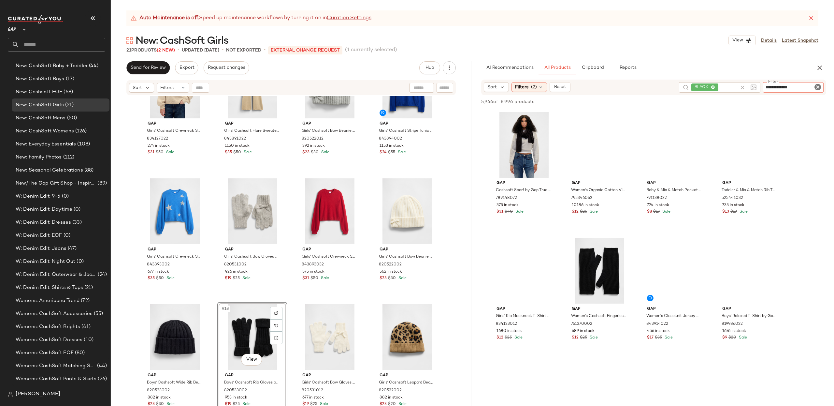
type input "**********"
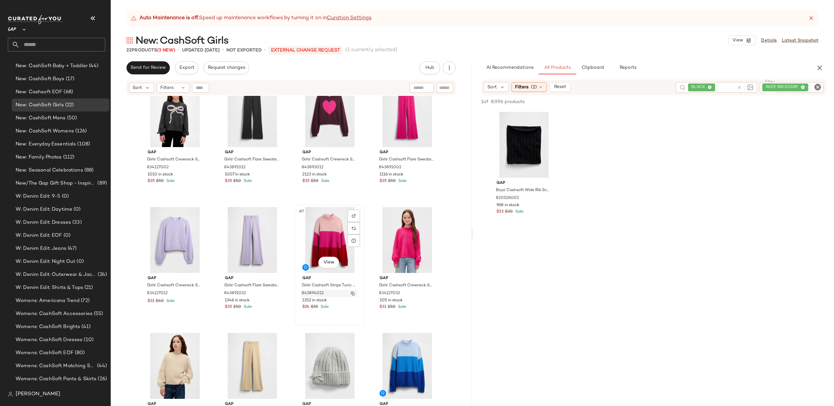
scroll to position [0, 0]
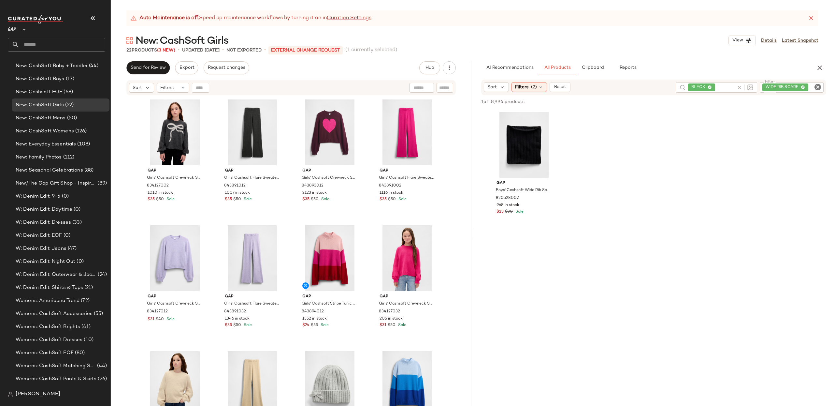
drag, startPoint x: 511, startPoint y: 152, endPoint x: 147, endPoint y: 18, distance: 387.7
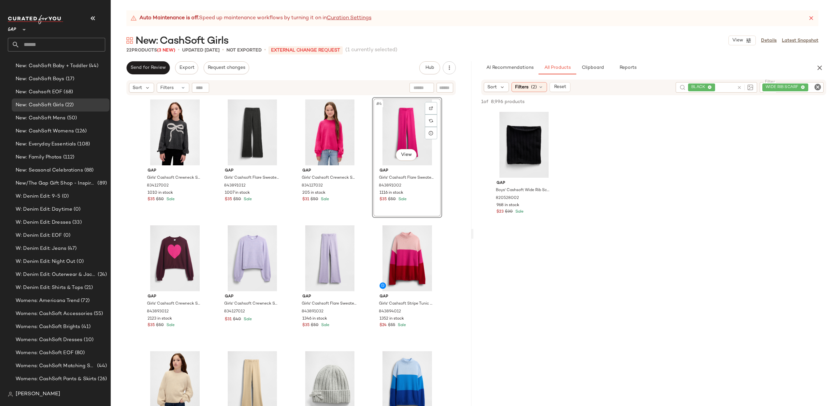
drag, startPoint x: 178, startPoint y: 249, endPoint x: 175, endPoint y: 6, distance: 243.1
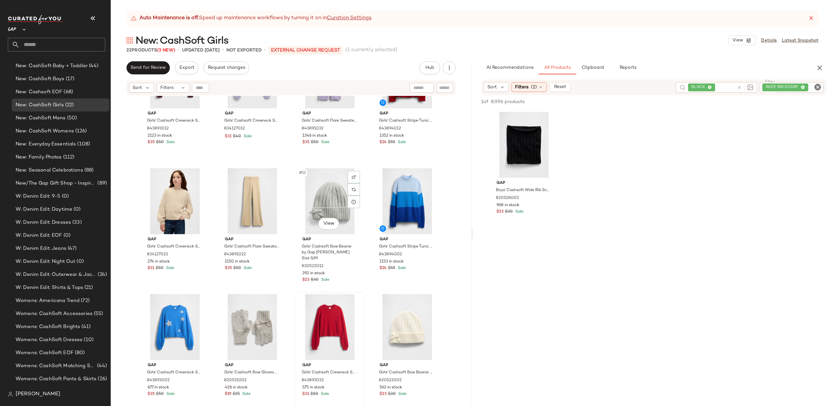
scroll to position [263, 0]
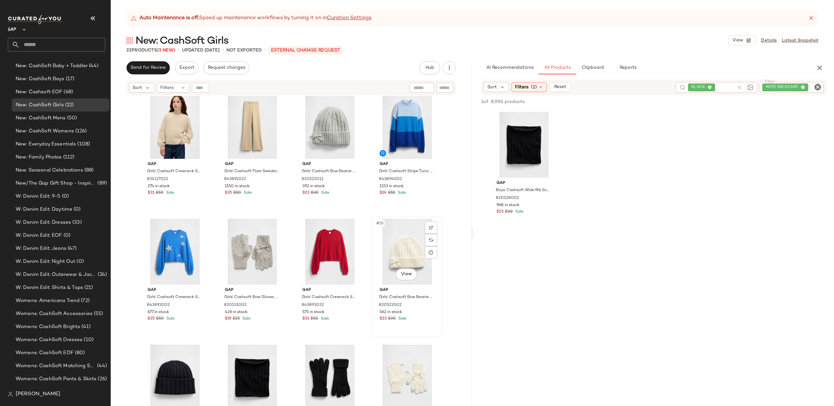
click at [402, 254] on div "#16 View" at bounding box center [407, 252] width 66 height 66
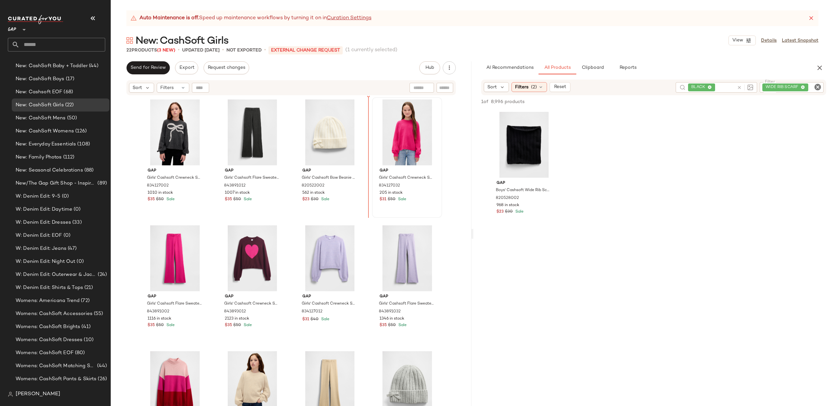
scroll to position [1, 0]
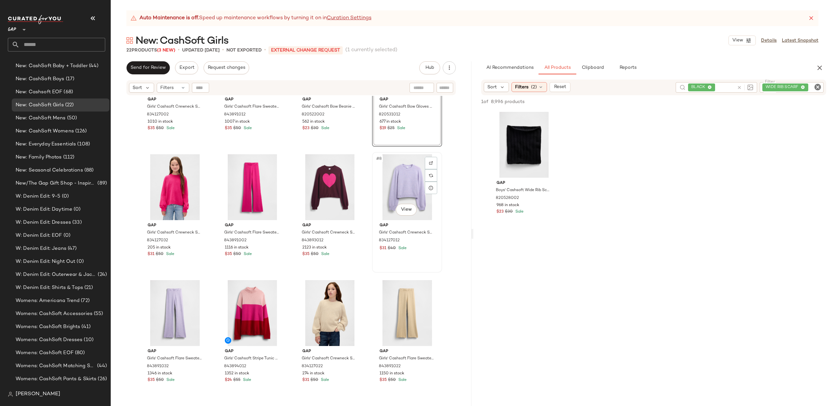
scroll to position [72, 0]
drag, startPoint x: 409, startPoint y: 363, endPoint x: 175, endPoint y: 19, distance: 416.0
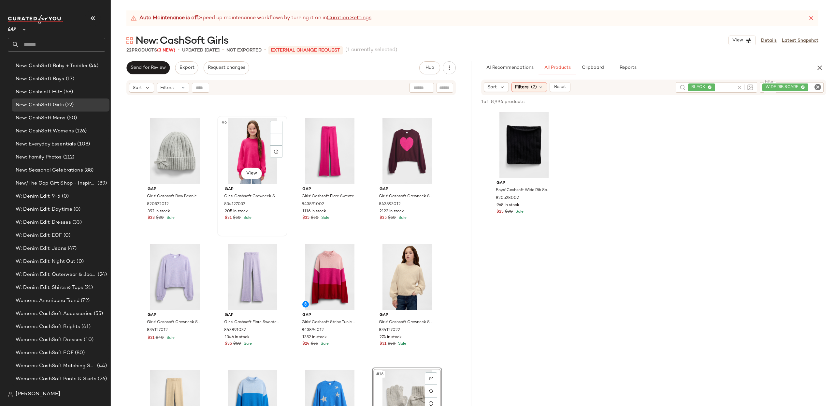
scroll to position [105, 0]
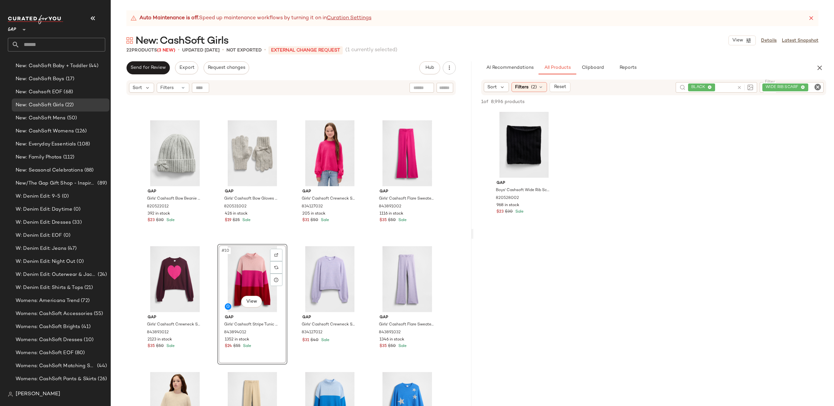
drag, startPoint x: 394, startPoint y: 266, endPoint x: 103, endPoint y: 1, distance: 393.6
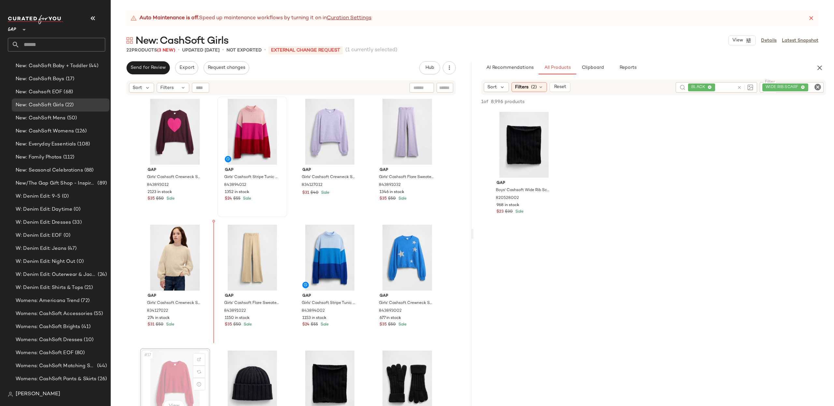
scroll to position [256, 0]
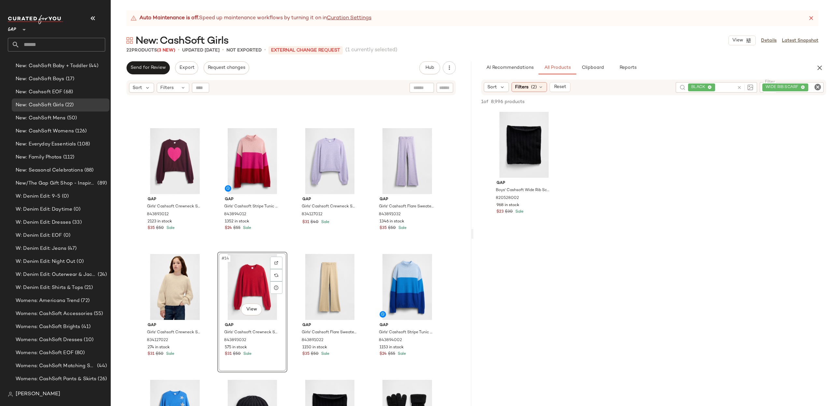
scroll to position [220, 0]
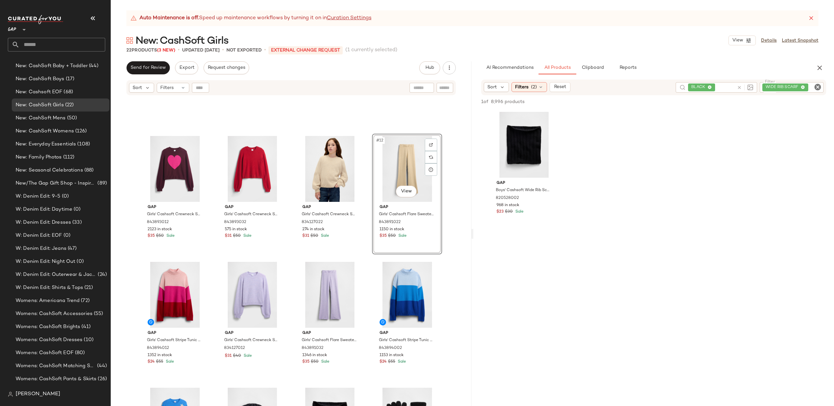
drag, startPoint x: 318, startPoint y: 272, endPoint x: 144, endPoint y: 0, distance: 322.9
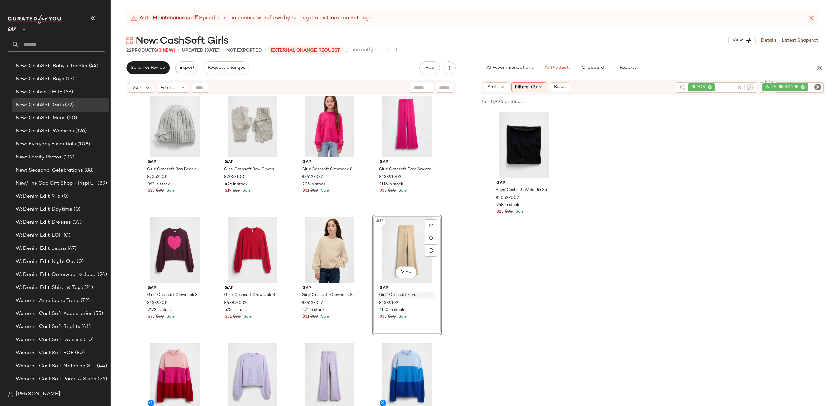
scroll to position [137, 0]
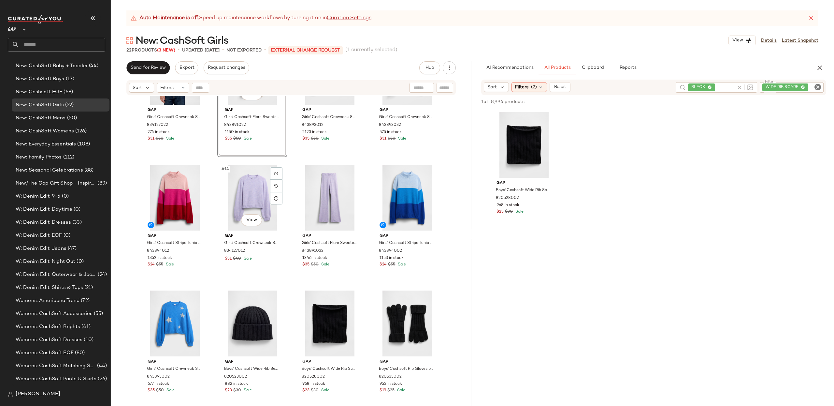
scroll to position [318, 0]
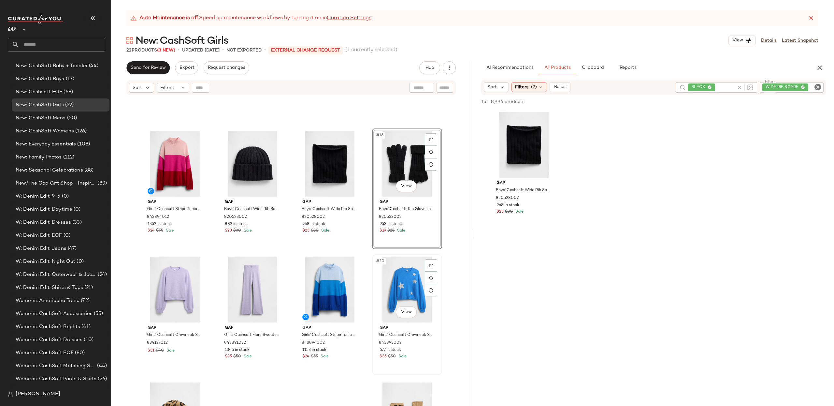
scroll to position [351, 0]
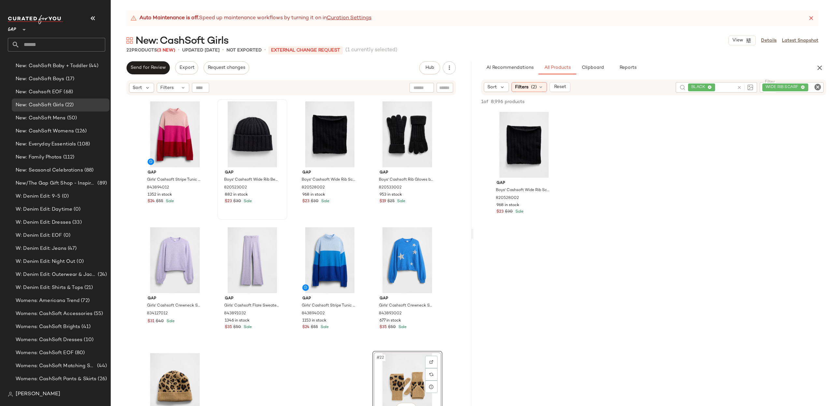
scroll to position [368, 0]
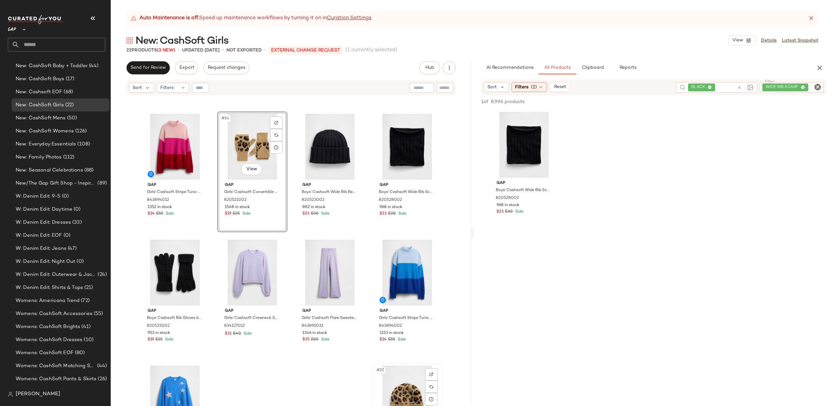
scroll to position [369, 0]
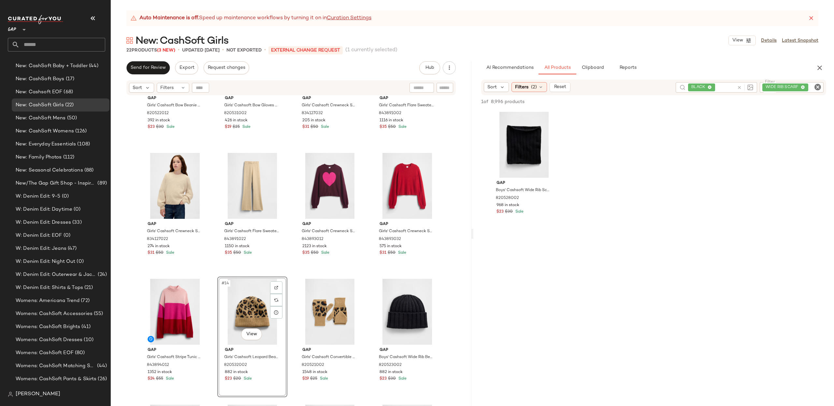
scroll to position [205, 0]
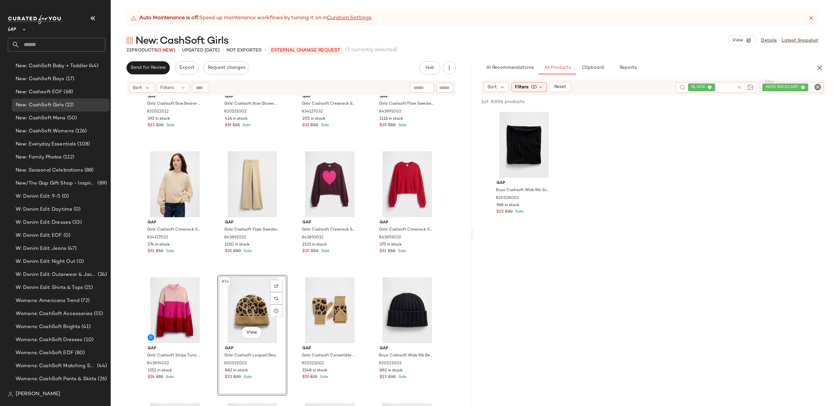
click at [243, 306] on div "#14 View" at bounding box center [253, 310] width 66 height 66
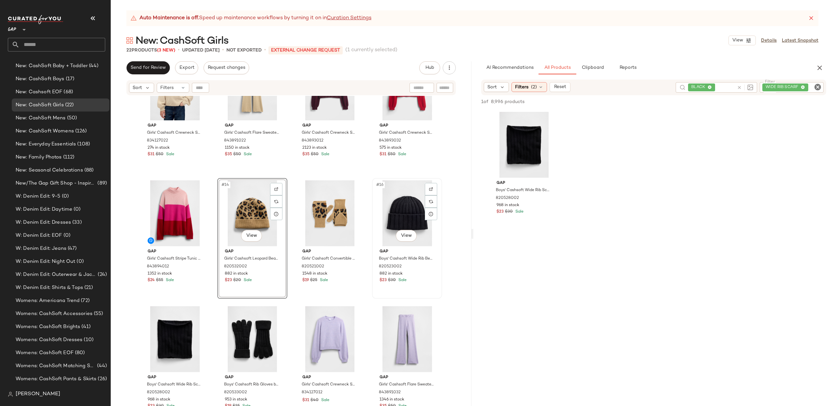
scroll to position [217, 0]
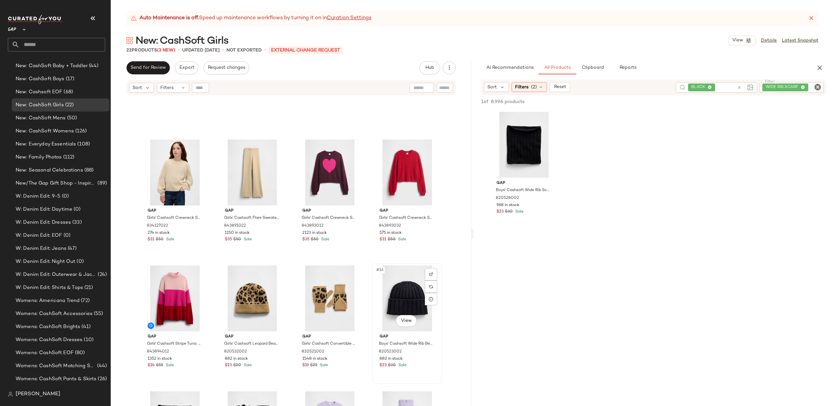
click at [395, 296] on div "#16 View" at bounding box center [407, 298] width 66 height 66
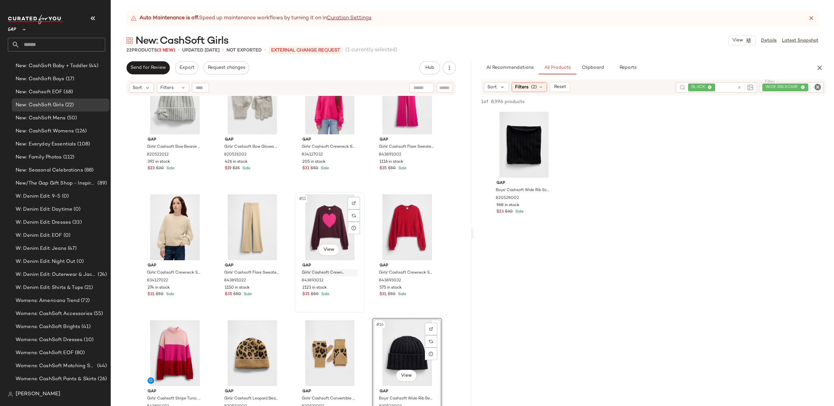
scroll to position [180, 0]
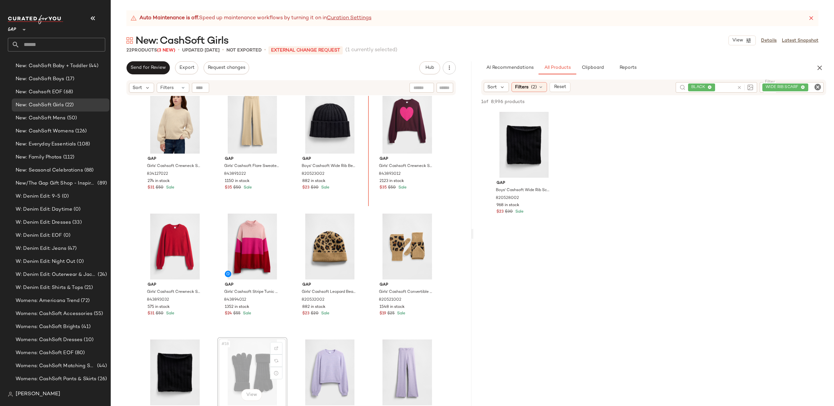
scroll to position [266, 0]
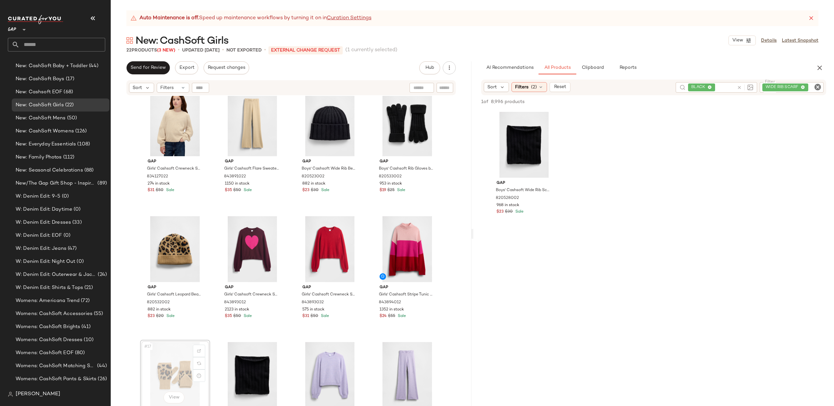
scroll to position [269, 0]
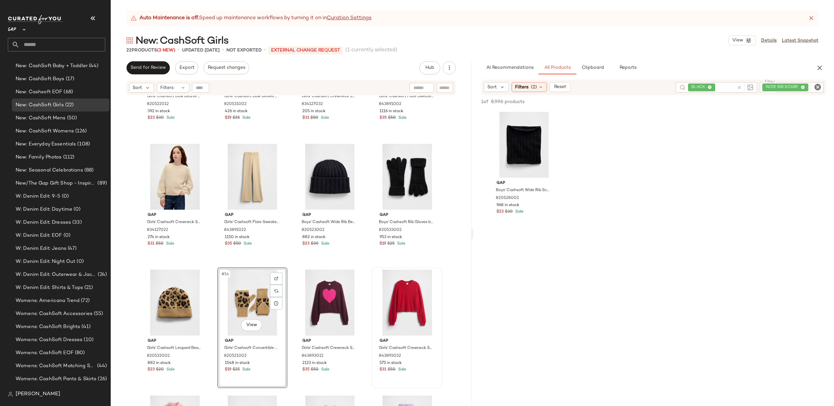
scroll to position [268, 0]
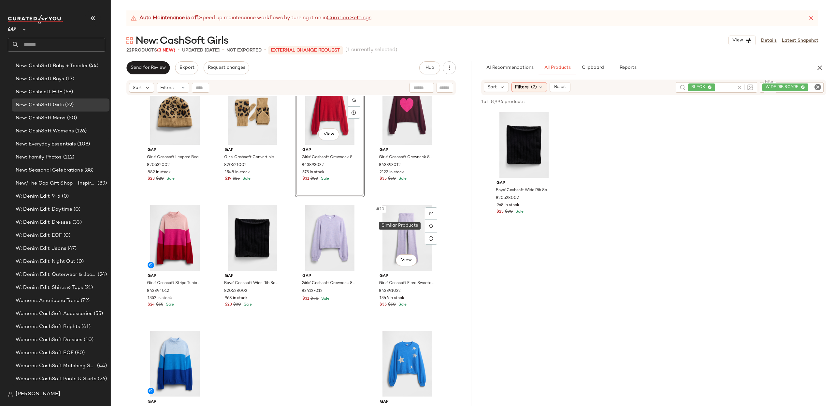
scroll to position [430, 0]
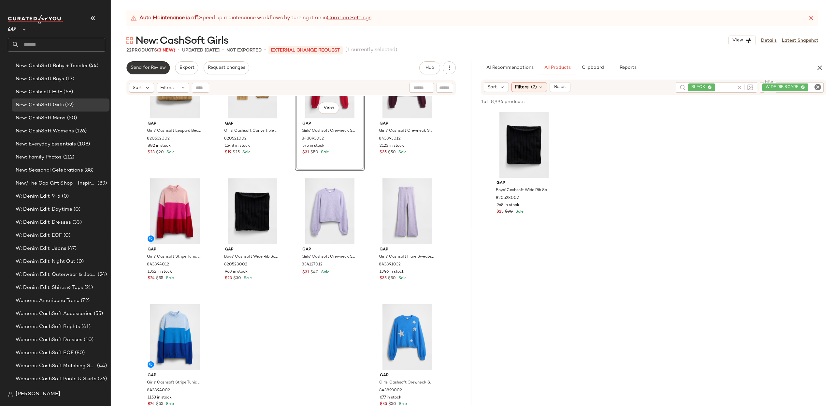
click at [160, 68] on span "Send for Review" at bounding box center [148, 67] width 36 height 5
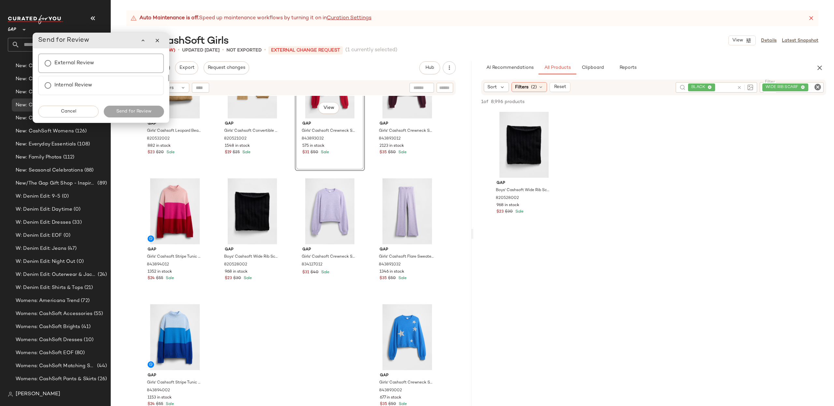
click at [84, 66] on label "External Review" at bounding box center [74, 63] width 40 height 13
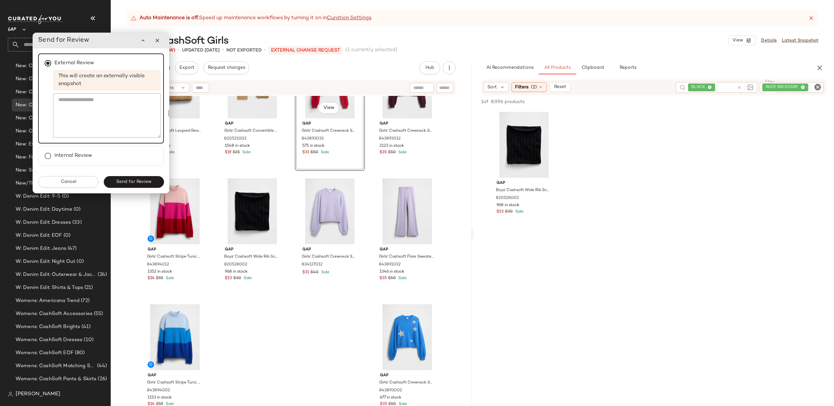
click at [139, 185] on button "Send for Review" at bounding box center [134, 182] width 60 height 12
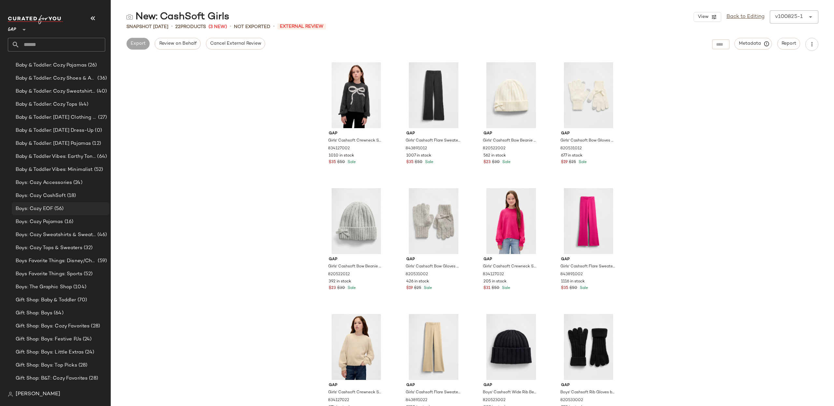
scroll to position [154, 0]
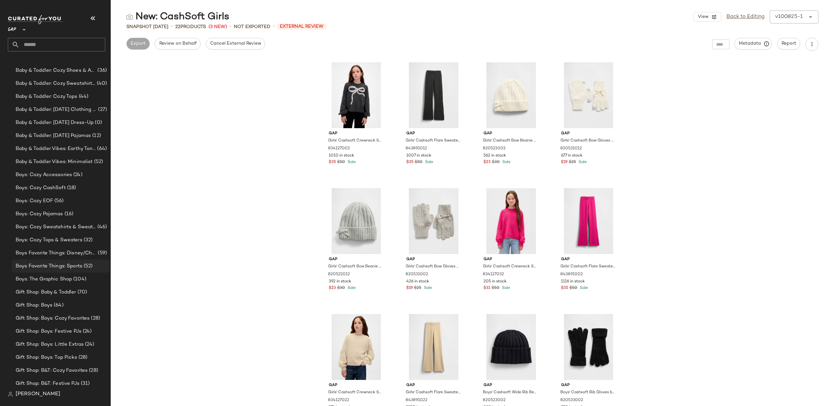
click at [56, 265] on span "Boys Favorite Things: Sports" at bounding box center [49, 265] width 67 height 7
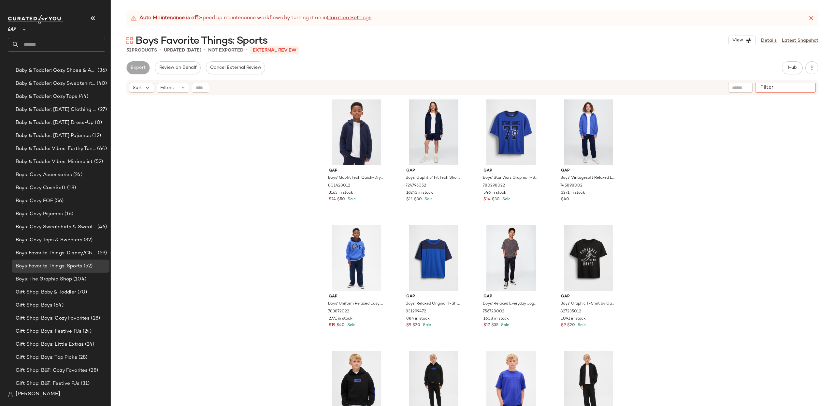
click at [808, 88] on input "Filter" at bounding box center [785, 87] width 55 height 7
paste input "*********"
type input "*********"
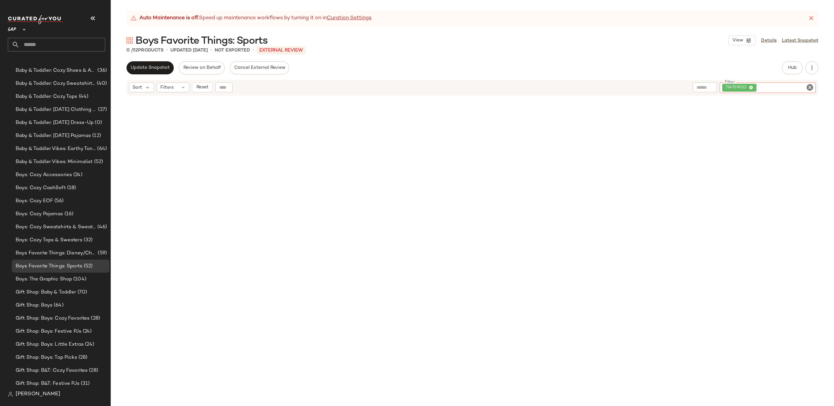
click at [812, 85] on icon "Clear Filter" at bounding box center [810, 87] width 8 height 8
click at [735, 87] on input "text" at bounding box center [756, 87] width 57 height 7
paste input "*********"
type input "*********"
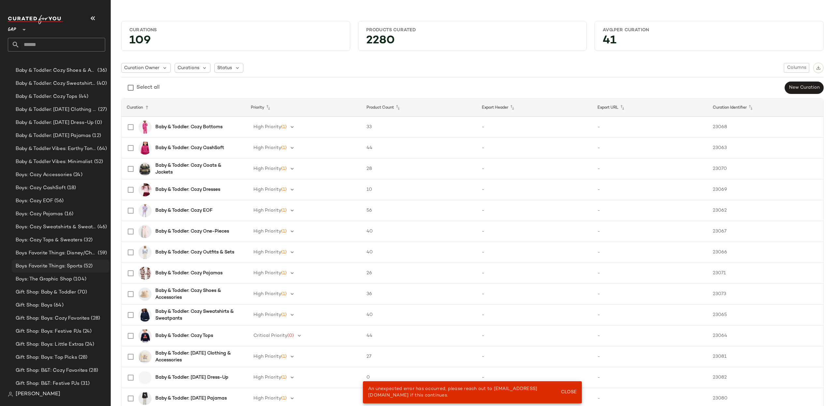
click at [64, 263] on span "Boys Favorite Things: Sports" at bounding box center [49, 265] width 67 height 7
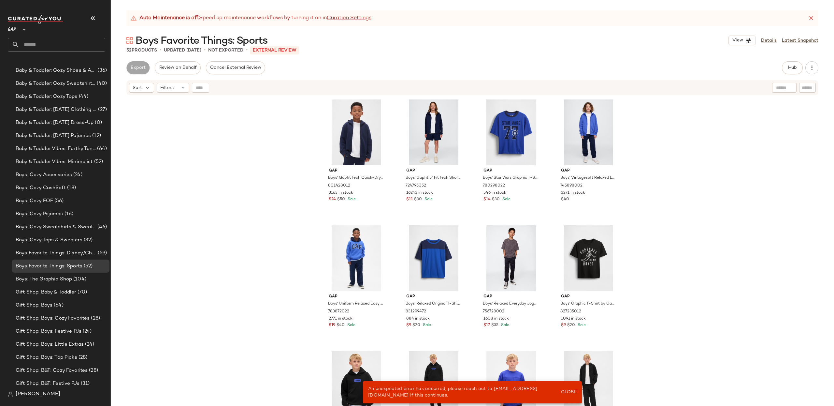
drag, startPoint x: 801, startPoint y: 89, endPoint x: 806, endPoint y: 89, distance: 5.2
click at [801, 89] on div at bounding box center [807, 88] width 17 height 10
paste input "*********"
type input "*********"
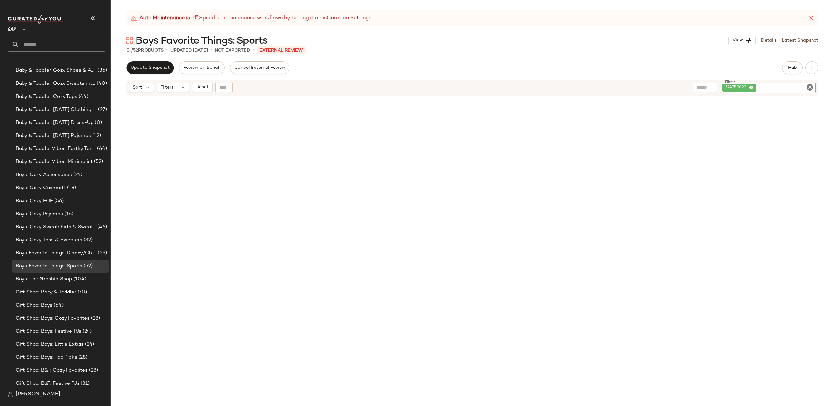
click at [814, 89] on icon "Clear Filter" at bounding box center [810, 87] width 8 height 8
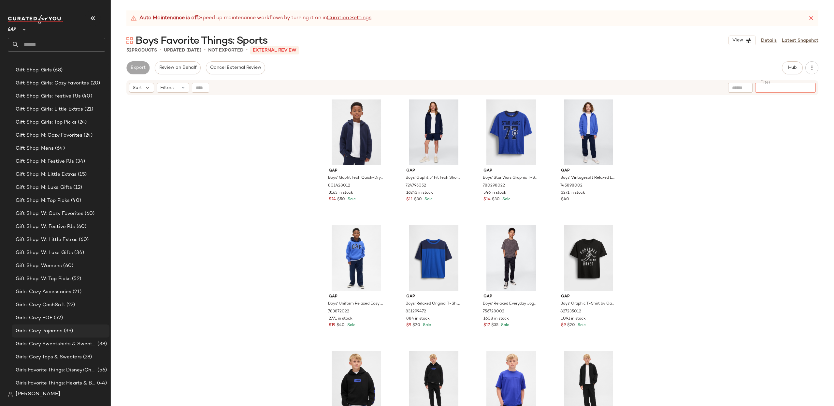
scroll to position [782, 0]
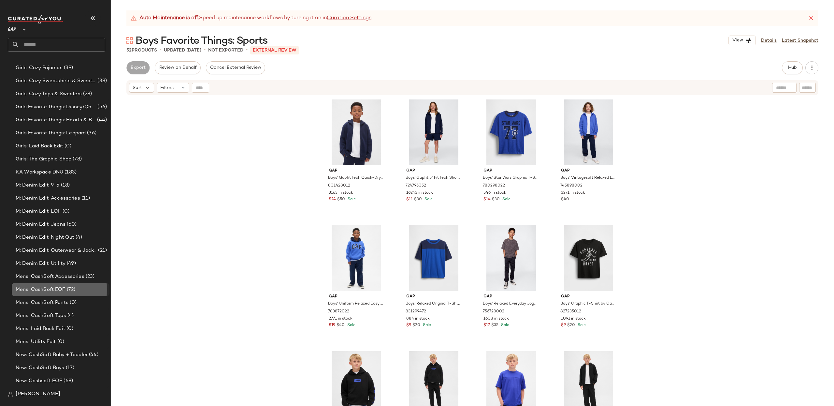
click at [75, 287] on div "Mens: CashSoft EOF (72)" at bounding box center [60, 289] width 93 height 7
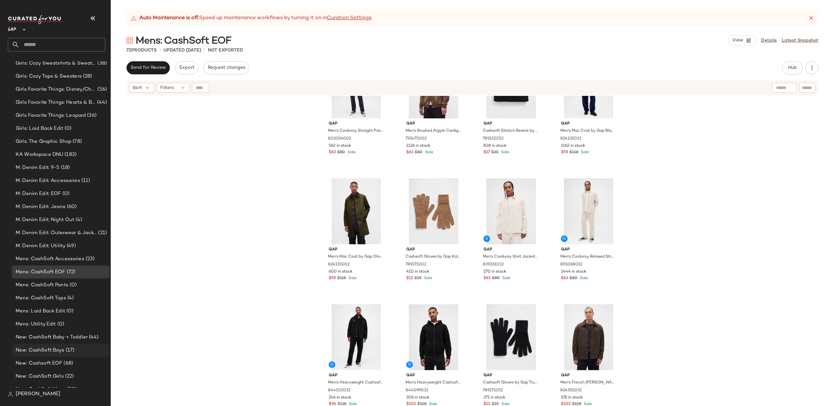
scroll to position [805, 0]
drag, startPoint x: 72, startPoint y: 294, endPoint x: 67, endPoint y: 297, distance: 5.0
click at [71, 294] on span "(4)" at bounding box center [69, 292] width 7 height 7
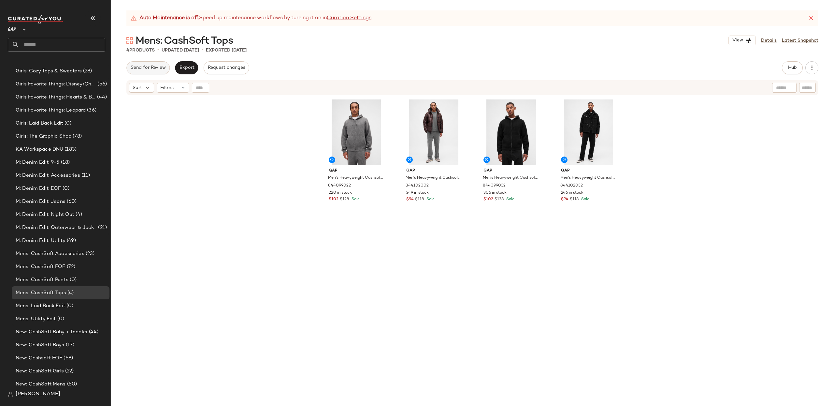
click at [146, 66] on span "Send for Review" at bounding box center [148, 67] width 36 height 5
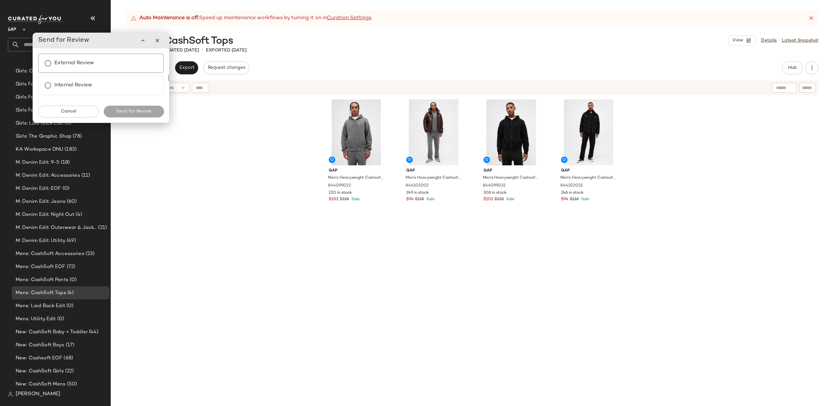
click at [94, 69] on div "External Review" at bounding box center [101, 63] width 126 height 20
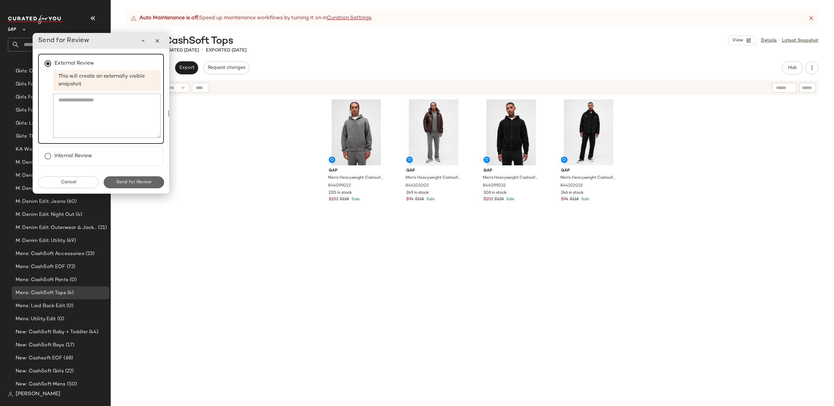
click at [144, 182] on span "Send for Review" at bounding box center [134, 182] width 36 height 5
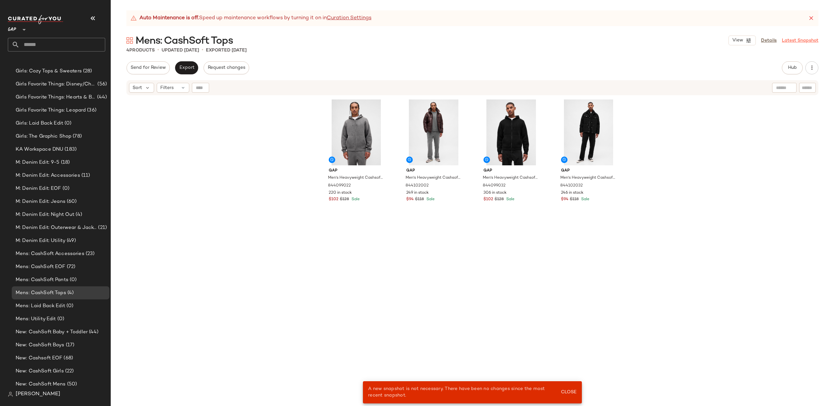
click at [793, 39] on link "Latest Snapshot" at bounding box center [800, 40] width 37 height 7
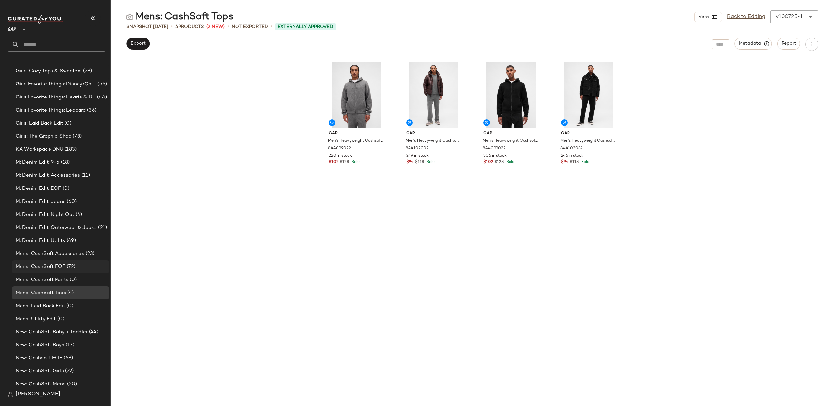
click at [49, 266] on span "Mens: CashSoft EOF" at bounding box center [41, 266] width 50 height 7
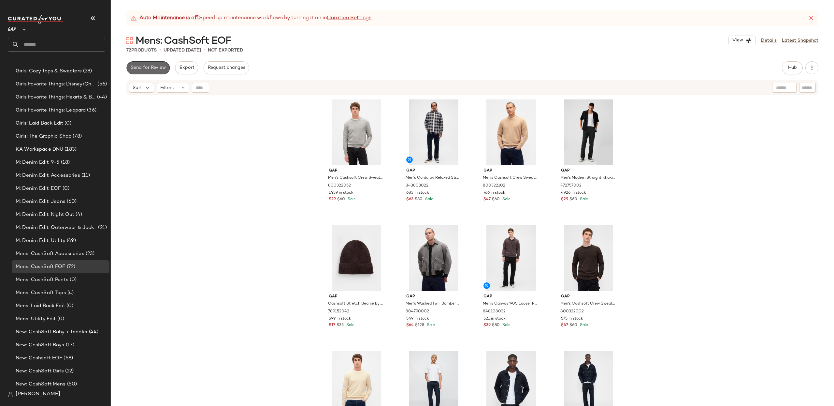
click at [152, 68] on span "Send for Review" at bounding box center [148, 67] width 36 height 5
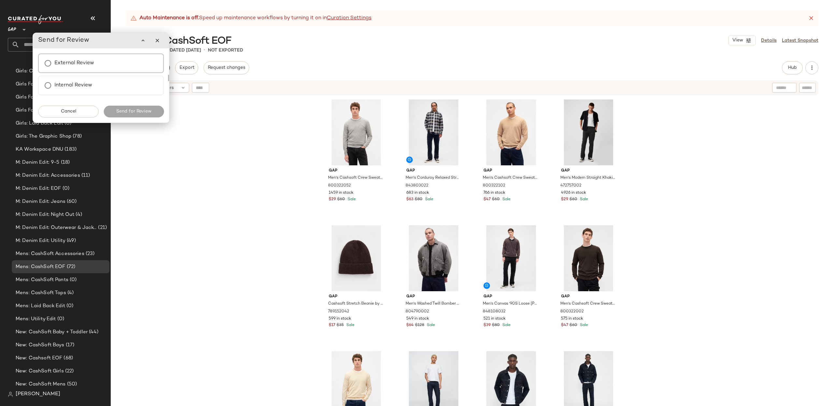
drag, startPoint x: 99, startPoint y: 62, endPoint x: 106, endPoint y: 68, distance: 9.7
click at [99, 62] on div "External Review" at bounding box center [101, 63] width 126 height 20
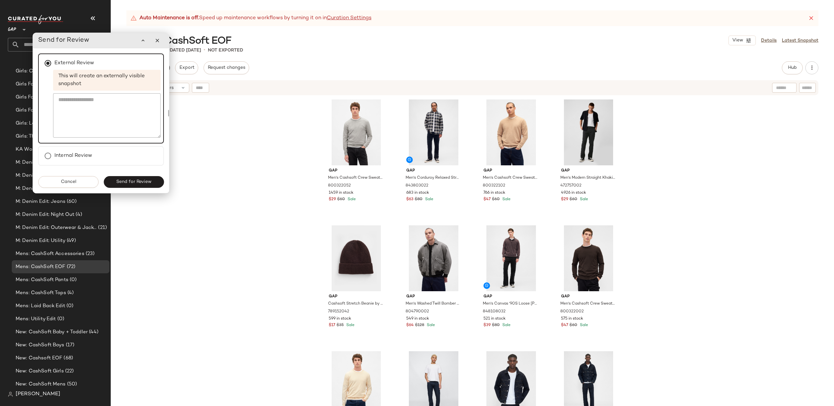
drag, startPoint x: 149, startPoint y: 180, endPoint x: 187, endPoint y: 180, distance: 38.8
click at [149, 180] on span "Send for Review" at bounding box center [134, 181] width 36 height 5
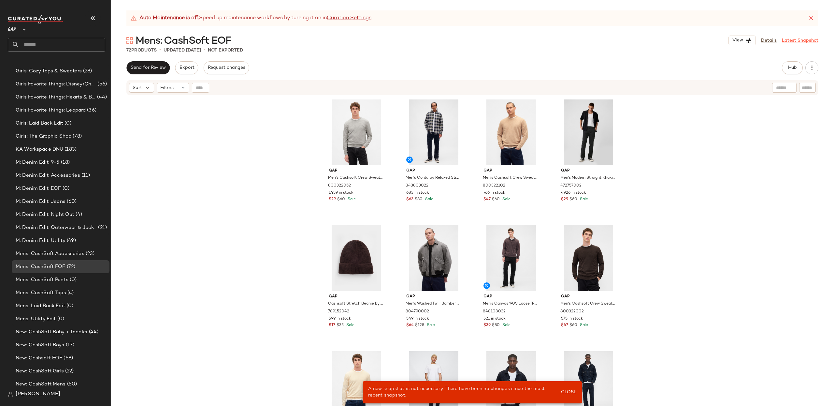
drag, startPoint x: 798, startPoint y: 39, endPoint x: 792, endPoint y: 41, distance: 6.2
click at [798, 39] on link "Latest Snapshot" at bounding box center [800, 40] width 37 height 7
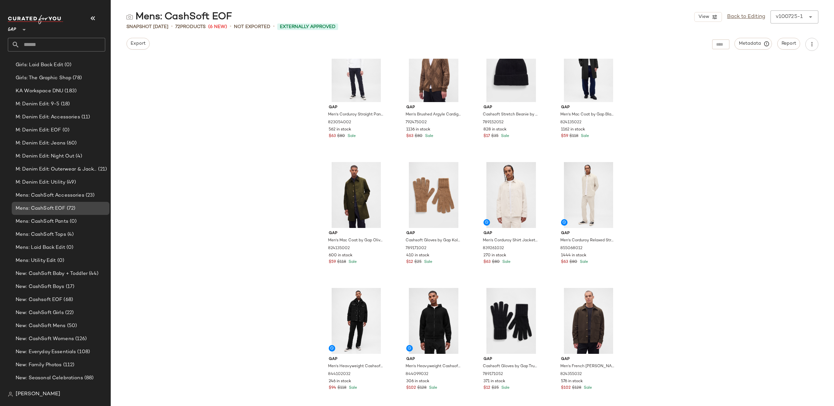
scroll to position [864, 0]
drag, startPoint x: 61, startPoint y: 235, endPoint x: 54, endPoint y: 247, distance: 14.0
click at [61, 235] on span "Mens: CashSoft Tops" at bounding box center [41, 233] width 51 height 7
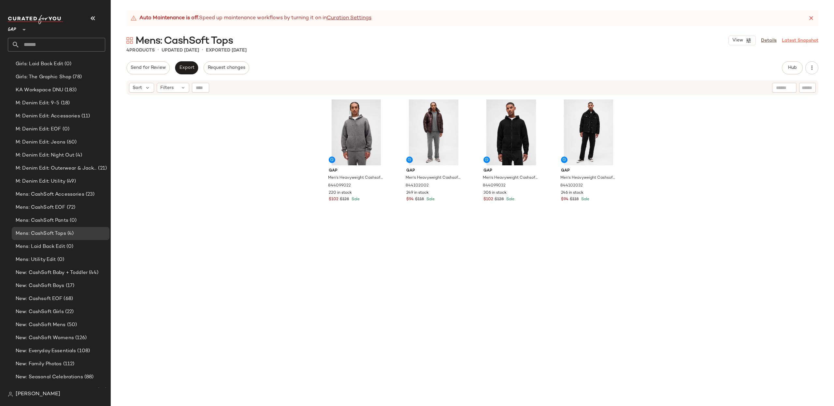
click at [809, 41] on link "Latest Snapshot" at bounding box center [800, 40] width 37 height 7
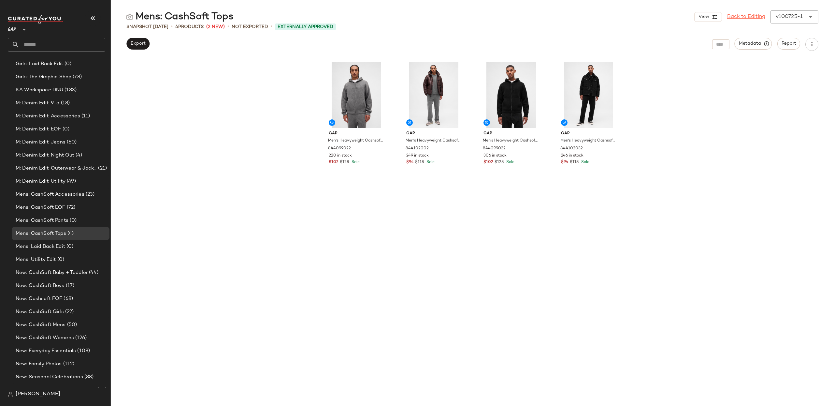
click at [747, 15] on link "Back to Editing" at bounding box center [746, 17] width 38 height 8
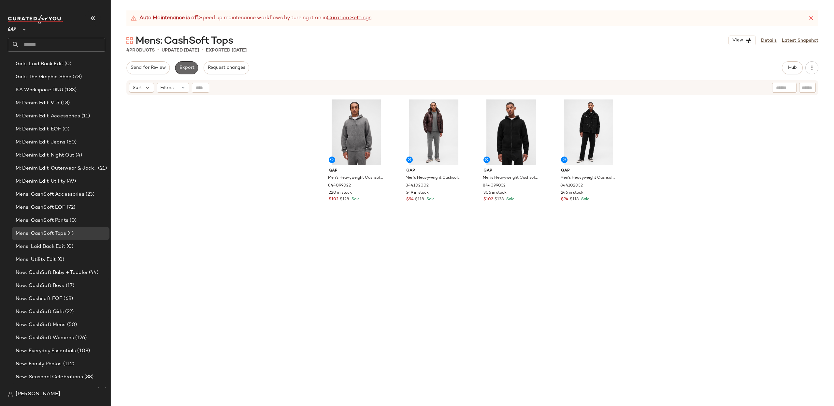
click at [184, 66] on span "Export" at bounding box center [186, 67] width 15 height 5
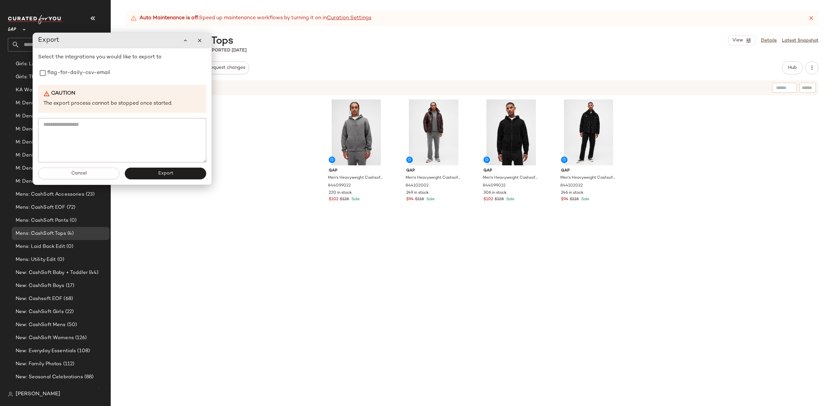
drag, startPoint x: 76, startPoint y: 78, endPoint x: 125, endPoint y: 116, distance: 61.8
click at [79, 80] on label "flag-for-daily-csv-email" at bounding box center [78, 72] width 63 height 13
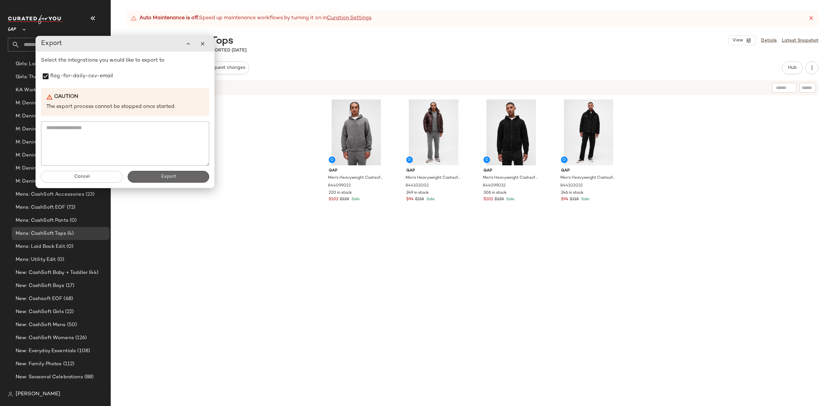
click at [173, 177] on span "Export" at bounding box center [168, 176] width 15 height 5
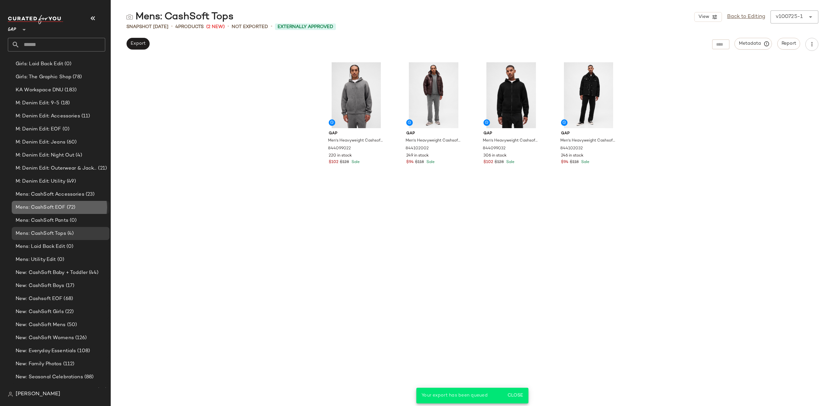
click at [71, 206] on span "(72)" at bounding box center [71, 207] width 10 height 7
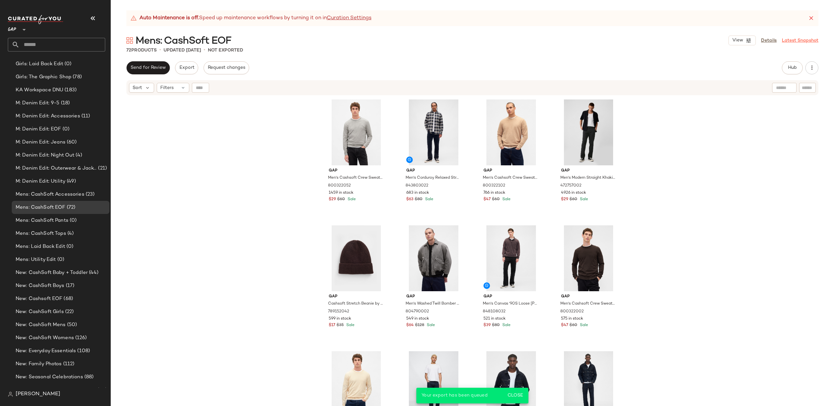
click at [799, 40] on link "Latest Snapshot" at bounding box center [800, 40] width 37 height 7
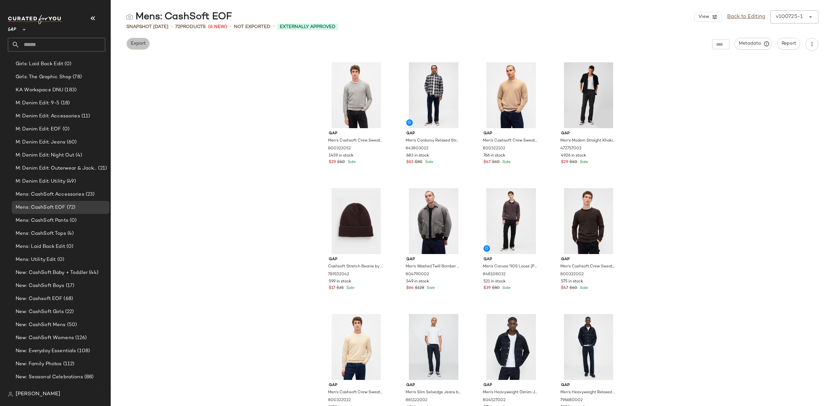
click at [135, 40] on button "Export" at bounding box center [137, 44] width 23 height 12
click at [754, 15] on link "Back to Editing" at bounding box center [746, 17] width 38 height 8
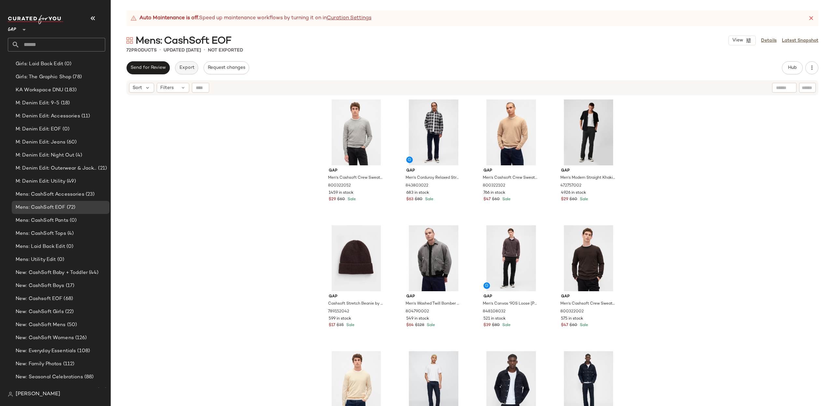
click at [192, 67] on span "Export" at bounding box center [186, 67] width 15 height 5
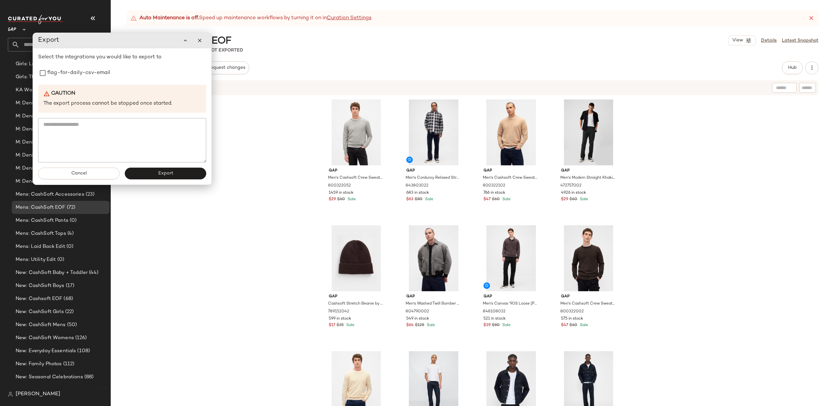
drag, startPoint x: 59, startPoint y: 73, endPoint x: 133, endPoint y: 128, distance: 92.7
click at [59, 73] on label "flag-for-daily-csv-email" at bounding box center [78, 72] width 63 height 13
click at [164, 175] on span "Export" at bounding box center [165, 173] width 15 height 5
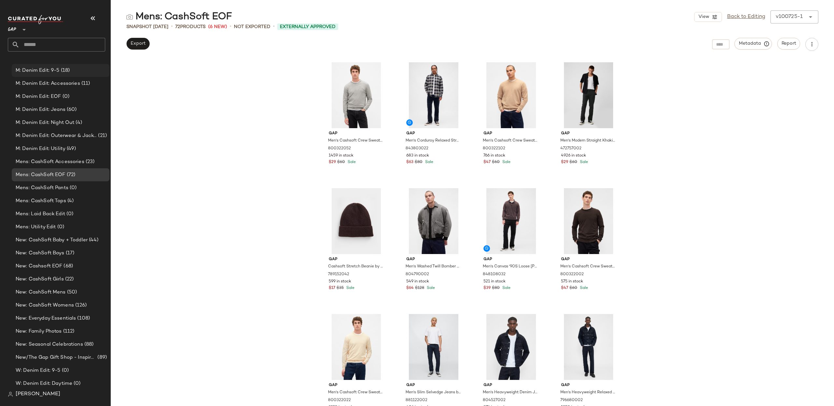
scroll to position [1021, 0]
